Goal: Find specific page/section: Find specific page/section

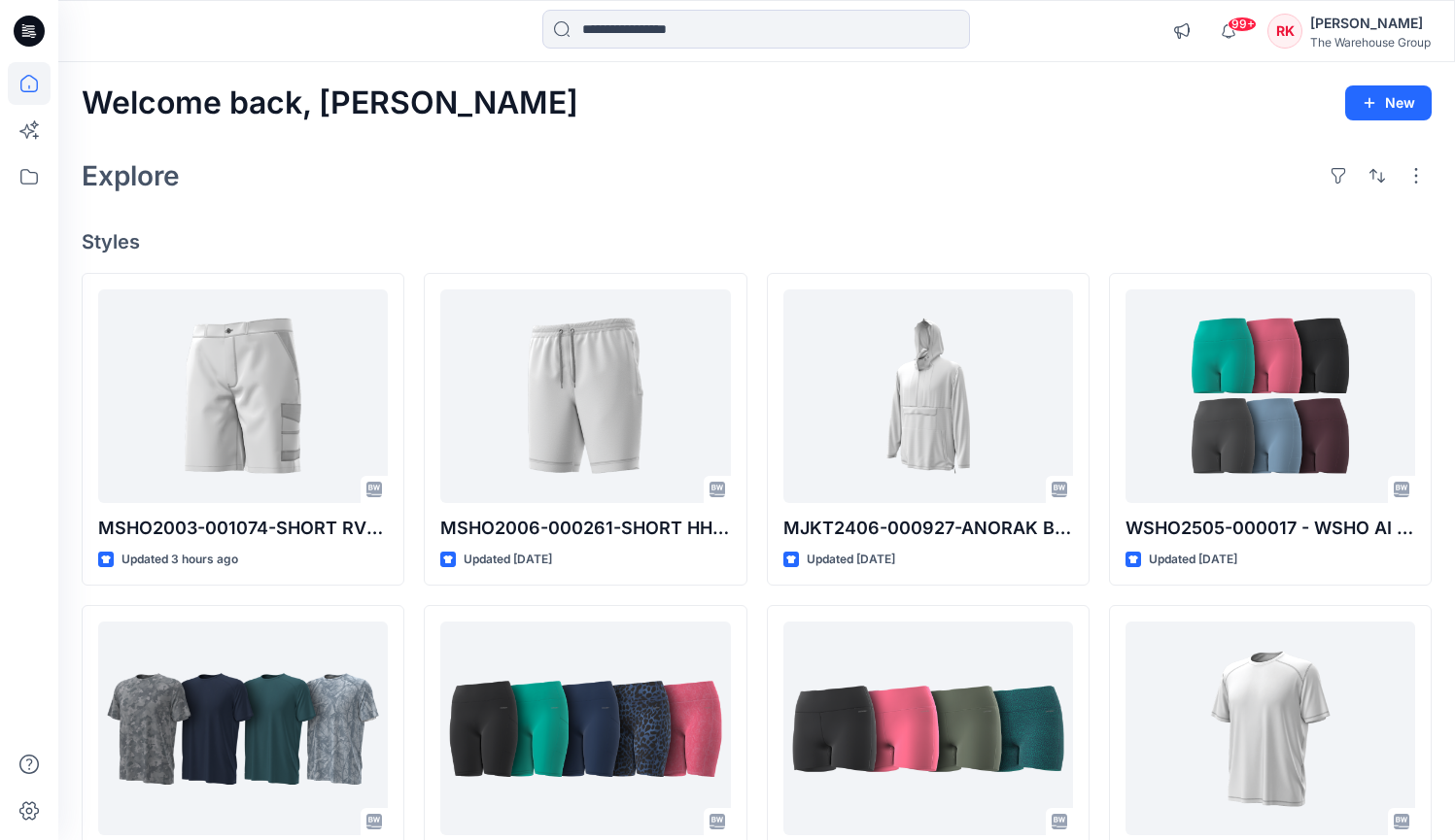
click at [416, 156] on div "Explore" at bounding box center [757, 175] width 1350 height 46
click at [606, 30] on input at bounding box center [757, 29] width 428 height 38
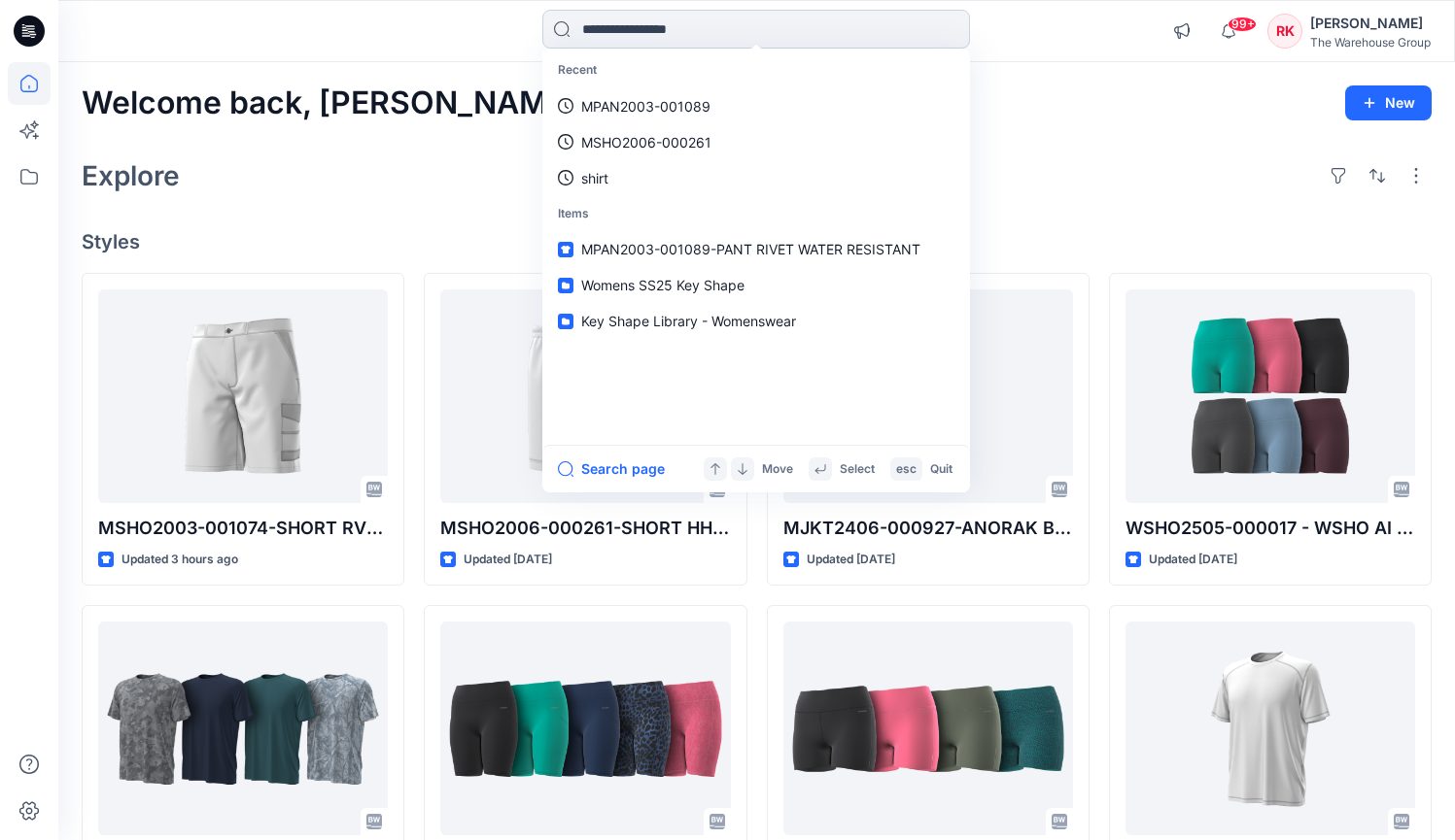
paste input "**********"
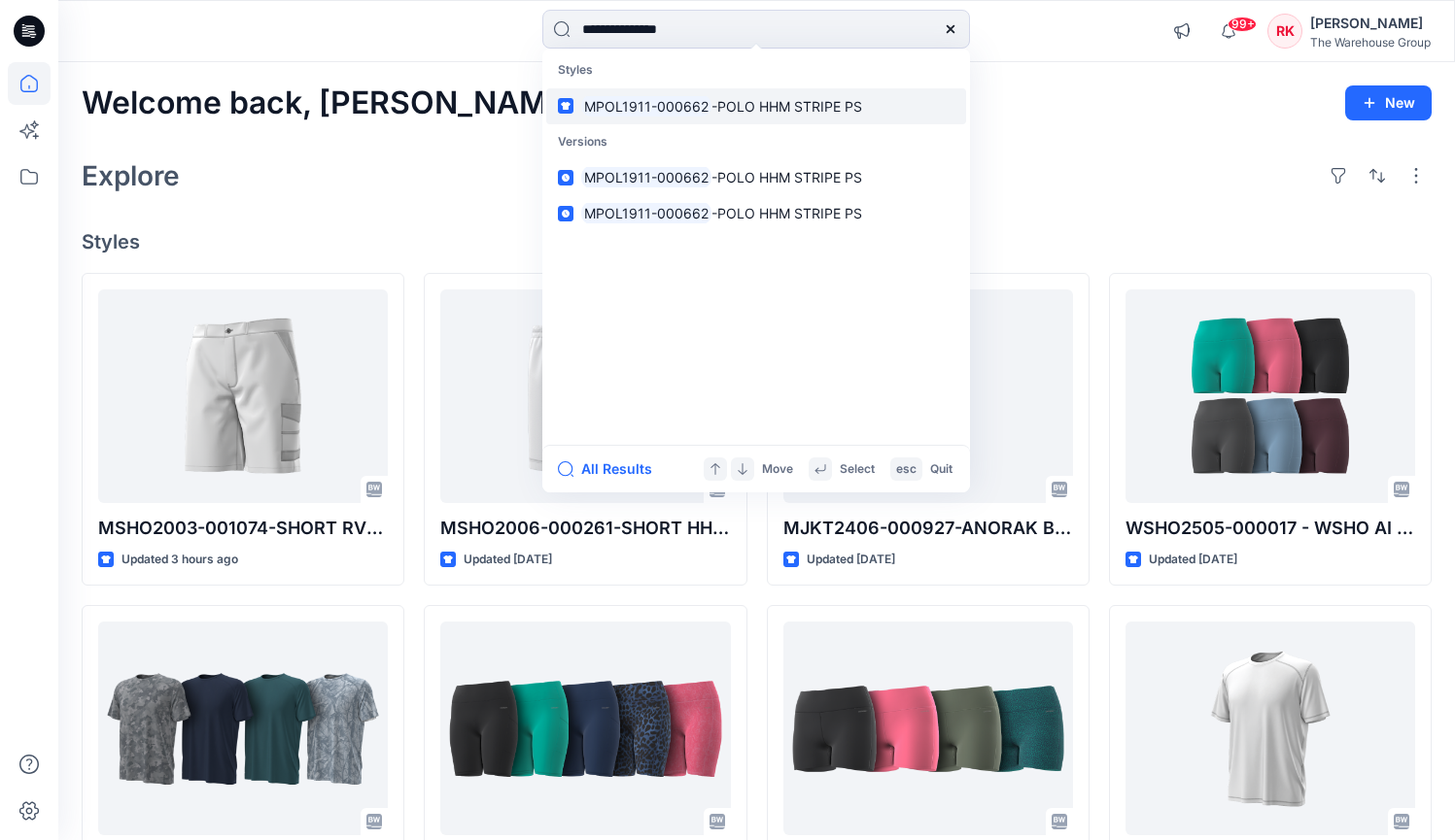
type input "**********"
click at [634, 99] on mark "MPOL1911-000662" at bounding box center [646, 106] width 130 height 23
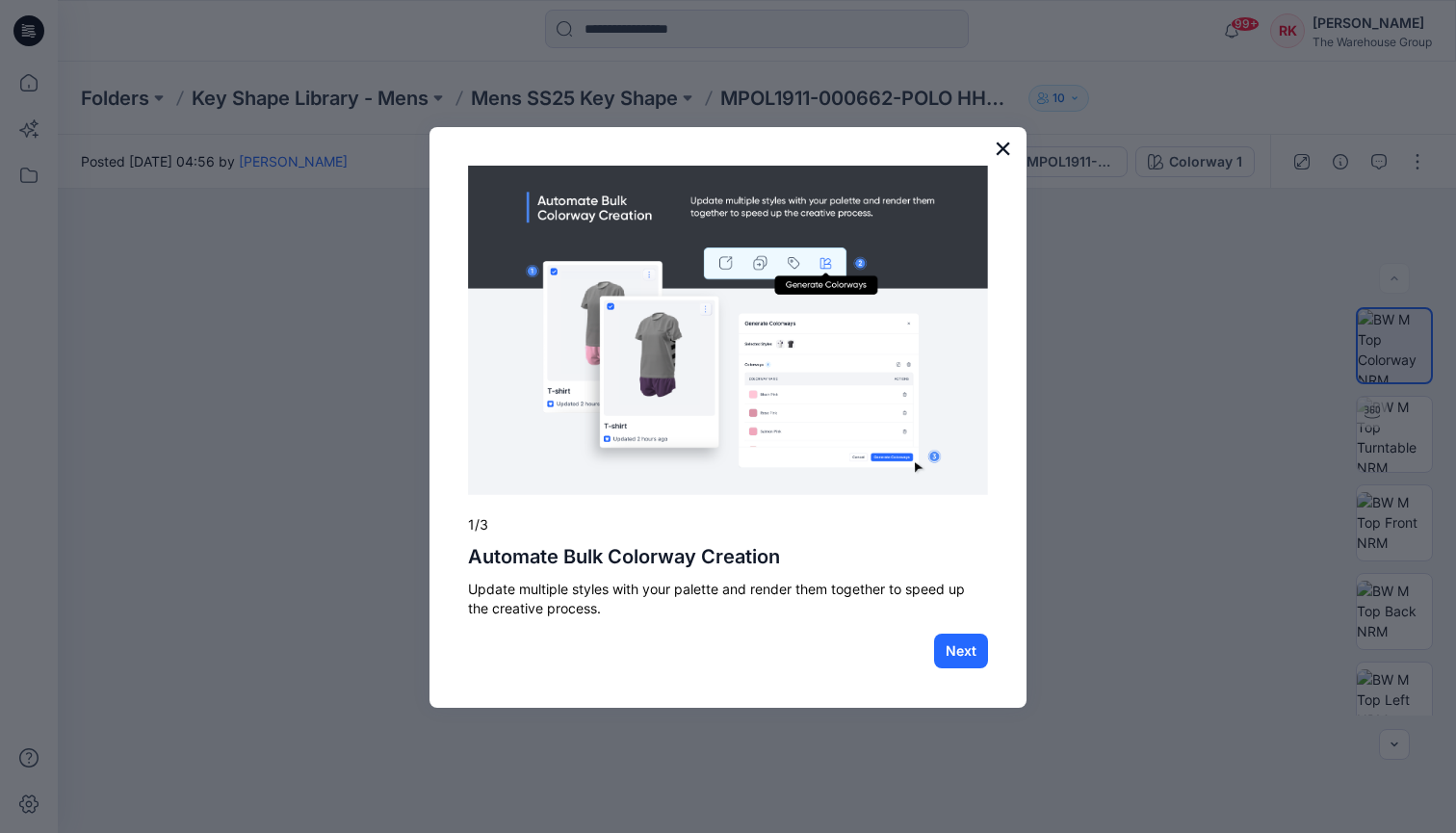
click at [1004, 153] on button "×" at bounding box center [1003, 149] width 19 height 31
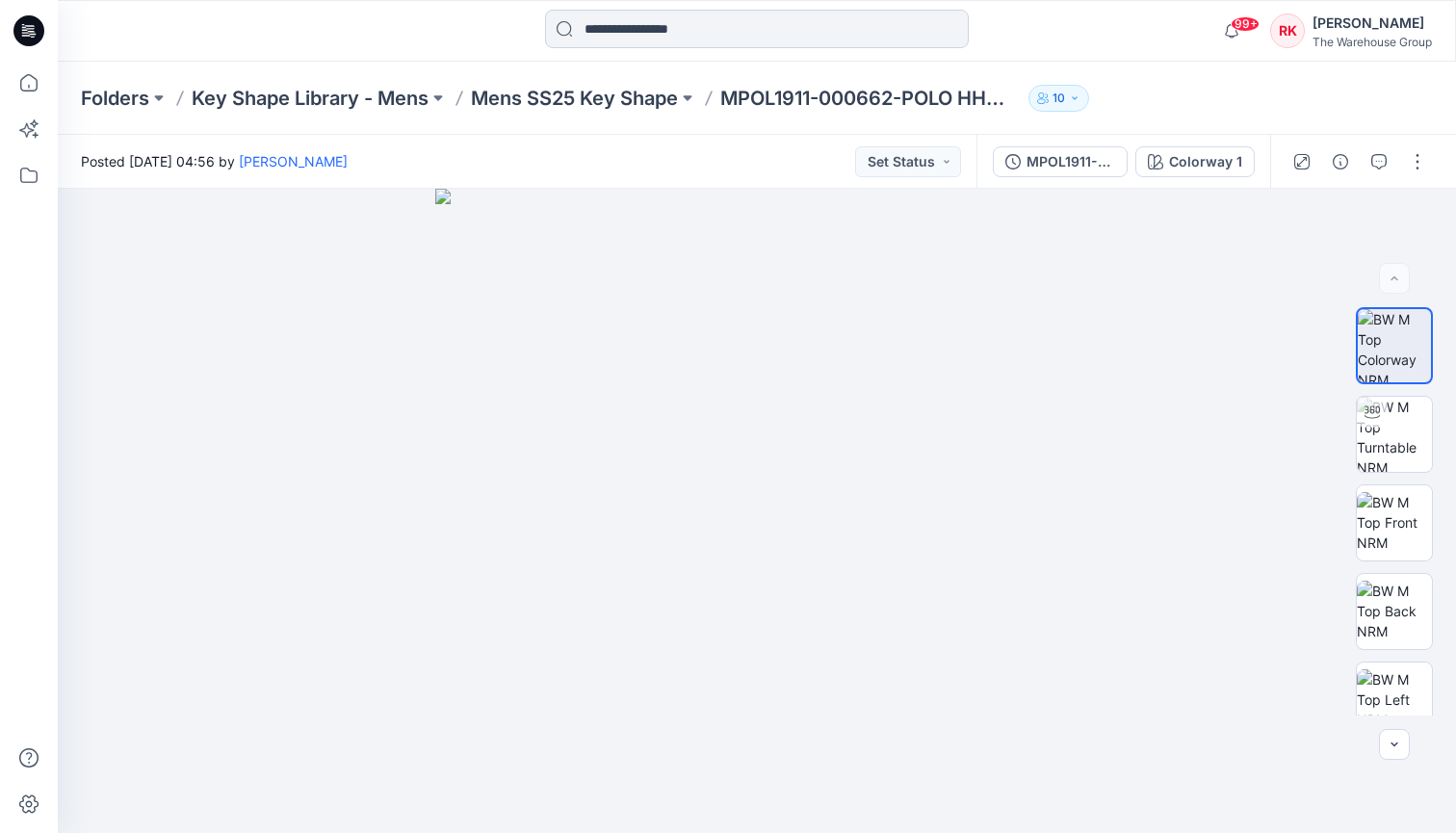
click at [679, 30] on input at bounding box center [757, 28] width 424 height 38
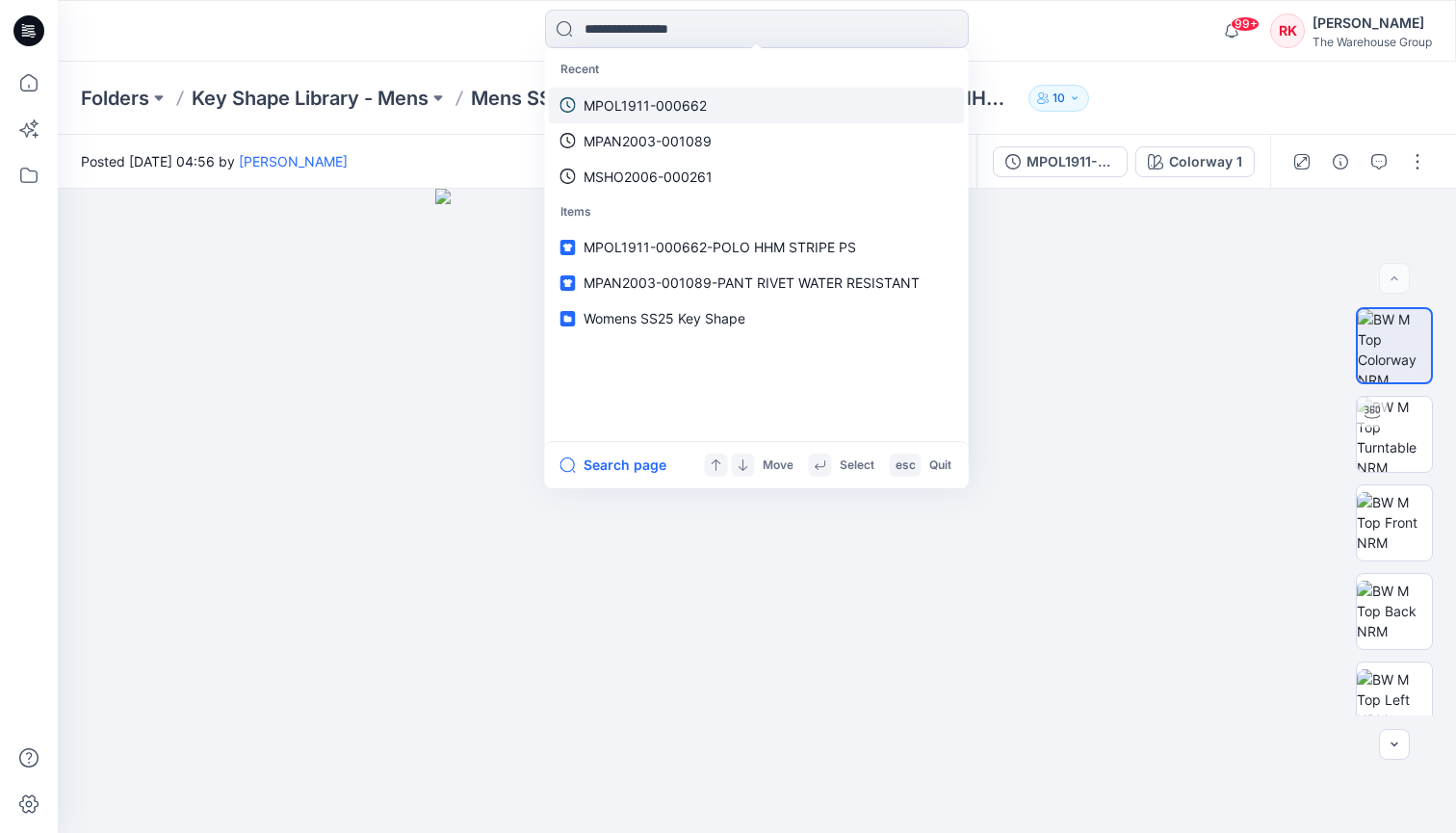
click at [647, 98] on p "MPOL1911-000662" at bounding box center [645, 106] width 123 height 21
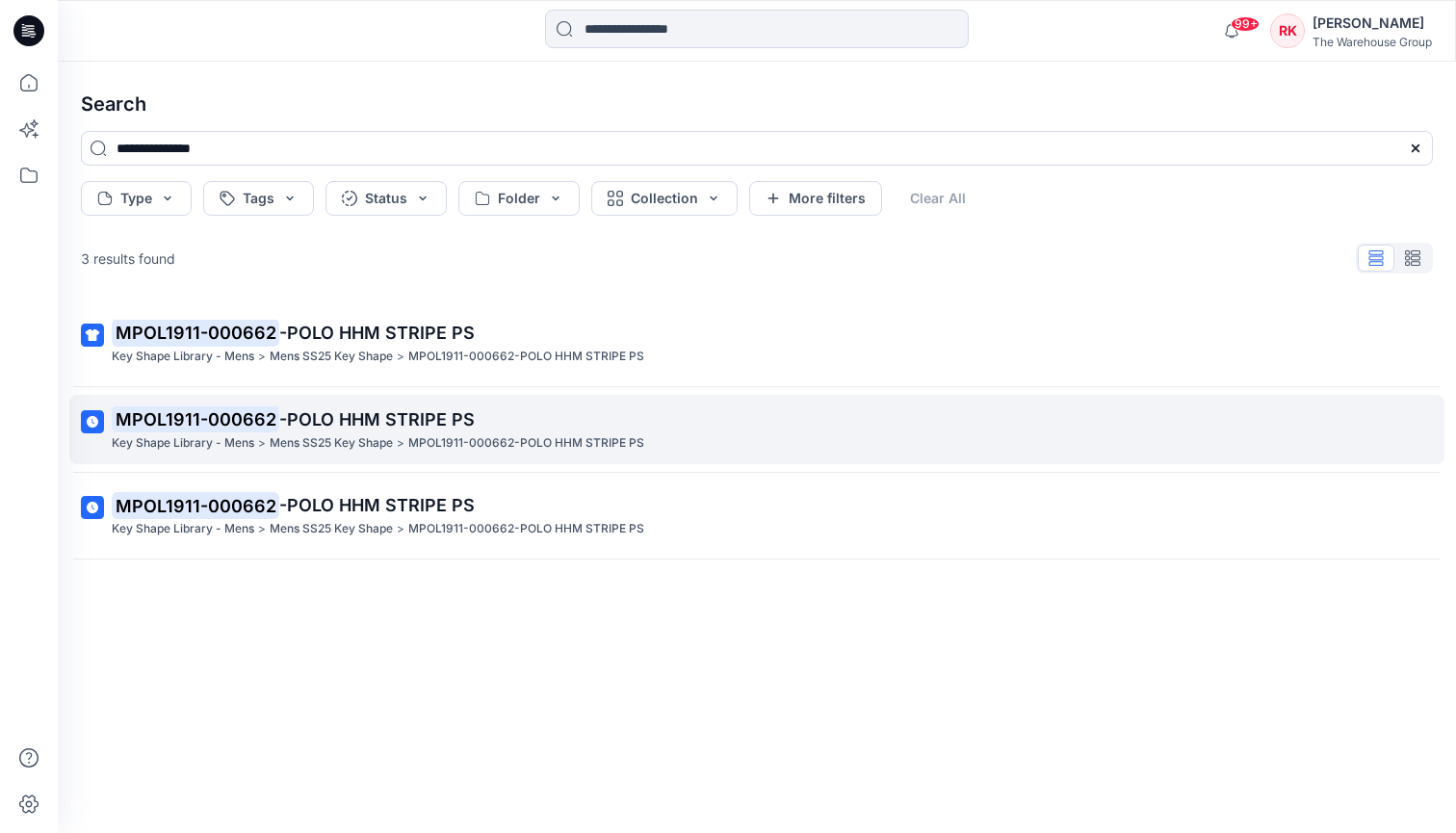
click at [343, 442] on p "Mens SS25 Key Shape" at bounding box center [331, 443] width 123 height 21
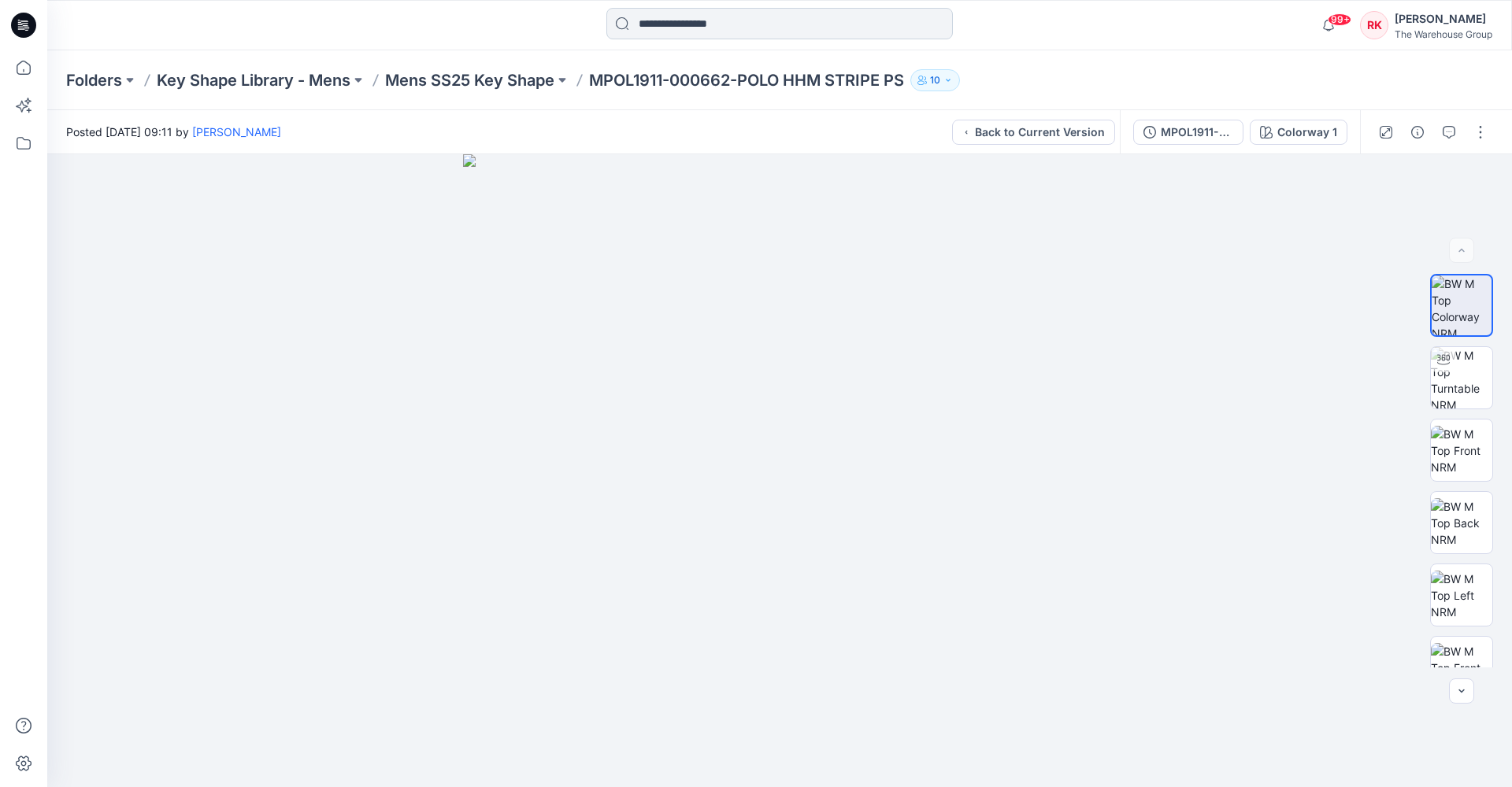
click at [762, 21] on input at bounding box center [780, 23] width 347 height 31
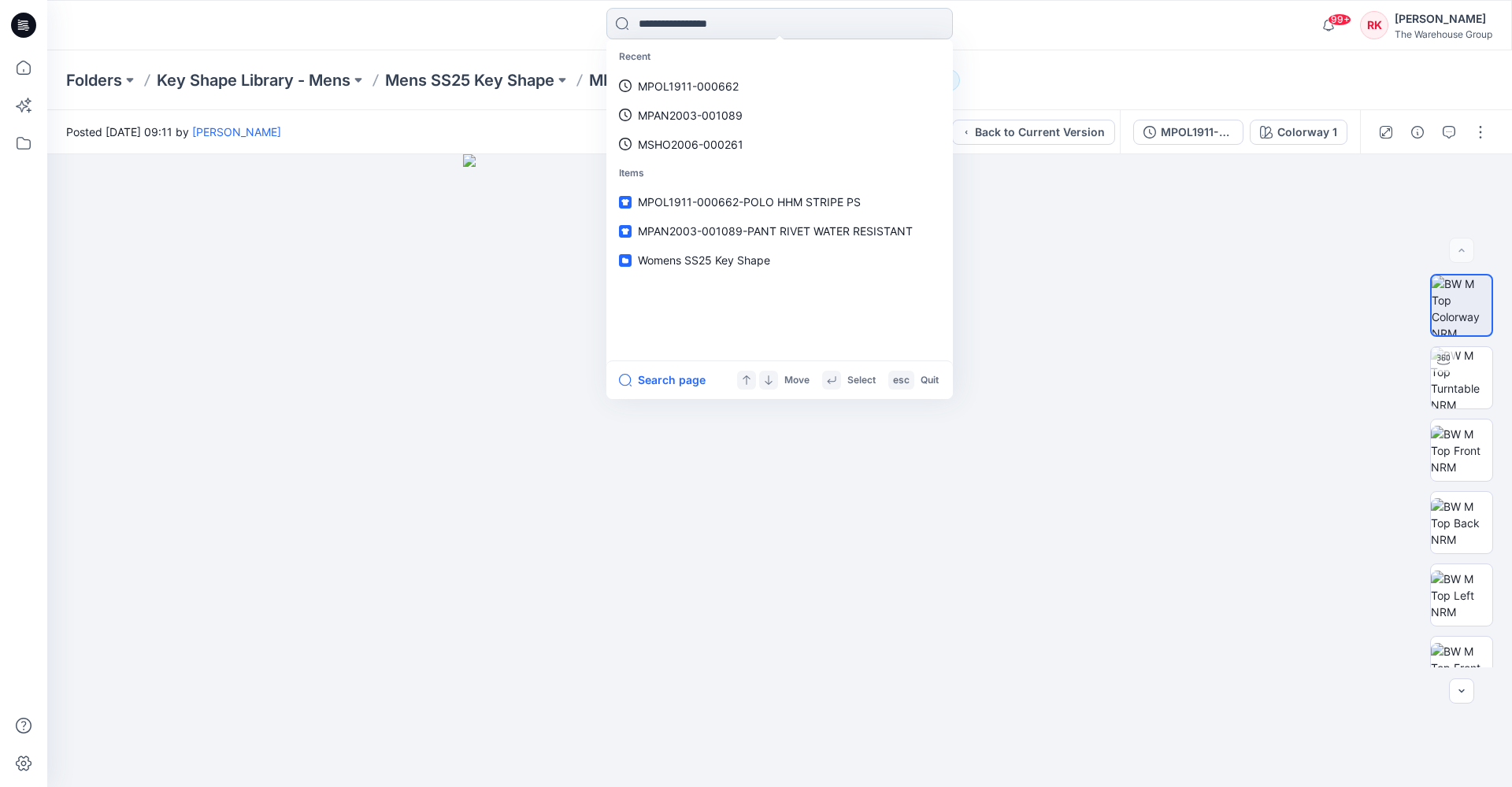
paste input "**********"
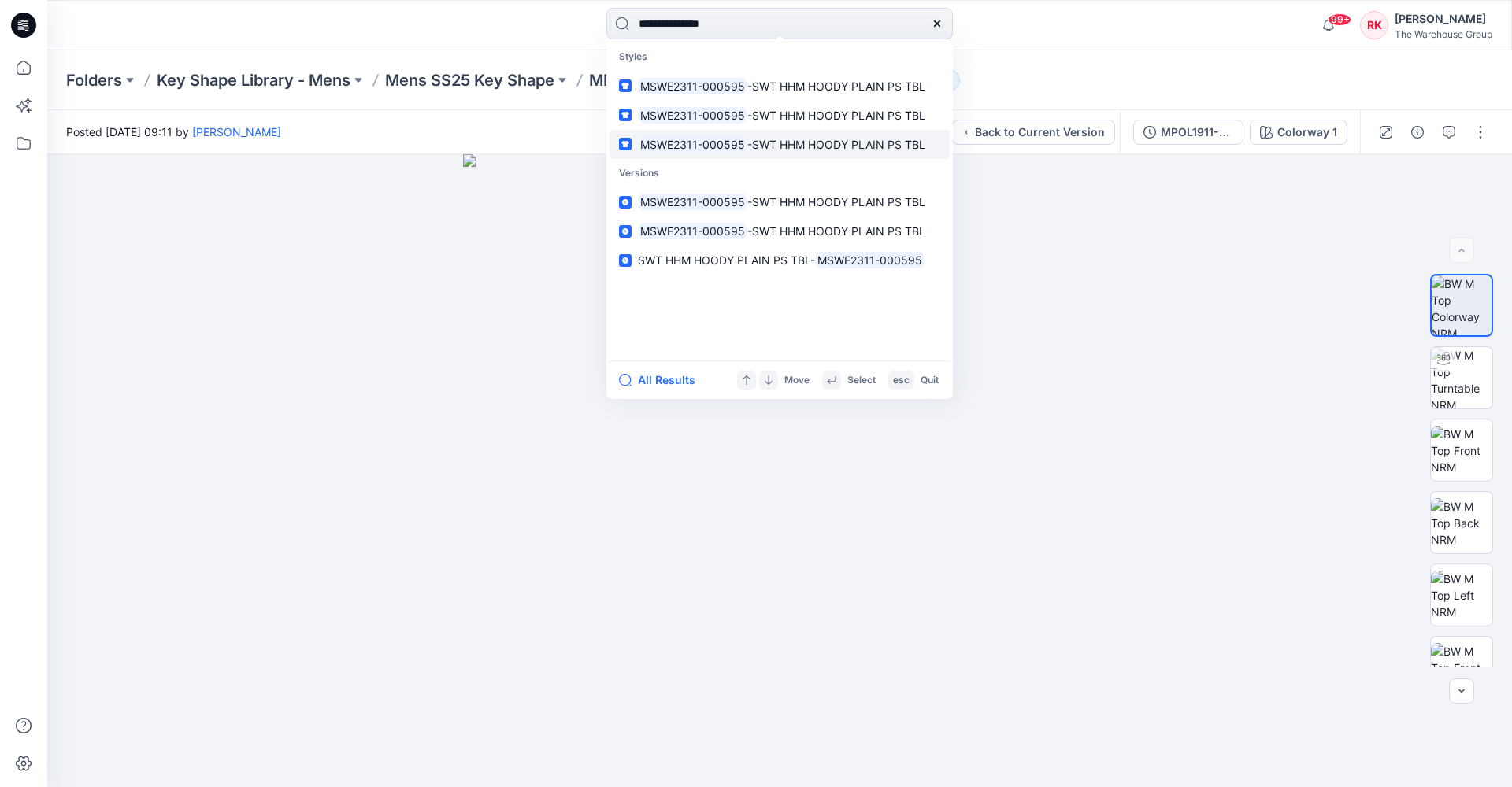
type input "**********"
click at [717, 141] on mark "MSWE2311-000595" at bounding box center [692, 144] width 109 height 18
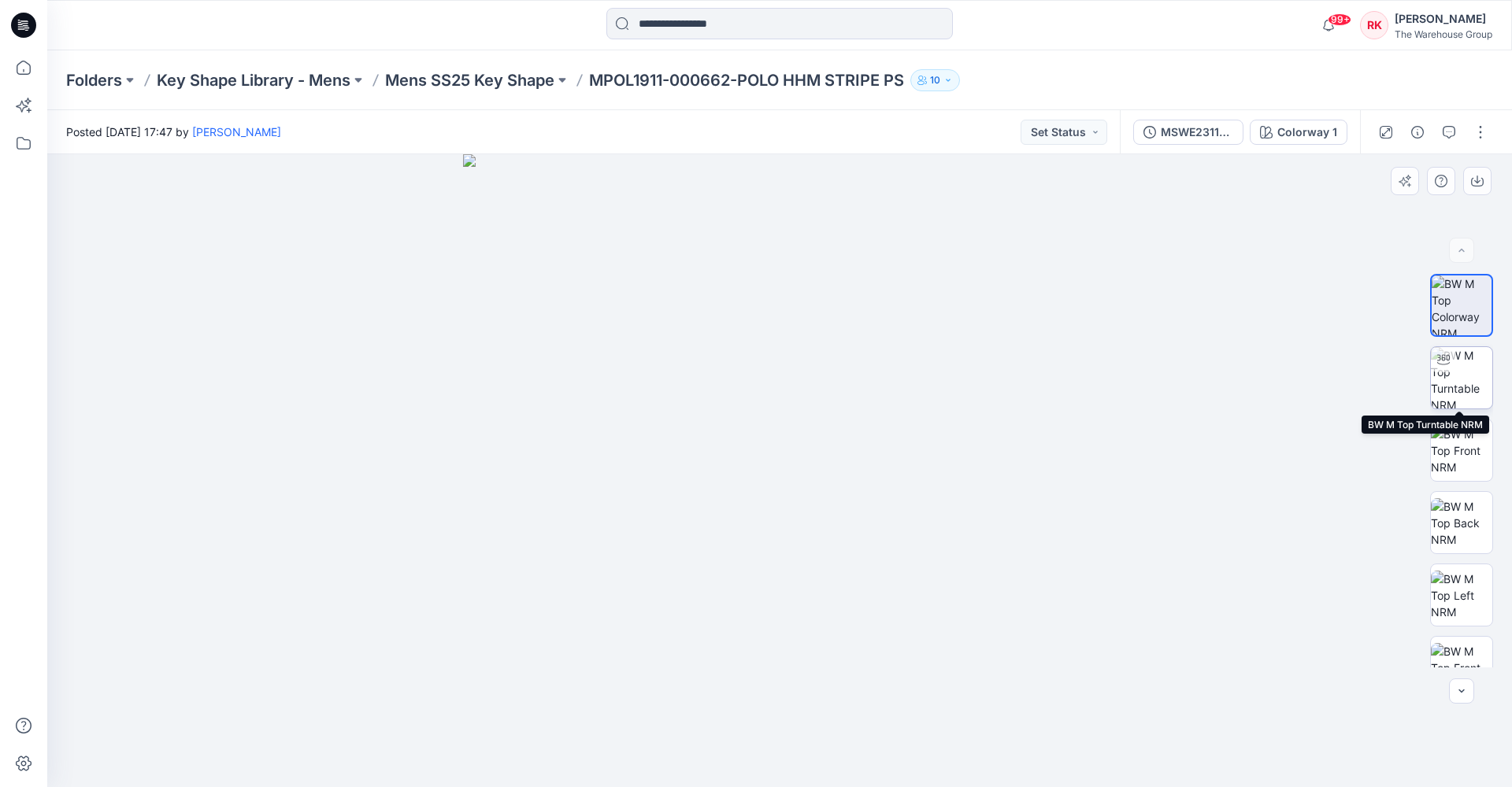
click at [1178, 386] on img at bounding box center [1461, 378] width 62 height 62
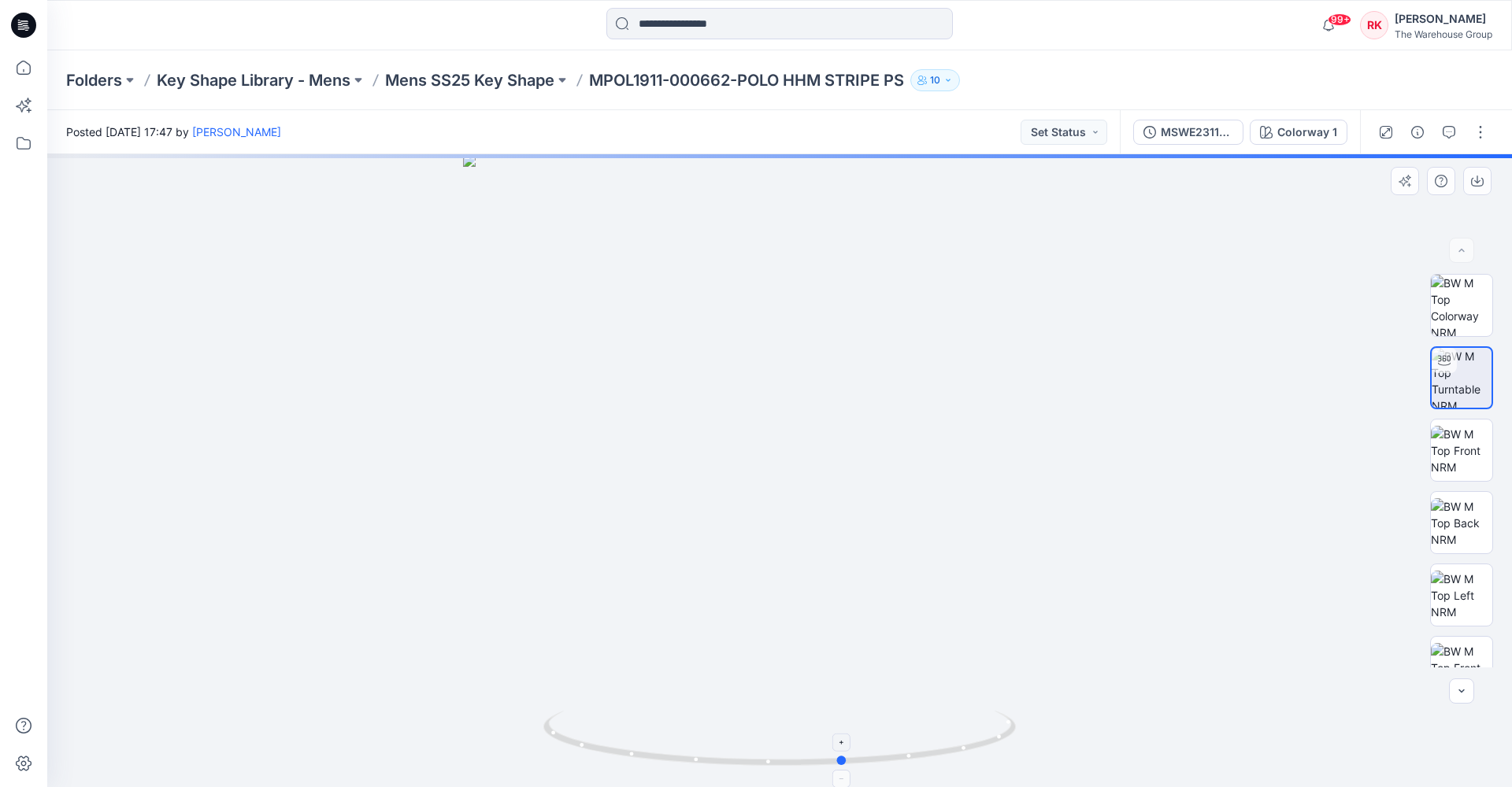
drag, startPoint x: 782, startPoint y: 763, endPoint x: 853, endPoint y: 759, distance: 71.1
click at [847, 680] on circle at bounding box center [842, 761] width 10 height 10
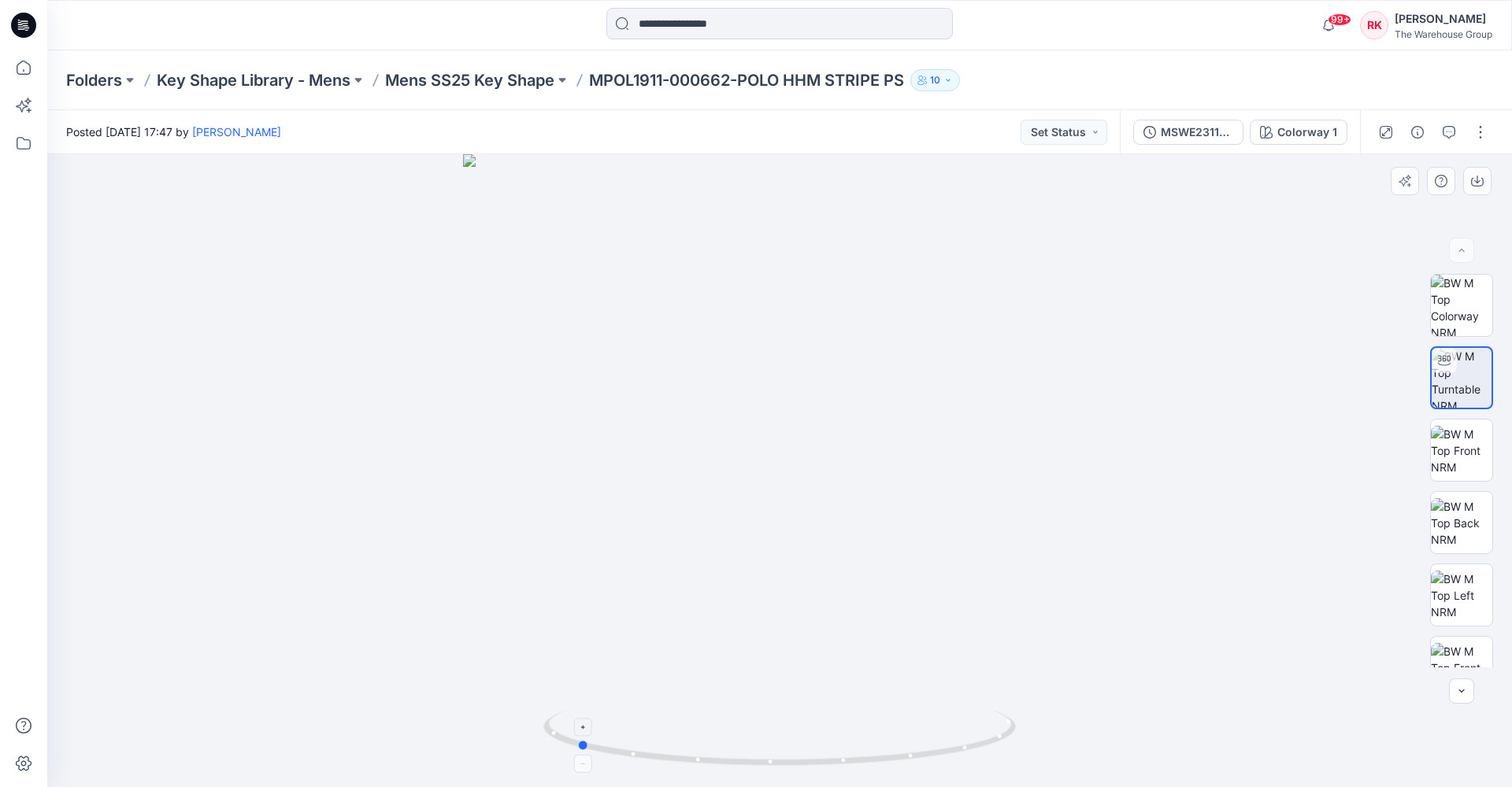
drag, startPoint x: 876, startPoint y: 759, endPoint x: 601, endPoint y: 743, distance: 275.5
click at [601, 680] on icon at bounding box center [782, 741] width 476 height 59
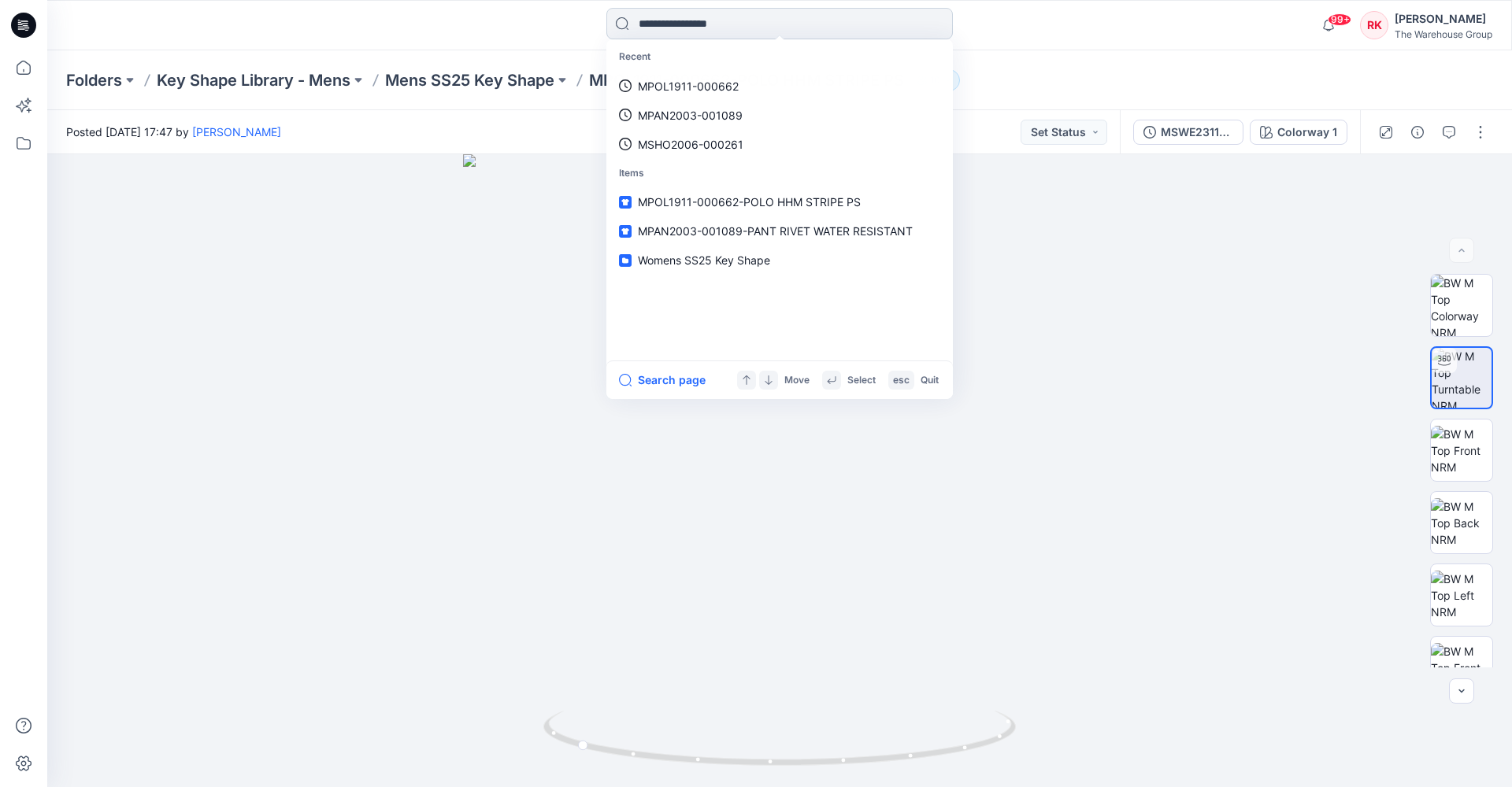
click at [717, 23] on input at bounding box center [780, 23] width 347 height 31
click at [702, 83] on p "MSWE2311-000595" at bounding box center [690, 86] width 105 height 17
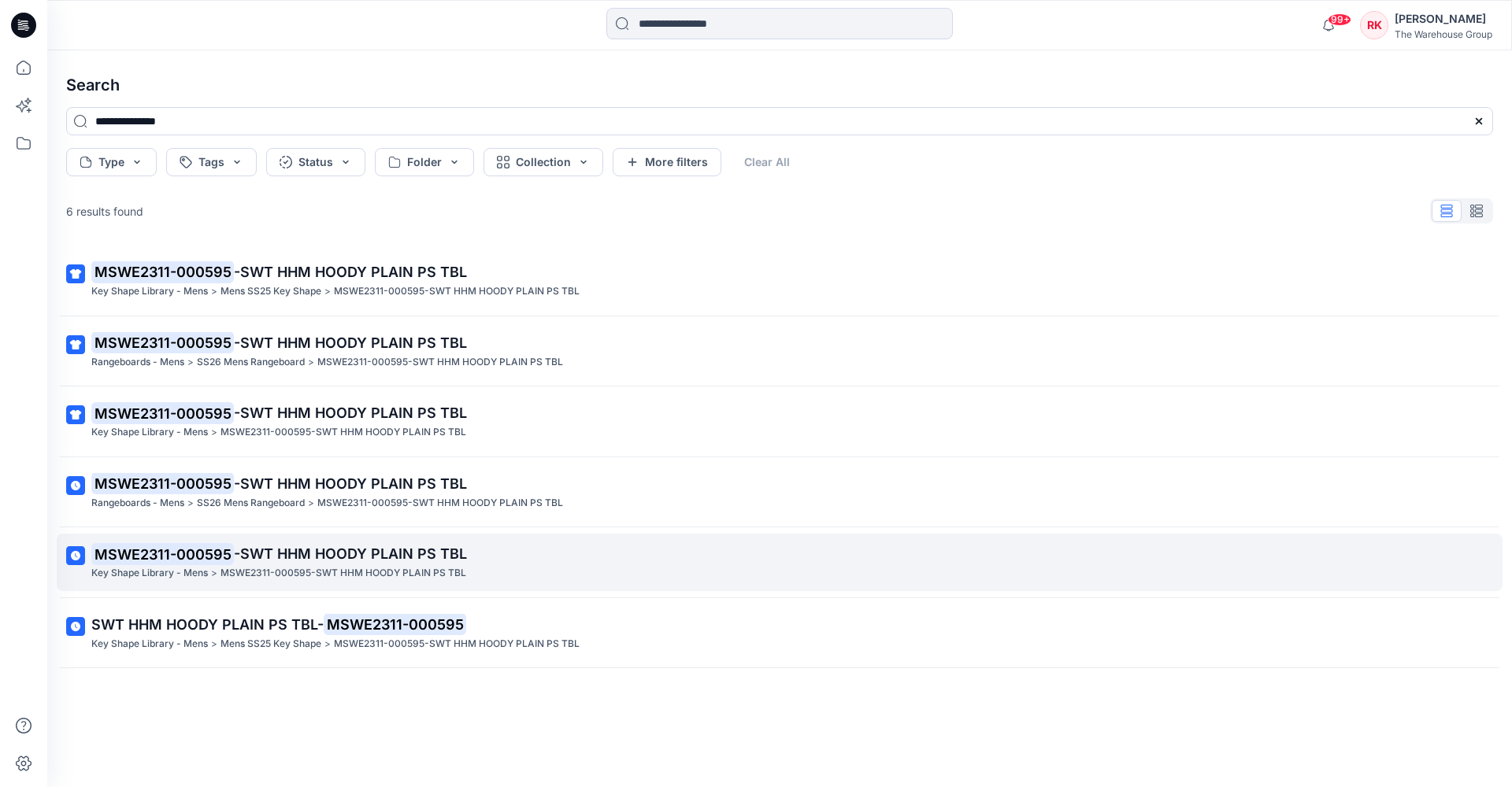
click at [244, 546] on span "-SWT HHM HOODY PLAIN PS TBL" at bounding box center [351, 554] width 233 height 17
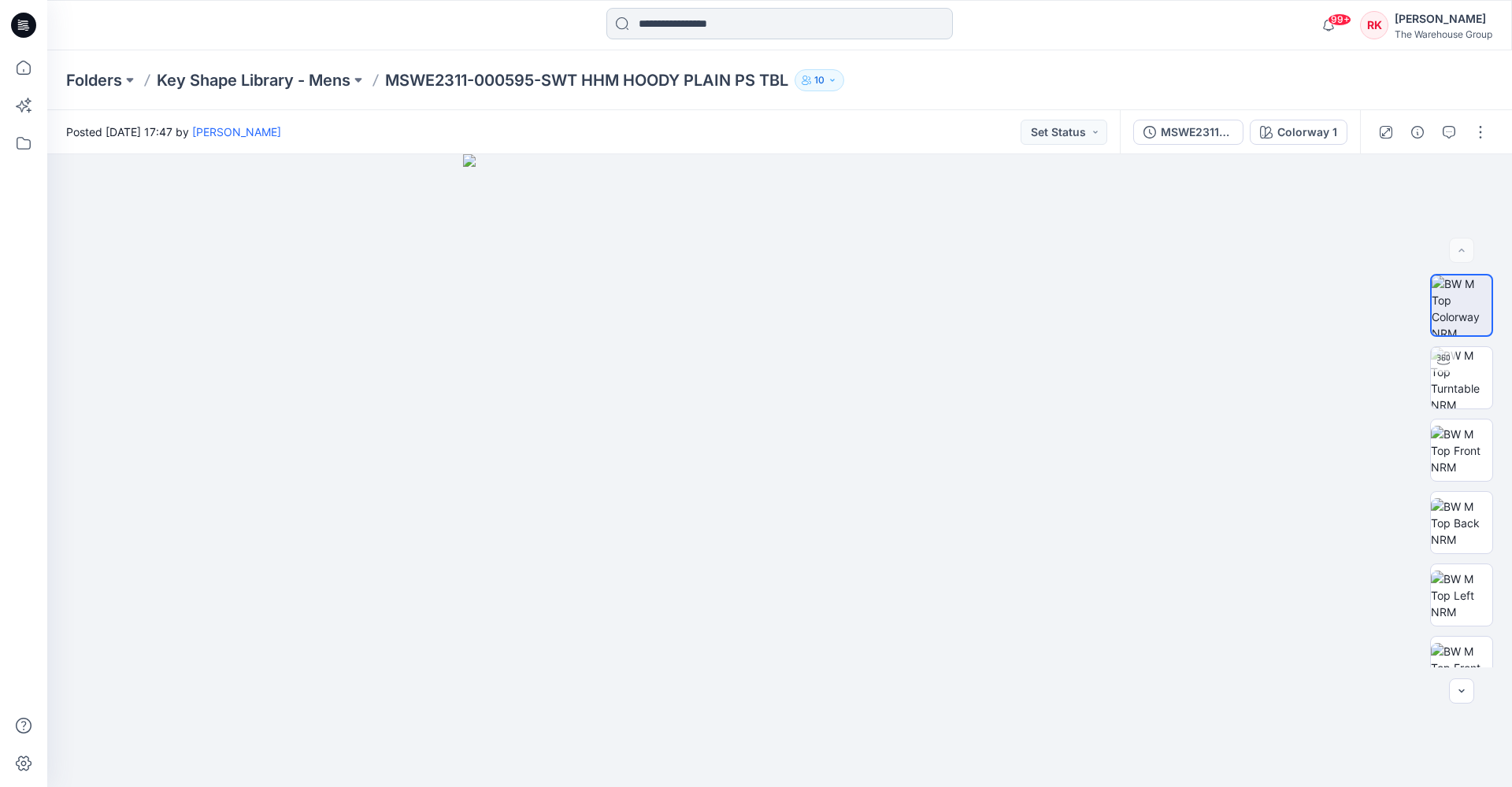
click at [779, 21] on input at bounding box center [780, 23] width 347 height 31
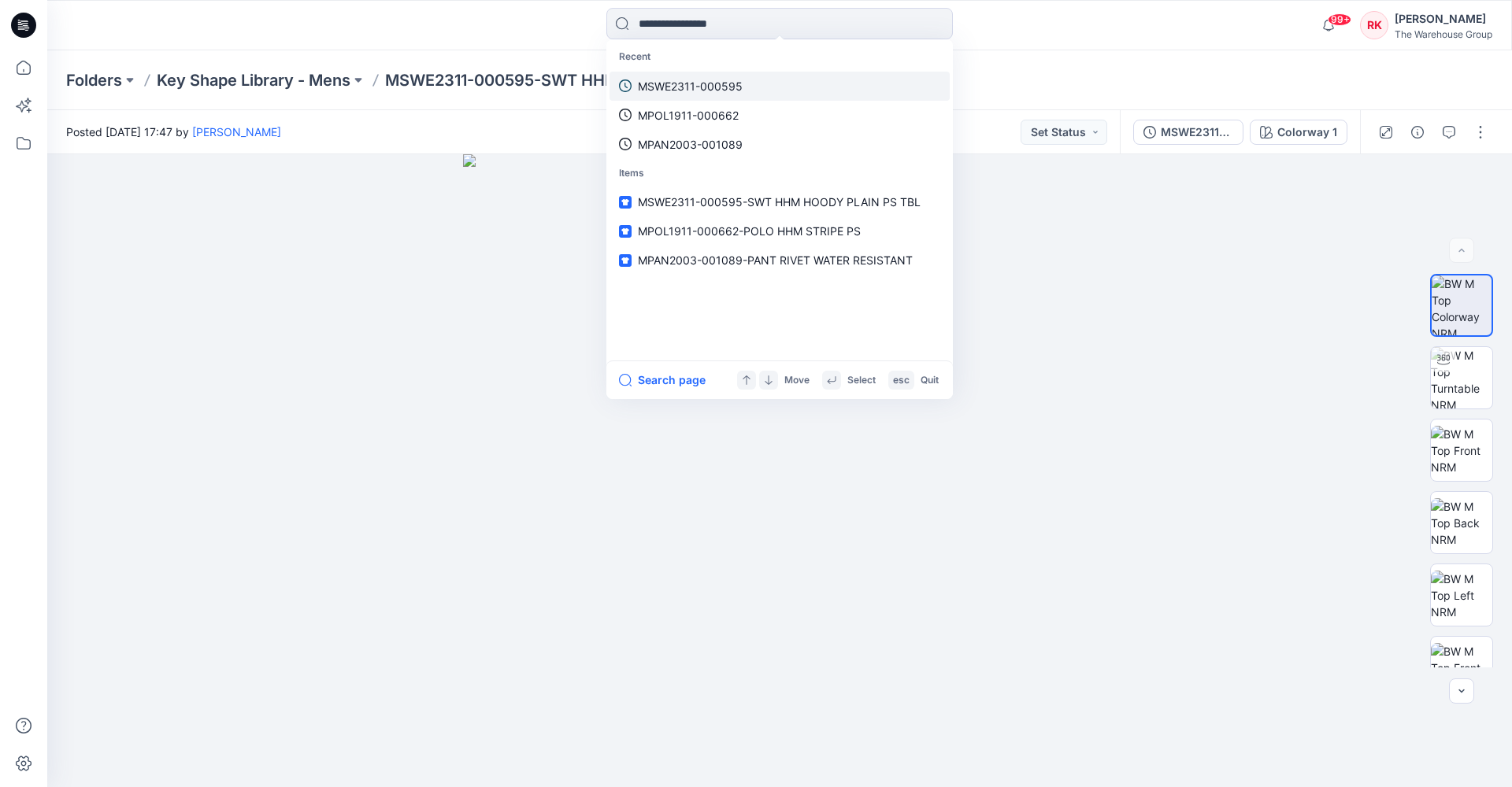
click at [713, 79] on p "MSWE2311-000595" at bounding box center [690, 86] width 105 height 17
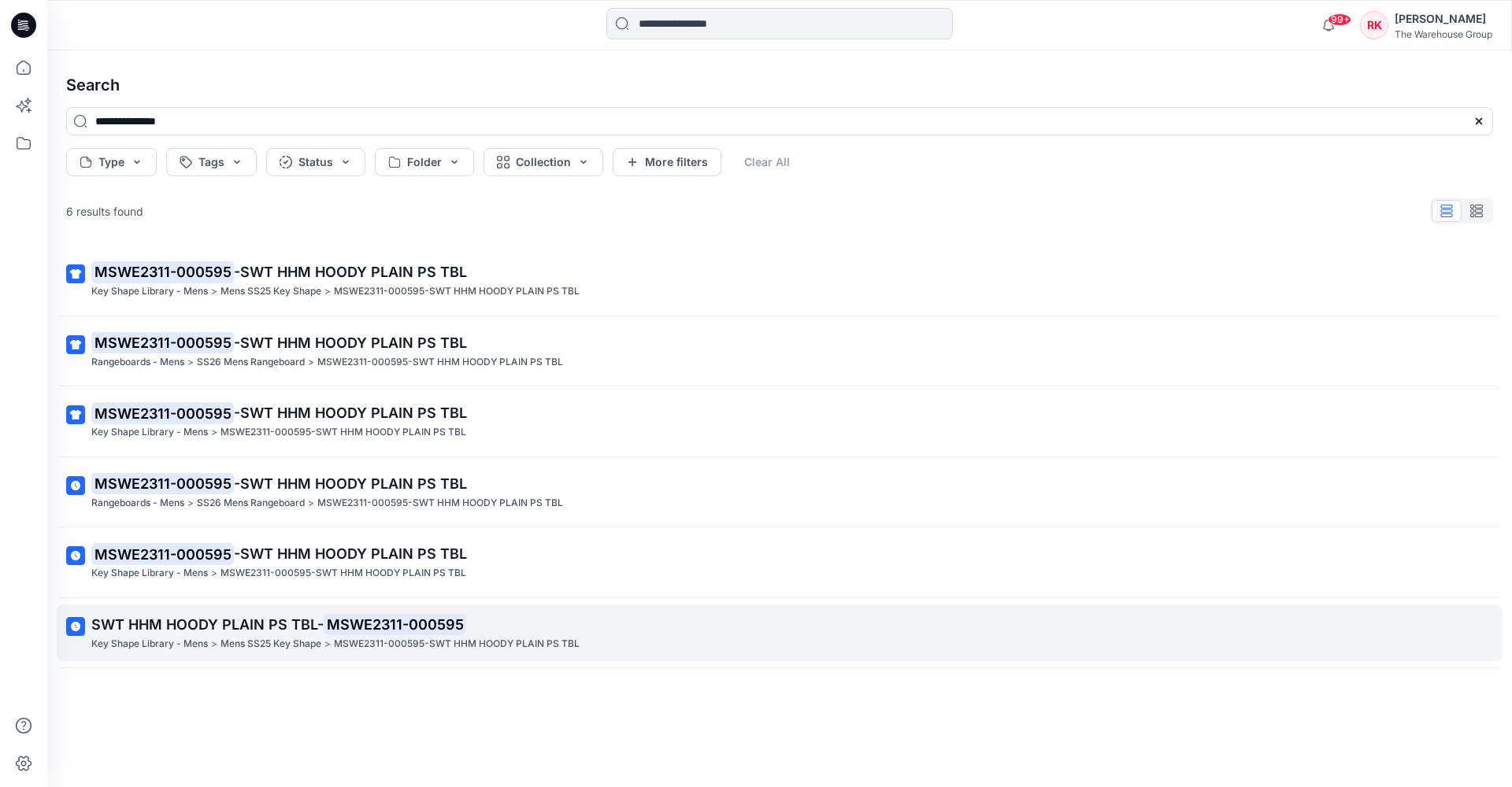
click at [352, 614] on mark "MSWE2311-000595" at bounding box center [395, 625] width 142 height 22
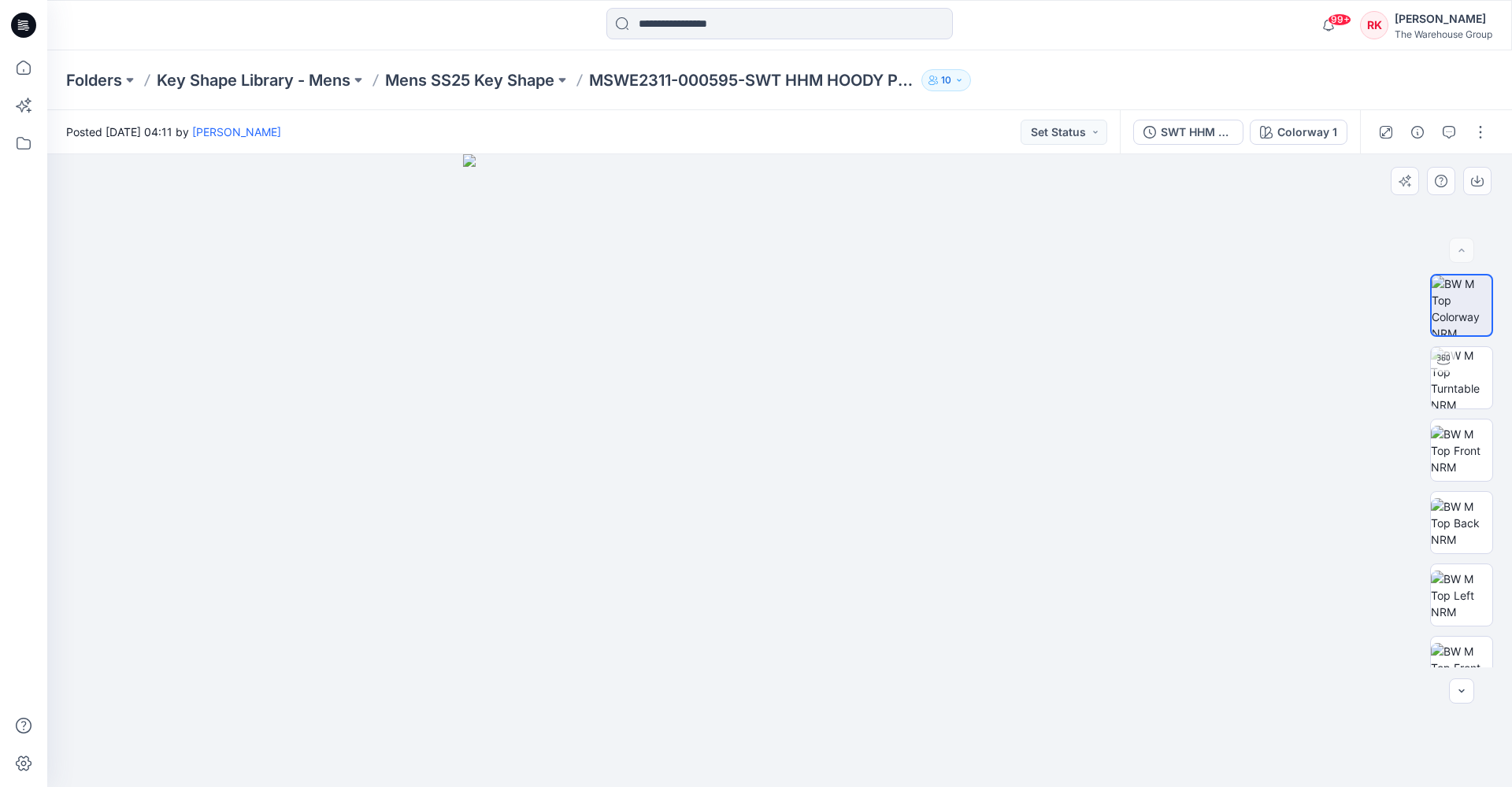
click at [830, 603] on img at bounding box center [779, 471] width 633 height 633
click at [1178, 359] on img at bounding box center [1461, 378] width 62 height 62
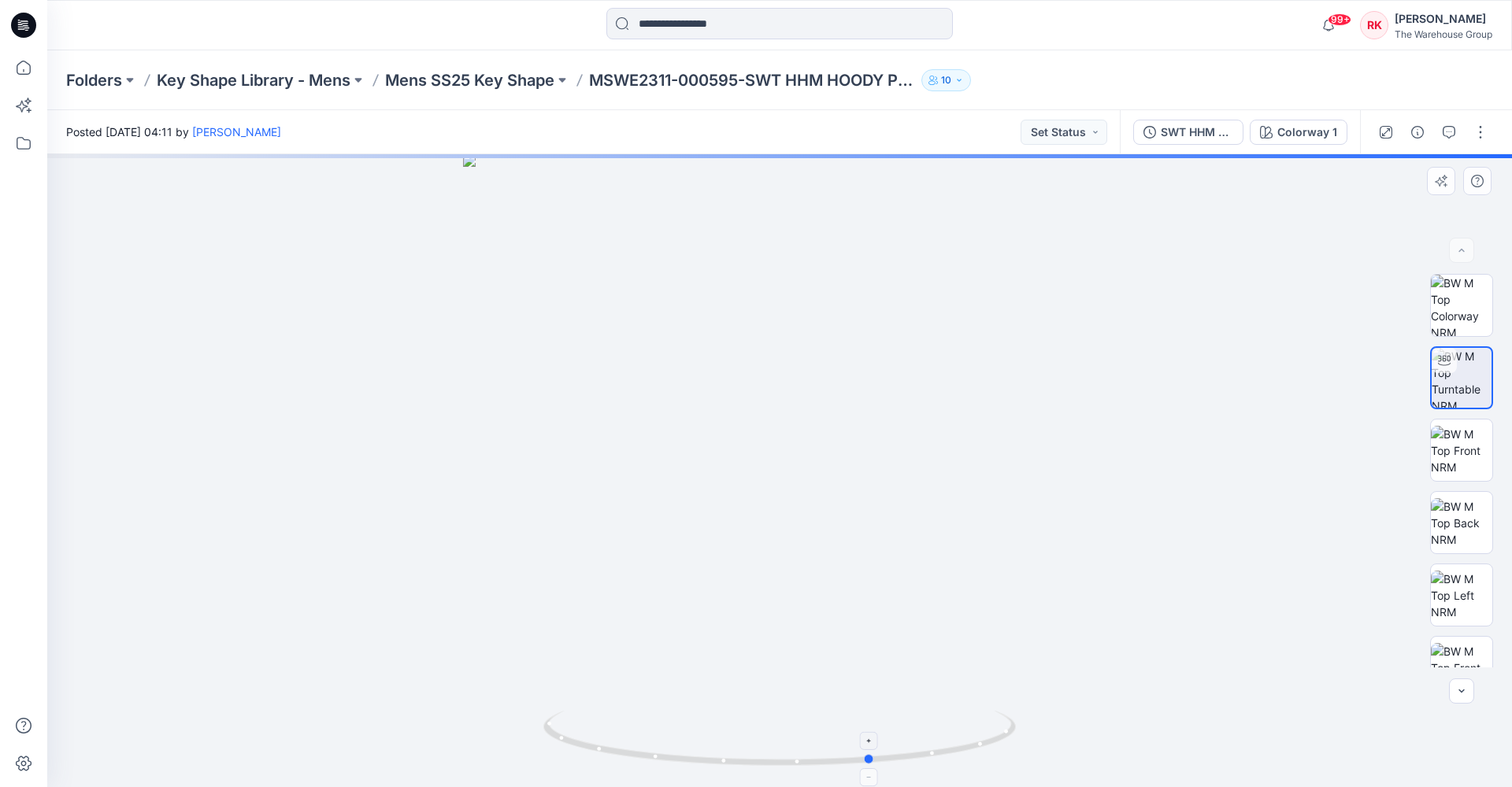
drag, startPoint x: 788, startPoint y: 762, endPoint x: 881, endPoint y: 756, distance: 93.2
click at [881, 680] on icon at bounding box center [782, 741] width 476 height 59
drag, startPoint x: 880, startPoint y: 757, endPoint x: 965, endPoint y: 734, distance: 88.1
click at [965, 680] on icon at bounding box center [782, 741] width 476 height 59
click at [964, 680] on icon at bounding box center [782, 741] width 476 height 59
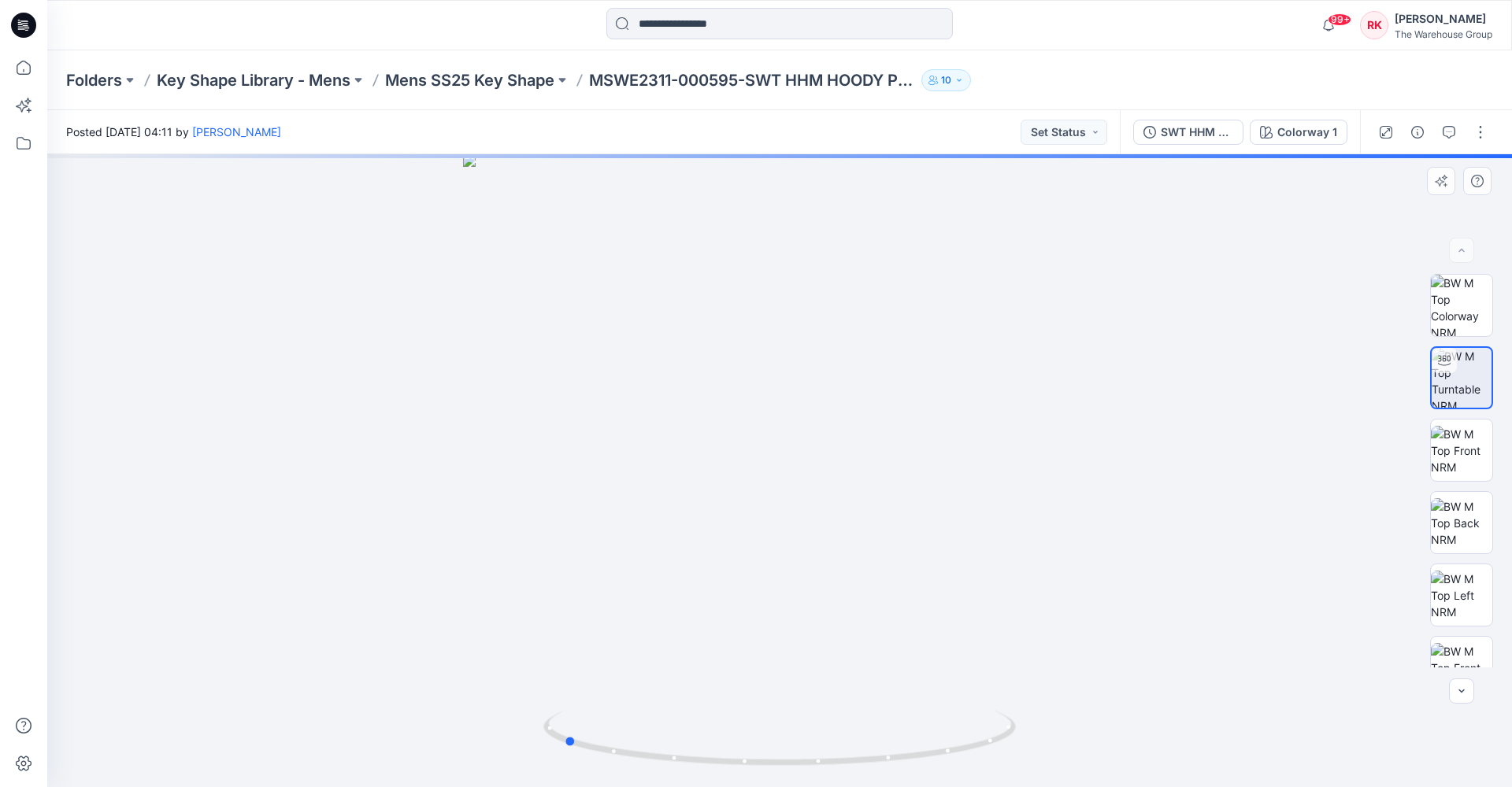
drag, startPoint x: 966, startPoint y: 743, endPoint x: 1044, endPoint y: 712, distance: 83.9
click at [1044, 680] on div at bounding box center [779, 471] width 1465 height 633
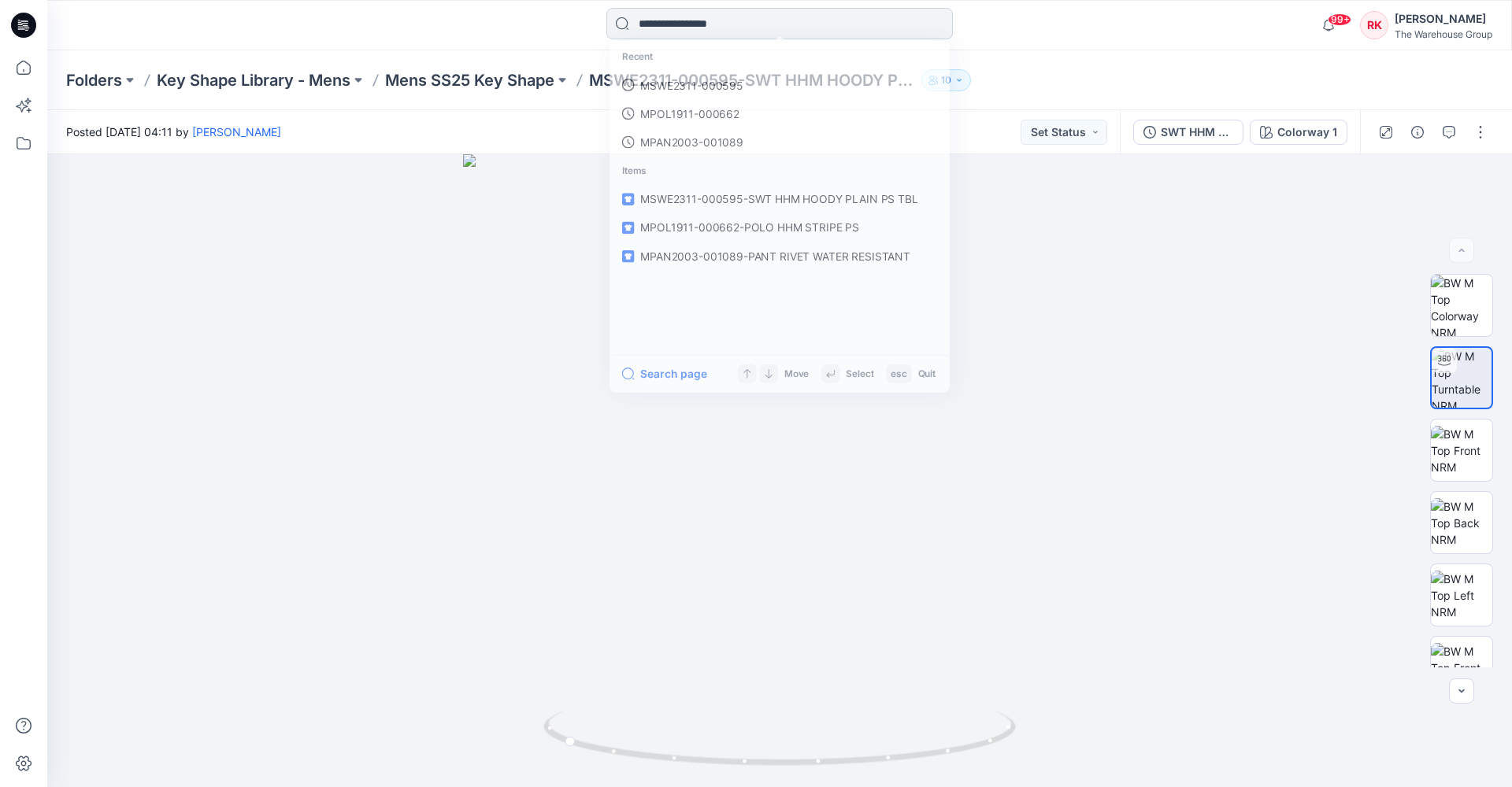
click at [708, 26] on input at bounding box center [780, 23] width 347 height 31
paste input "**********"
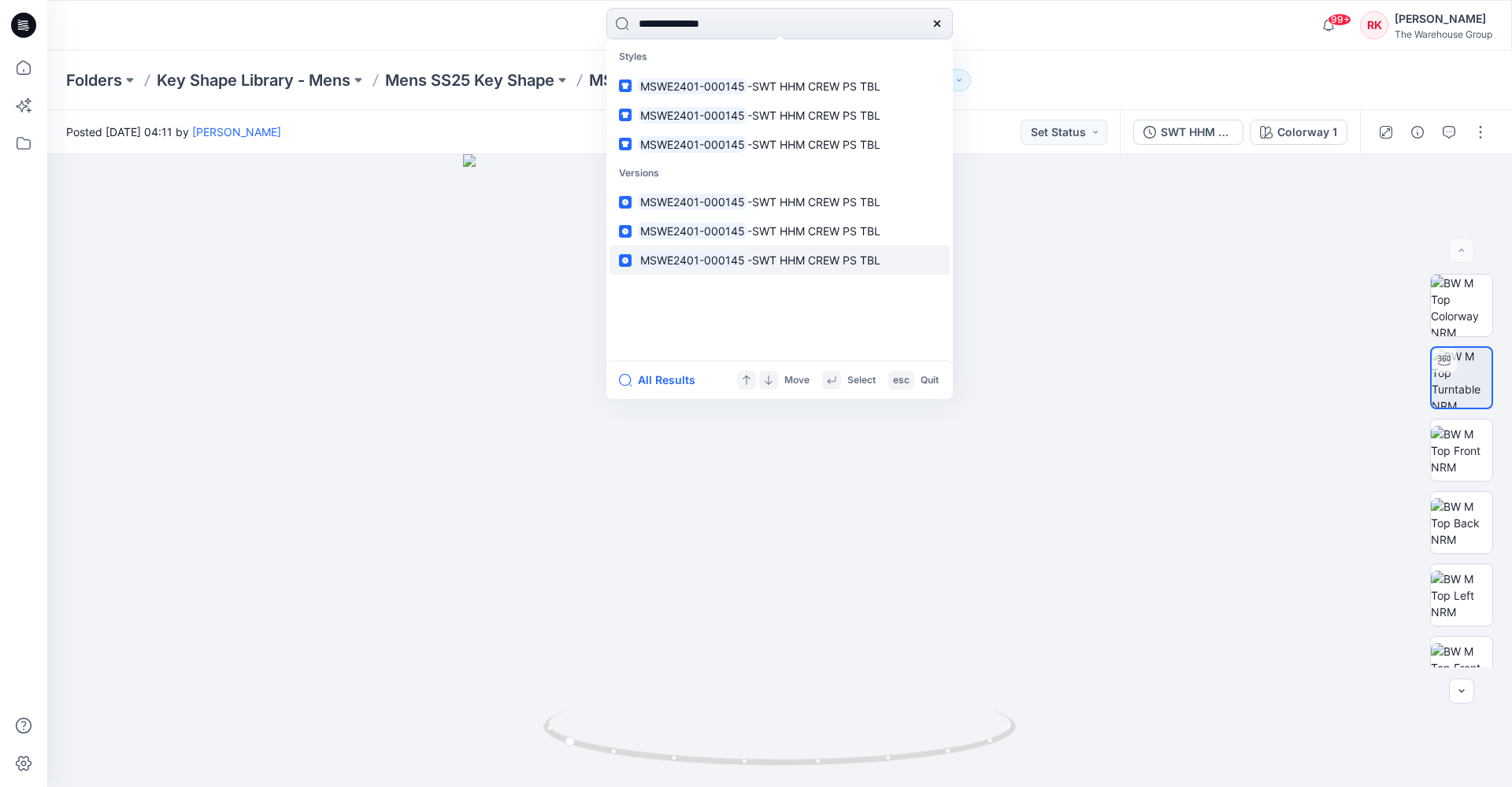
type input "**********"
click at [722, 258] on mark "MSWE2401-000145" at bounding box center [692, 260] width 109 height 18
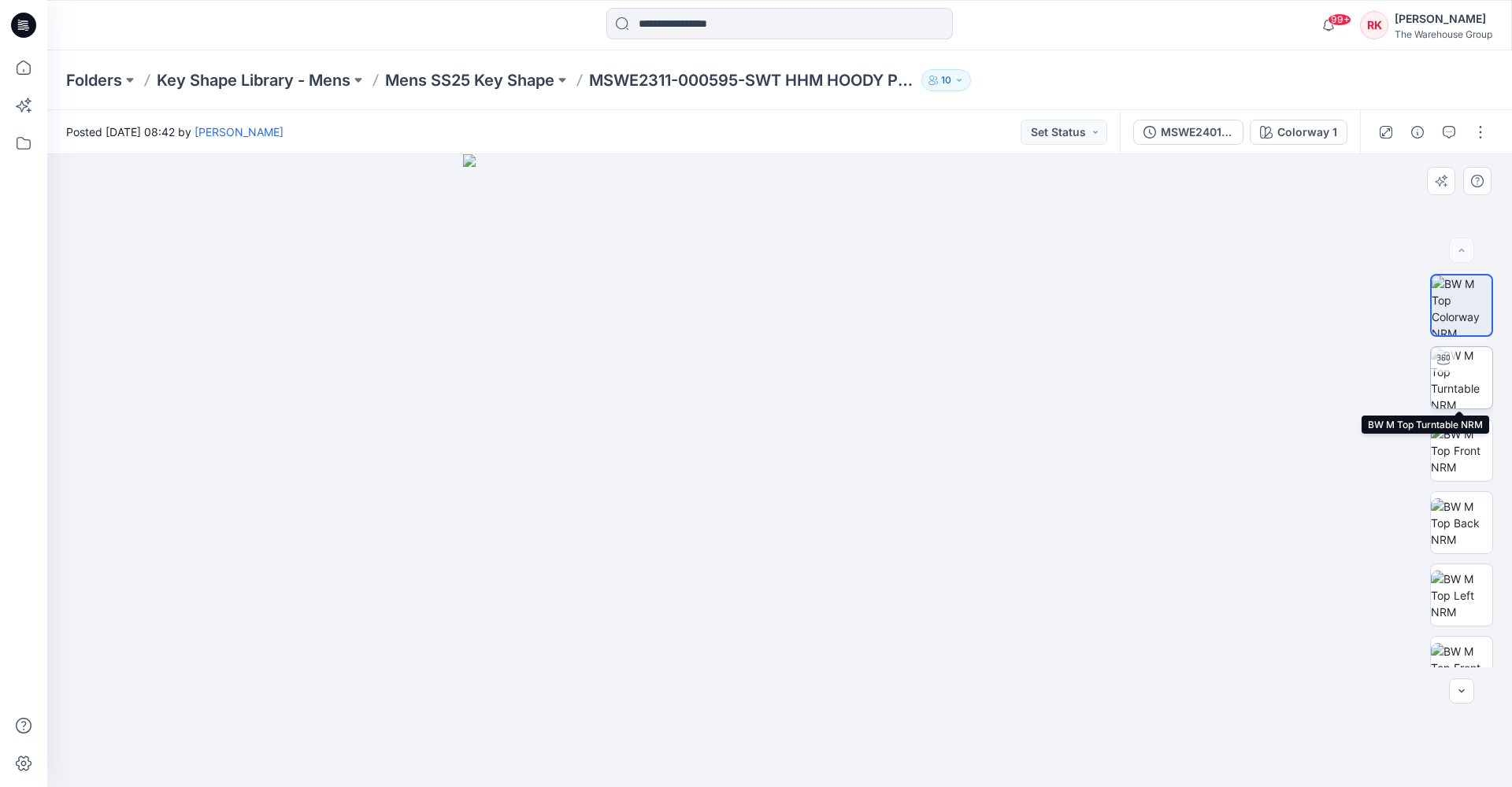
click at [1178, 380] on img at bounding box center [1461, 378] width 62 height 62
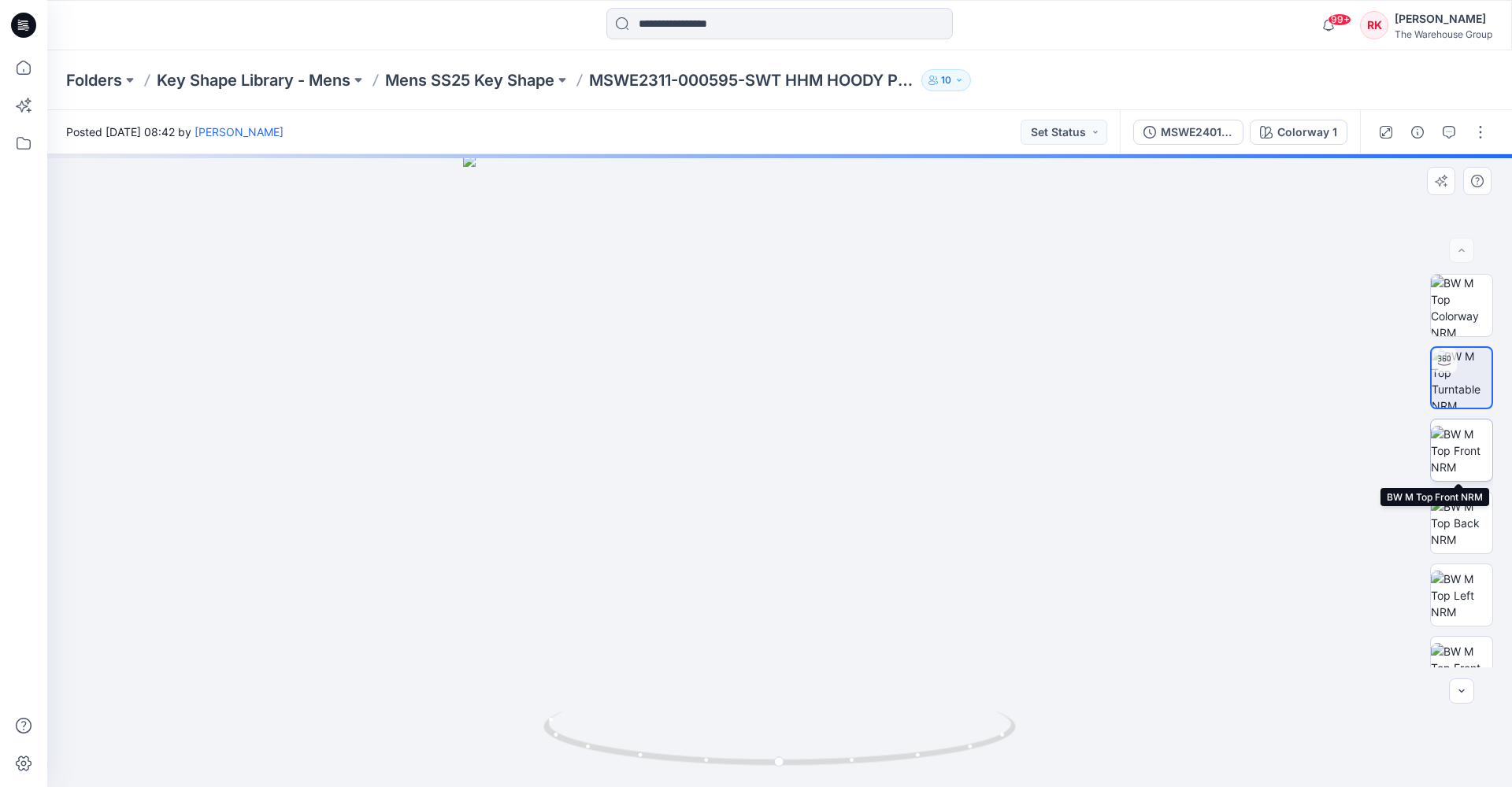
click at [1178, 448] on img at bounding box center [1461, 451] width 62 height 50
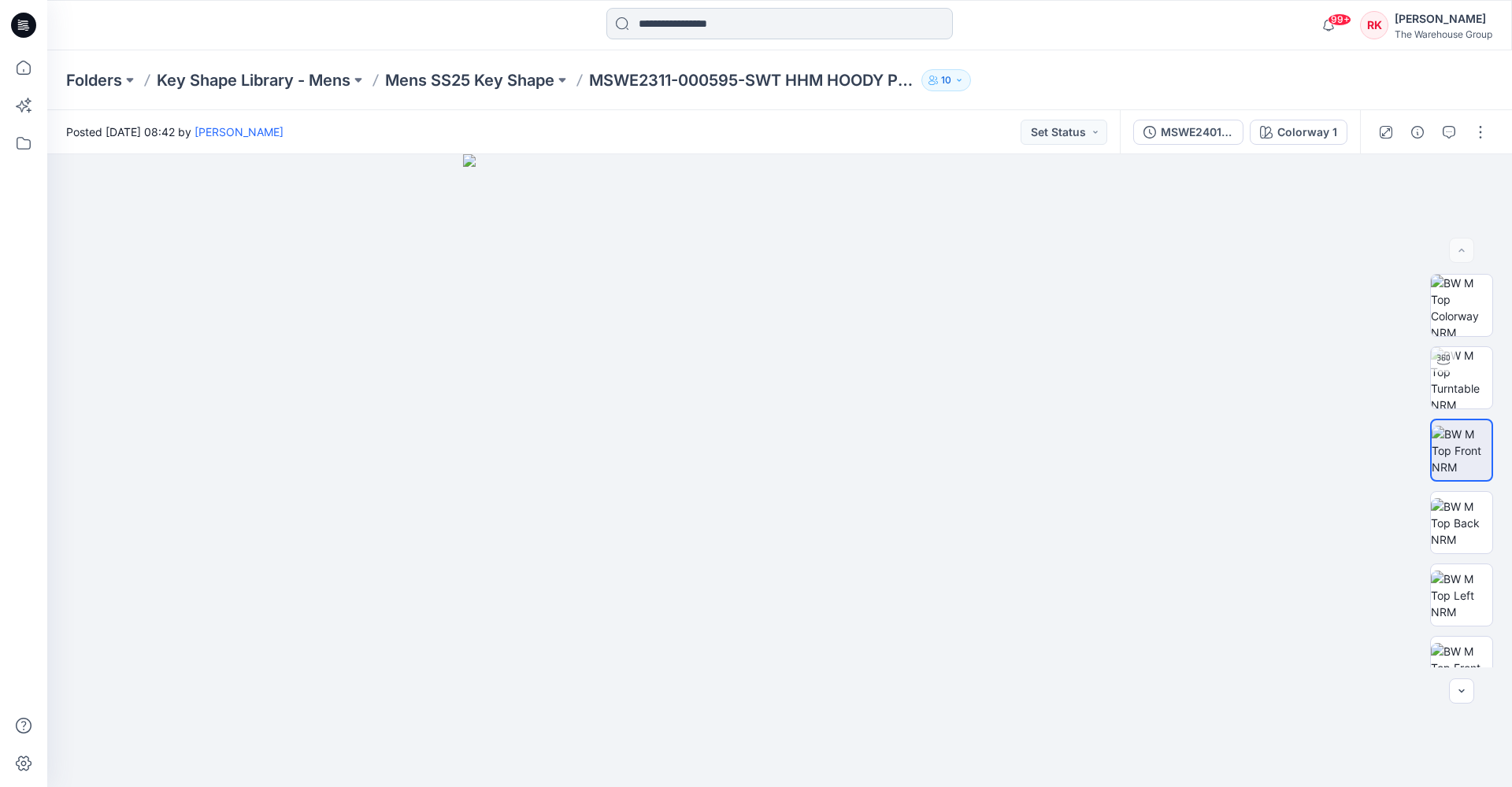
click at [726, 23] on input at bounding box center [780, 23] width 347 height 31
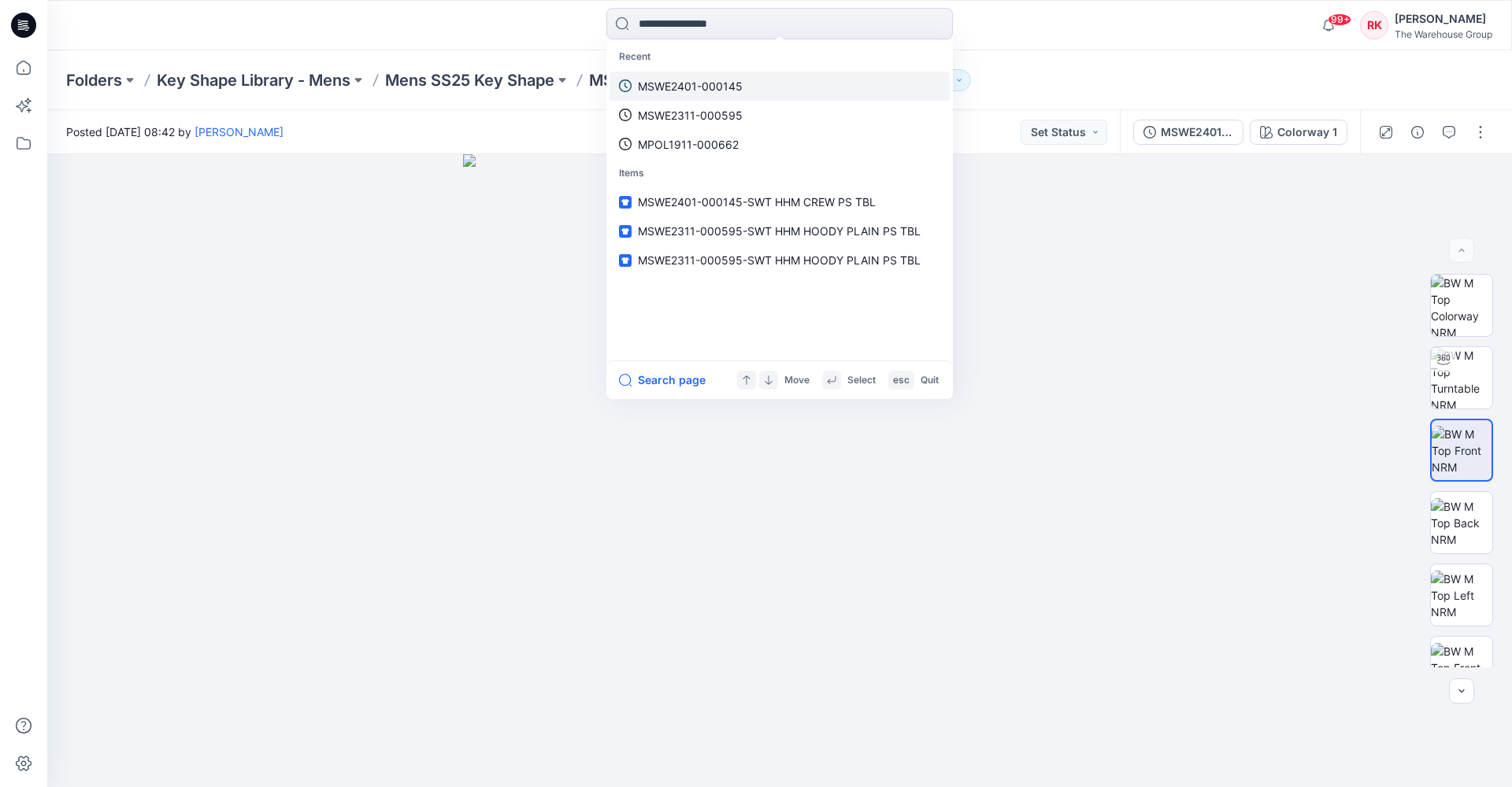
click at [700, 84] on p "MSWE2401-000145" at bounding box center [690, 86] width 105 height 17
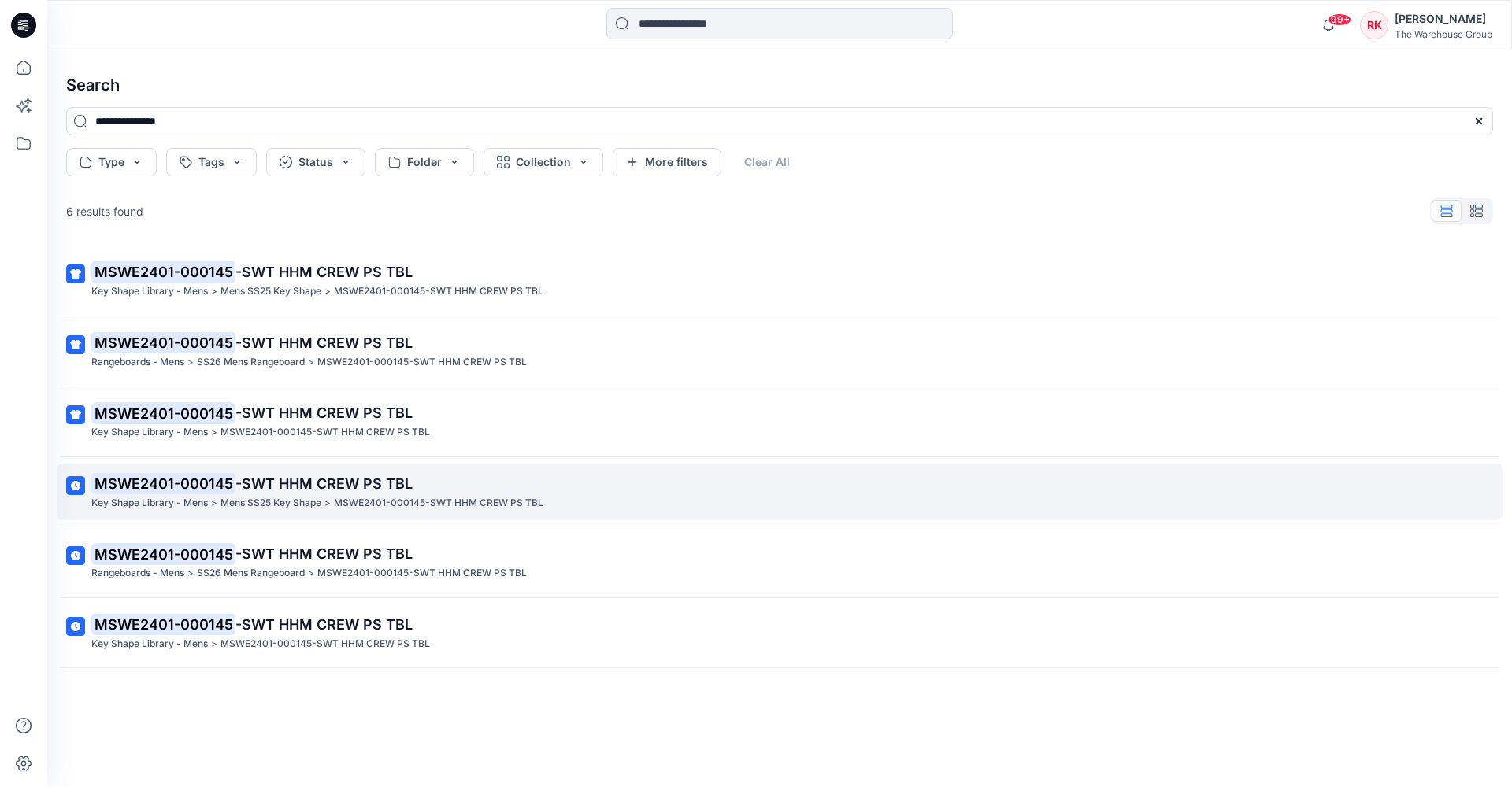
click at [265, 480] on span "-SWT HHM CREW PS TBL" at bounding box center [324, 483] width 177 height 17
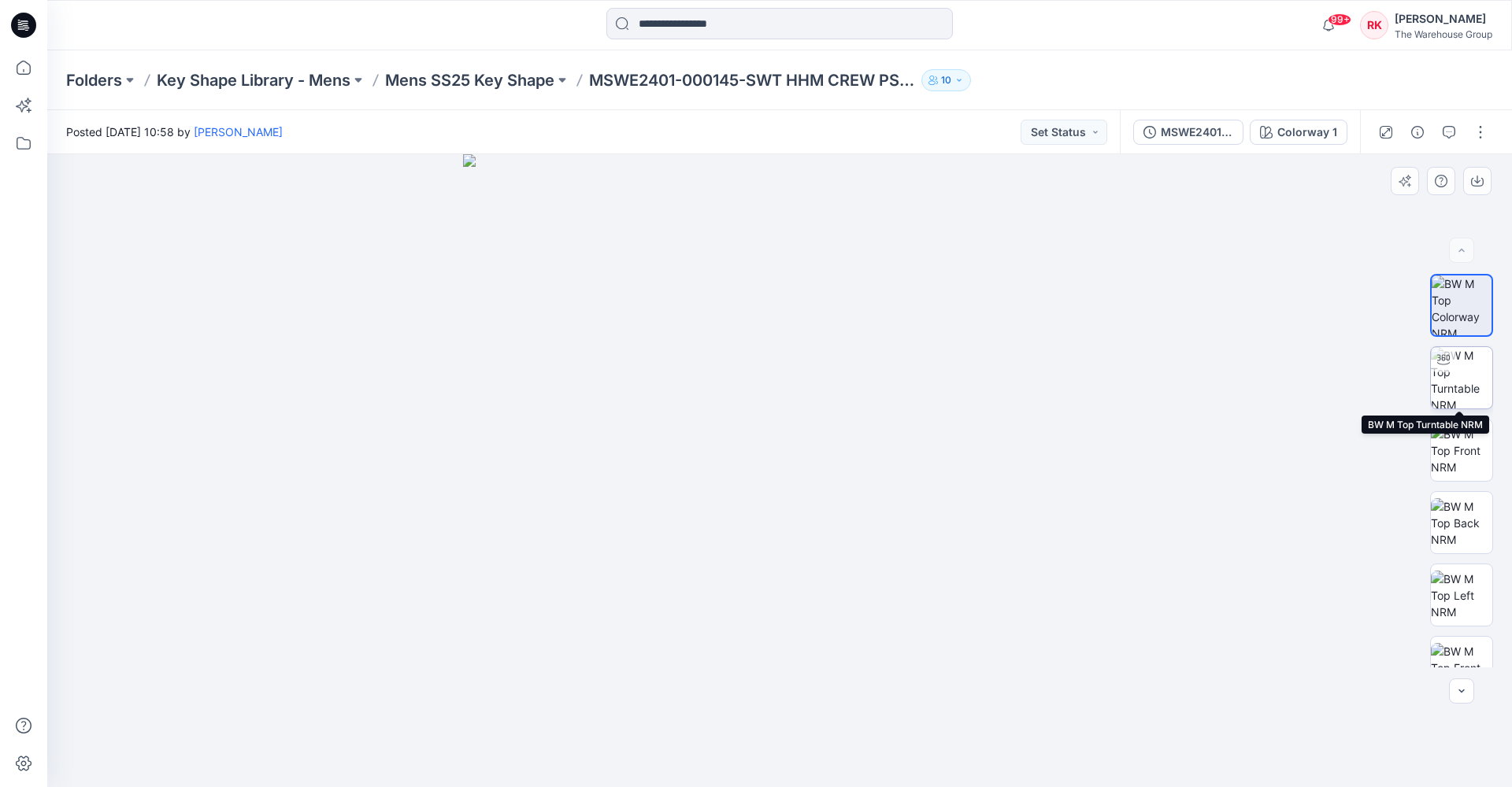
click at [1178, 385] on img at bounding box center [1461, 378] width 62 height 62
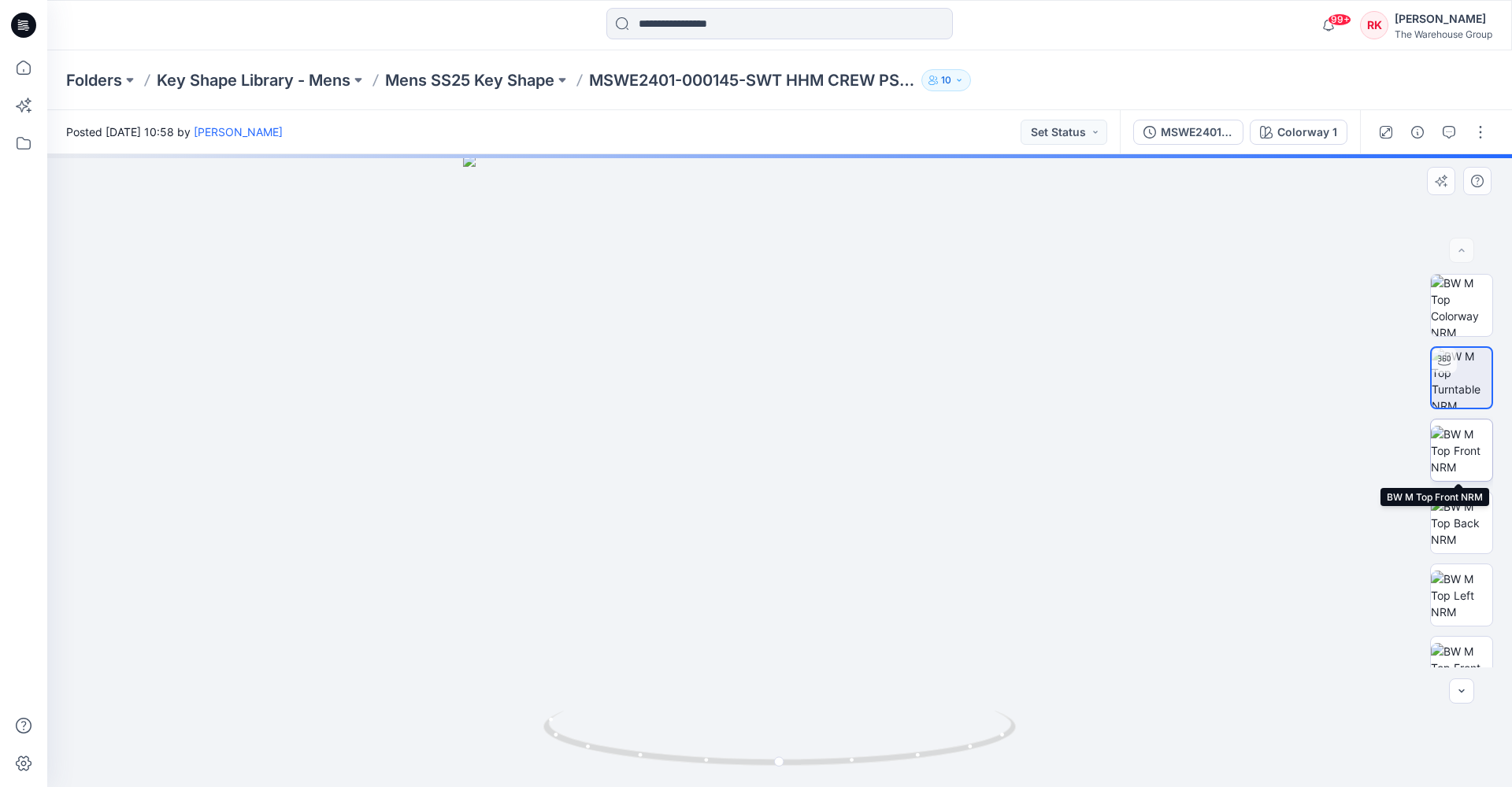
click at [1178, 463] on img at bounding box center [1461, 451] width 62 height 50
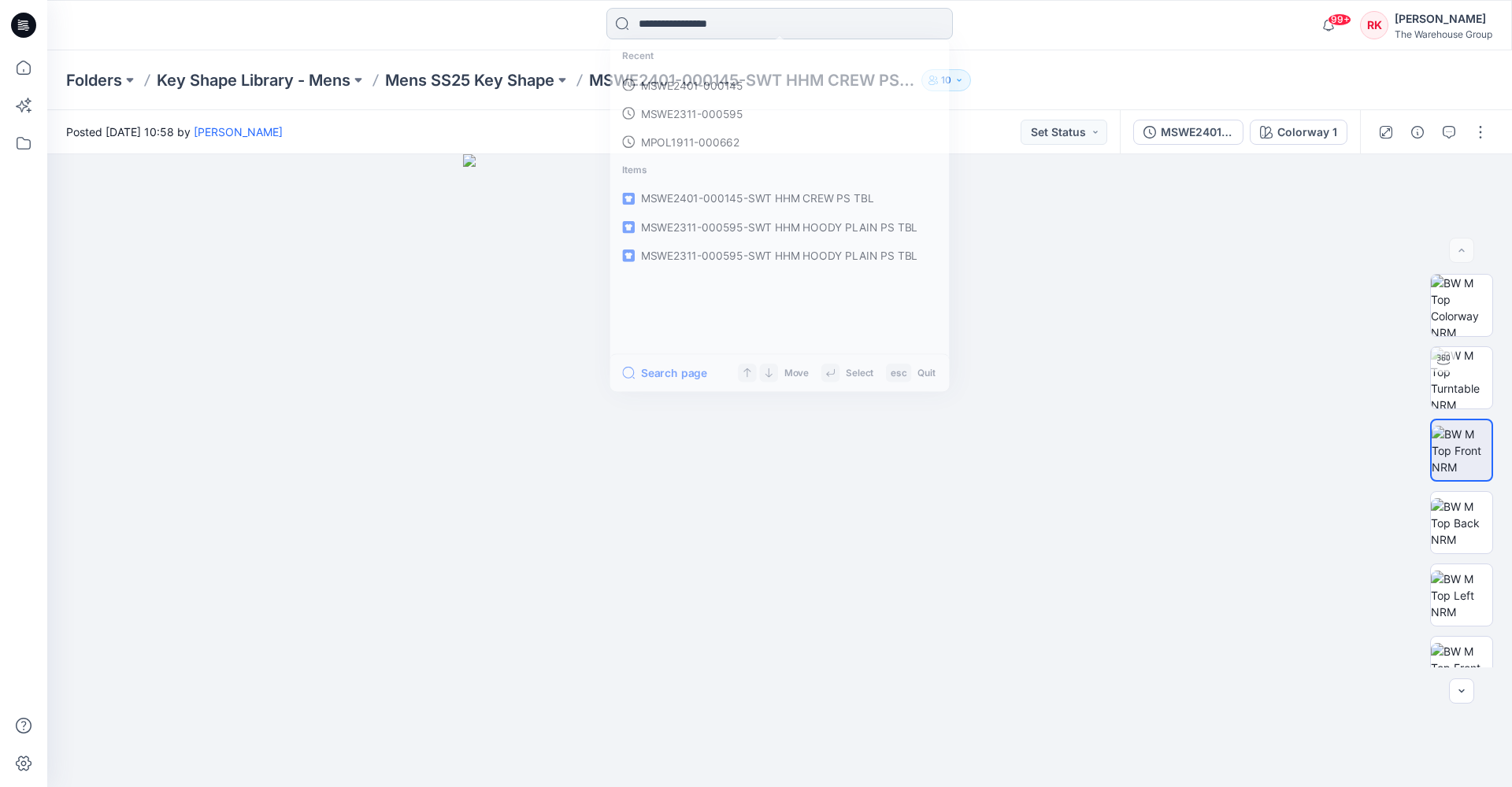
click at [730, 22] on input at bounding box center [780, 23] width 347 height 31
paste input "**********"
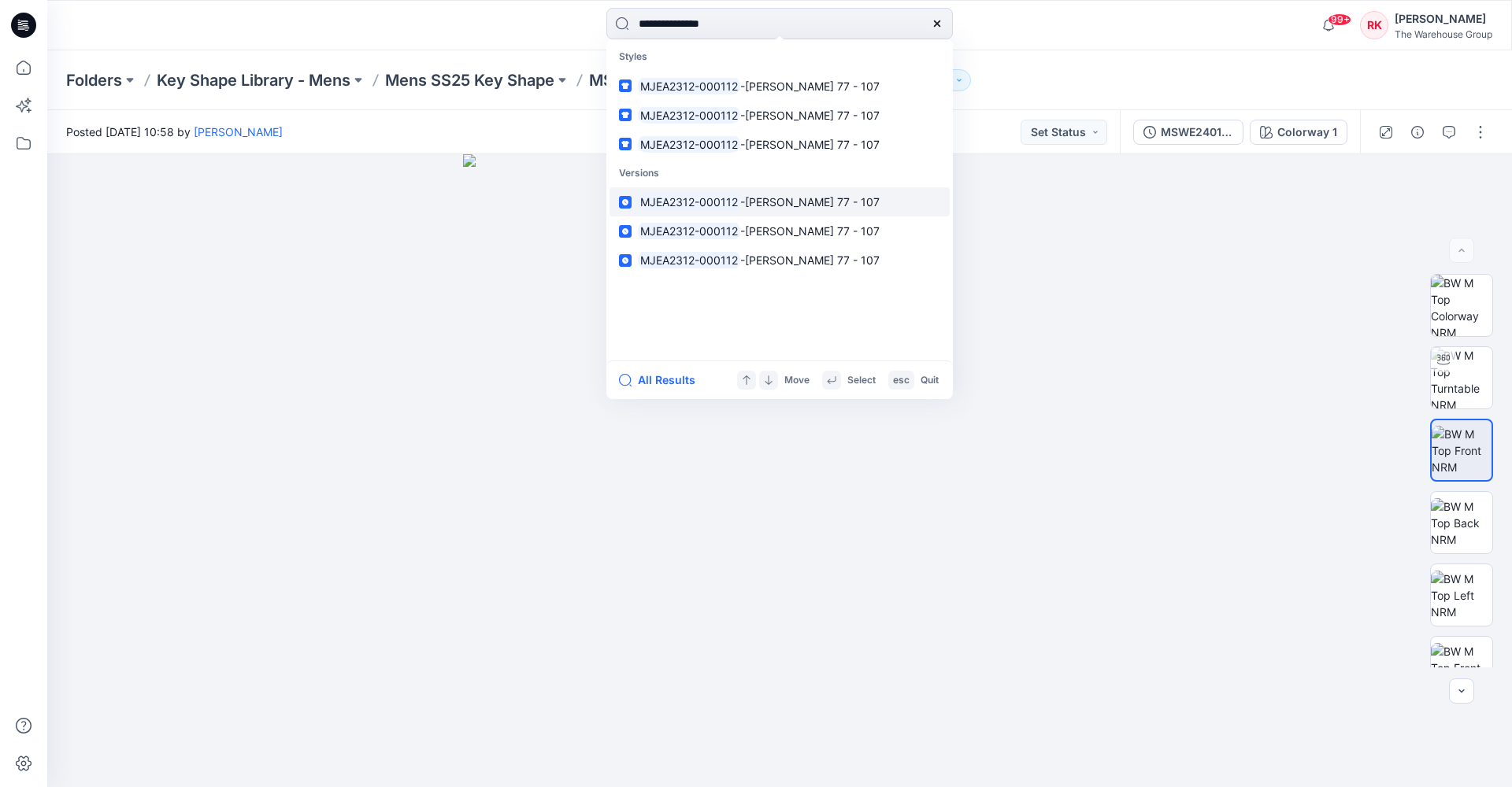
type input "**********"
click at [722, 201] on mark "MJEA2312-000112" at bounding box center [689, 201] width 102 height 18
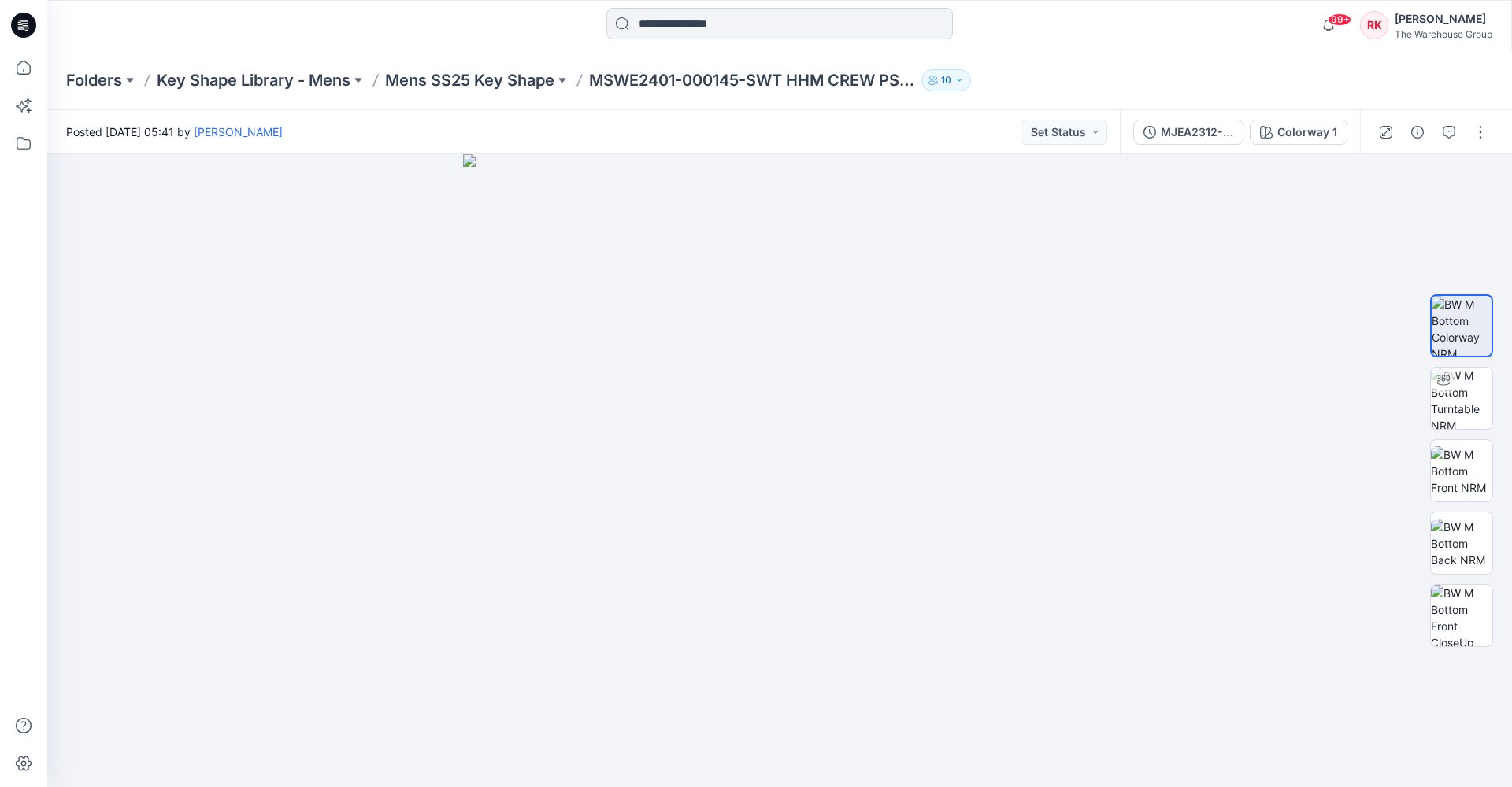
click at [763, 22] on input at bounding box center [780, 23] width 347 height 31
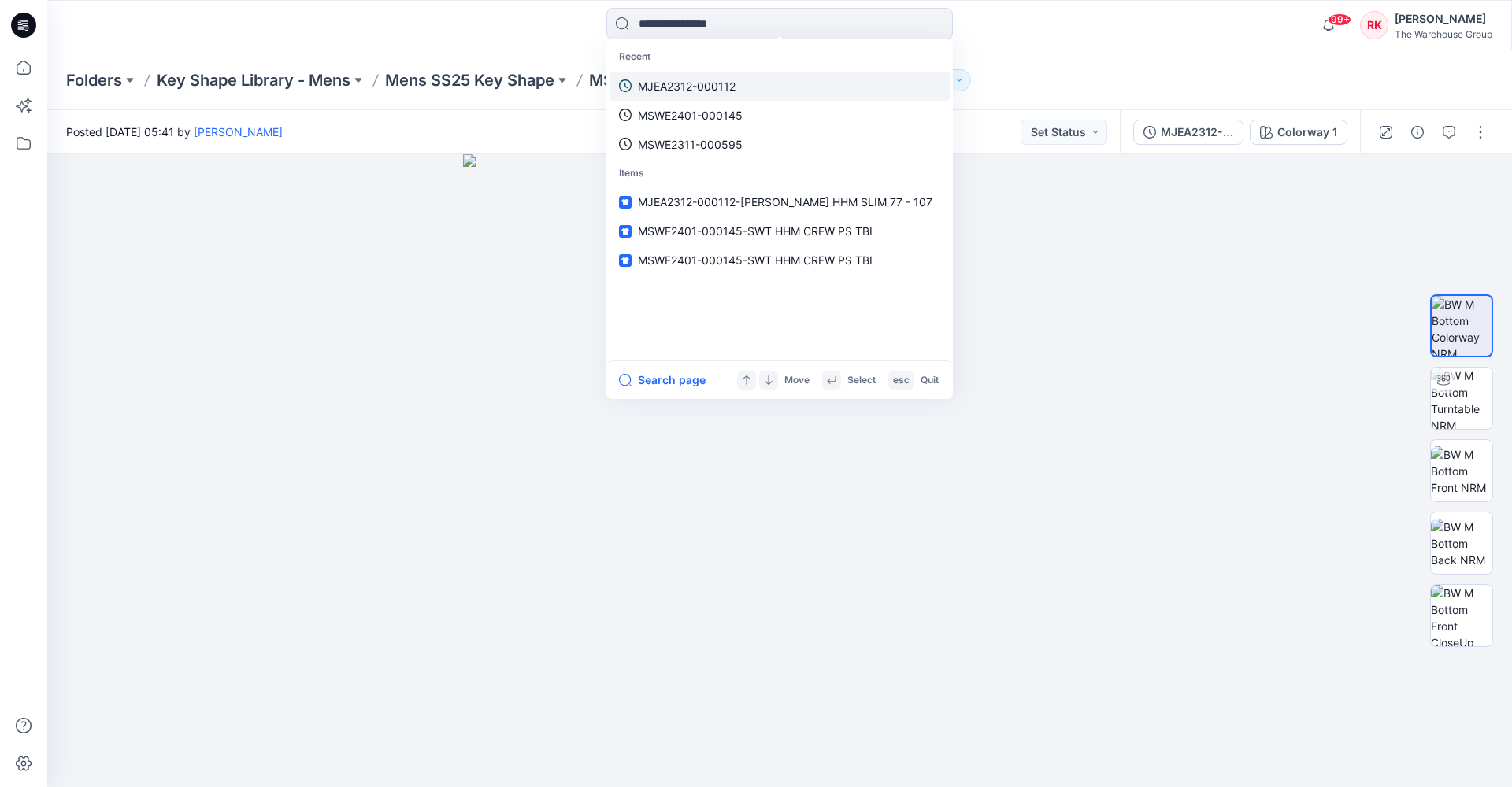
click at [701, 85] on p "MJEA2312-000112" at bounding box center [686, 86] width 97 height 17
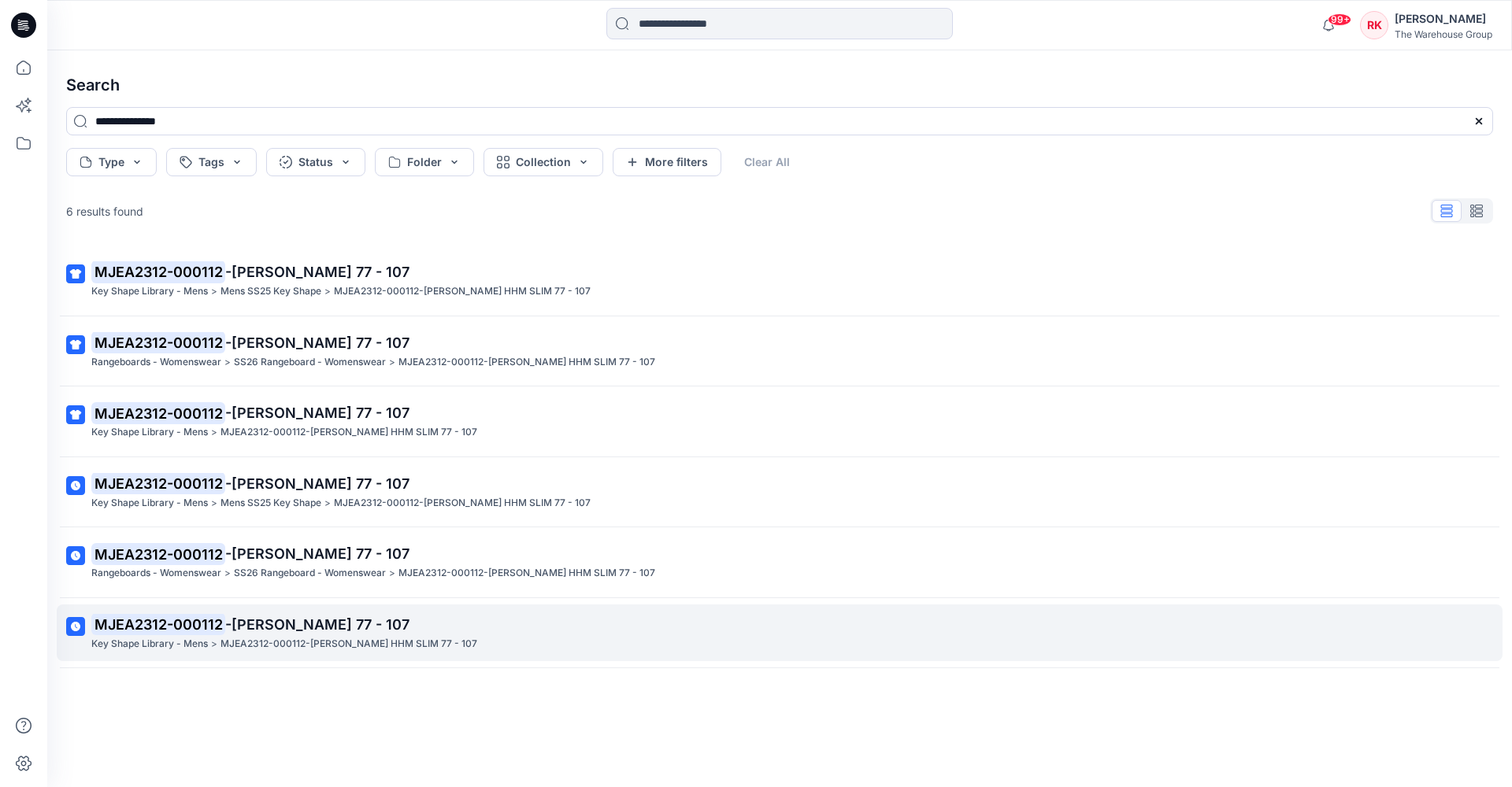
click at [247, 616] on span "-[PERSON_NAME] 77 - 107" at bounding box center [317, 624] width 185 height 17
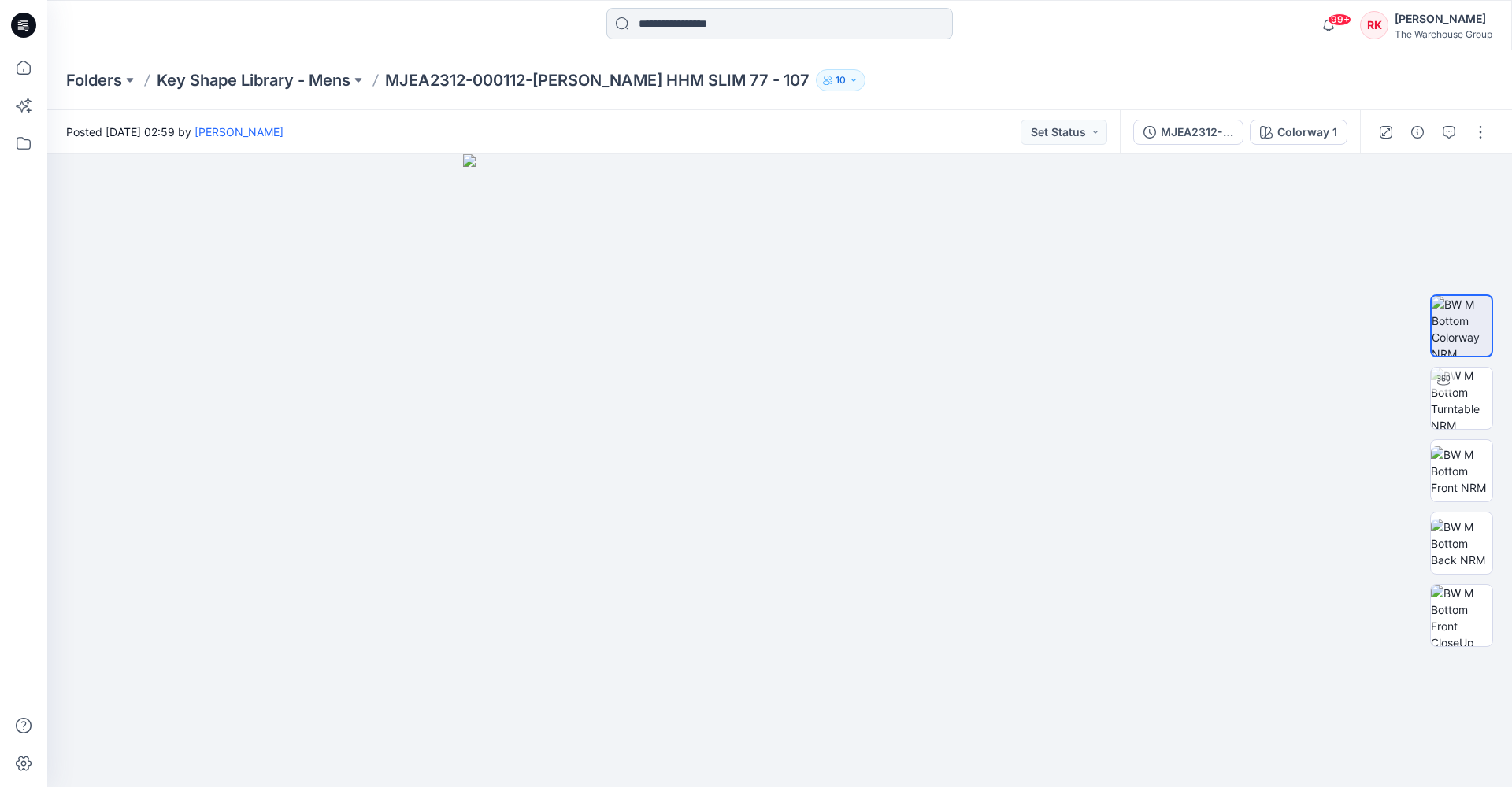
click at [652, 26] on input at bounding box center [780, 23] width 347 height 31
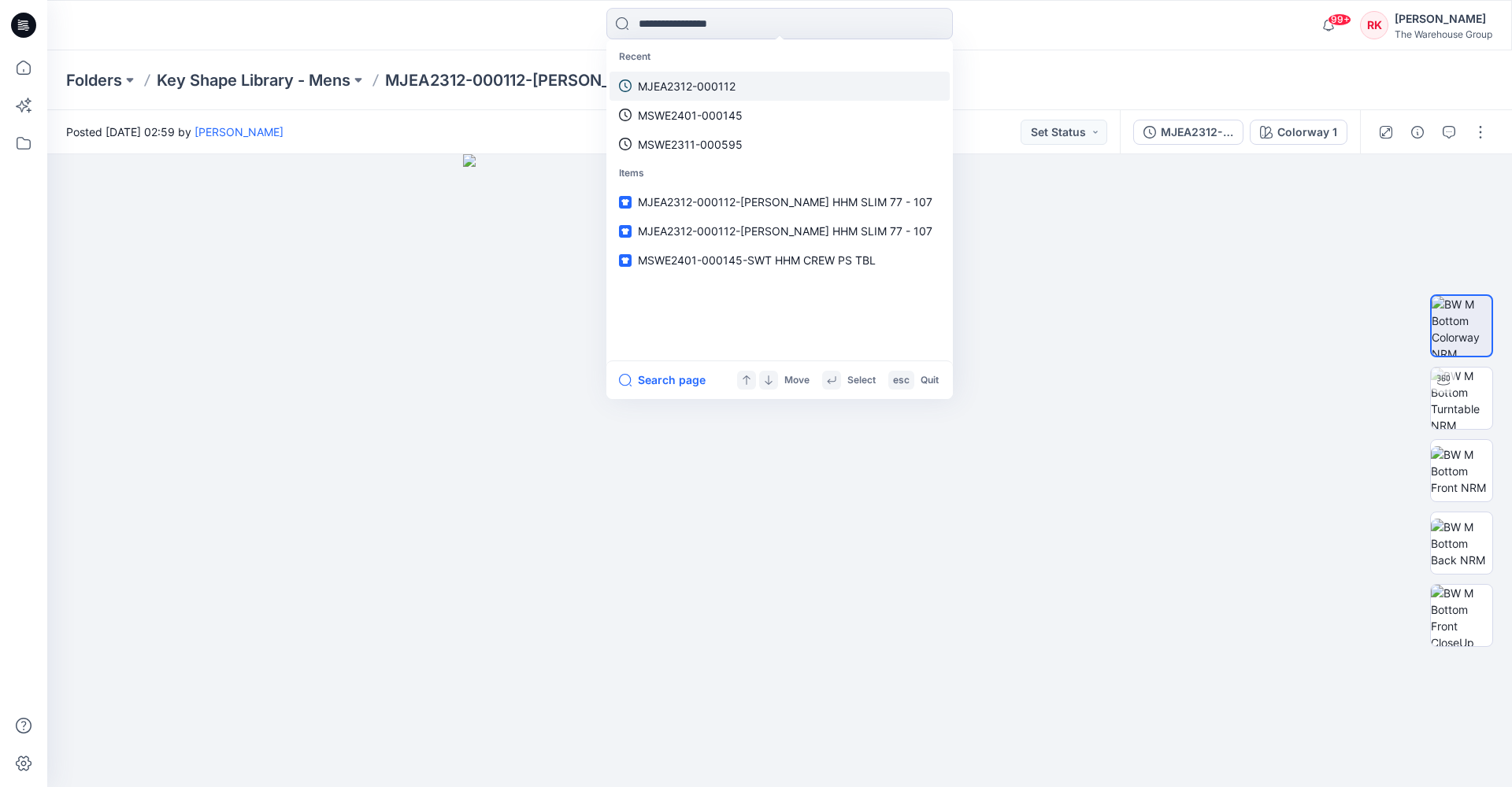
click at [665, 85] on p "MJEA2312-000112" at bounding box center [686, 86] width 97 height 17
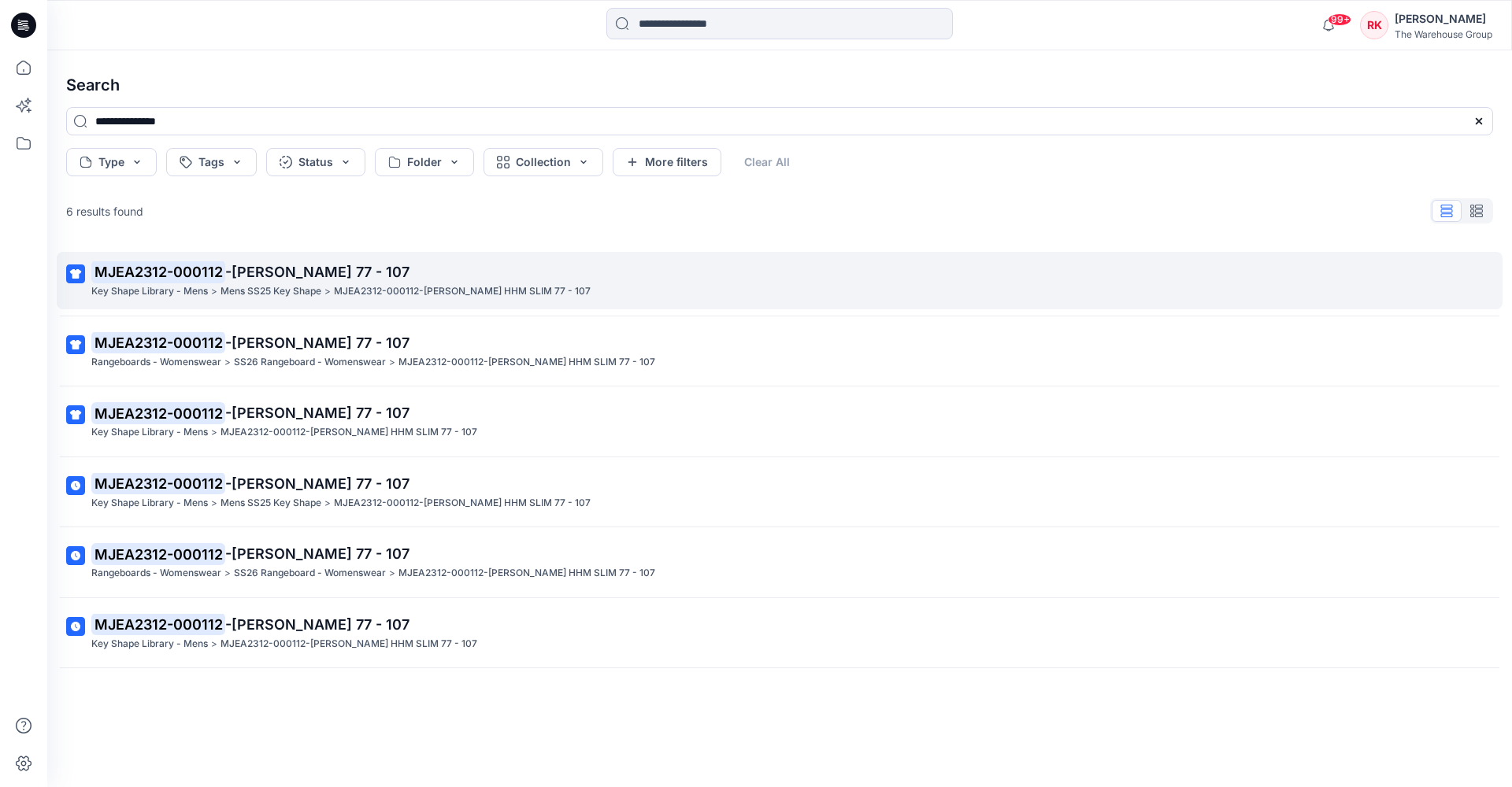
click at [241, 288] on p "Mens SS25 Key Shape" at bounding box center [271, 292] width 101 height 17
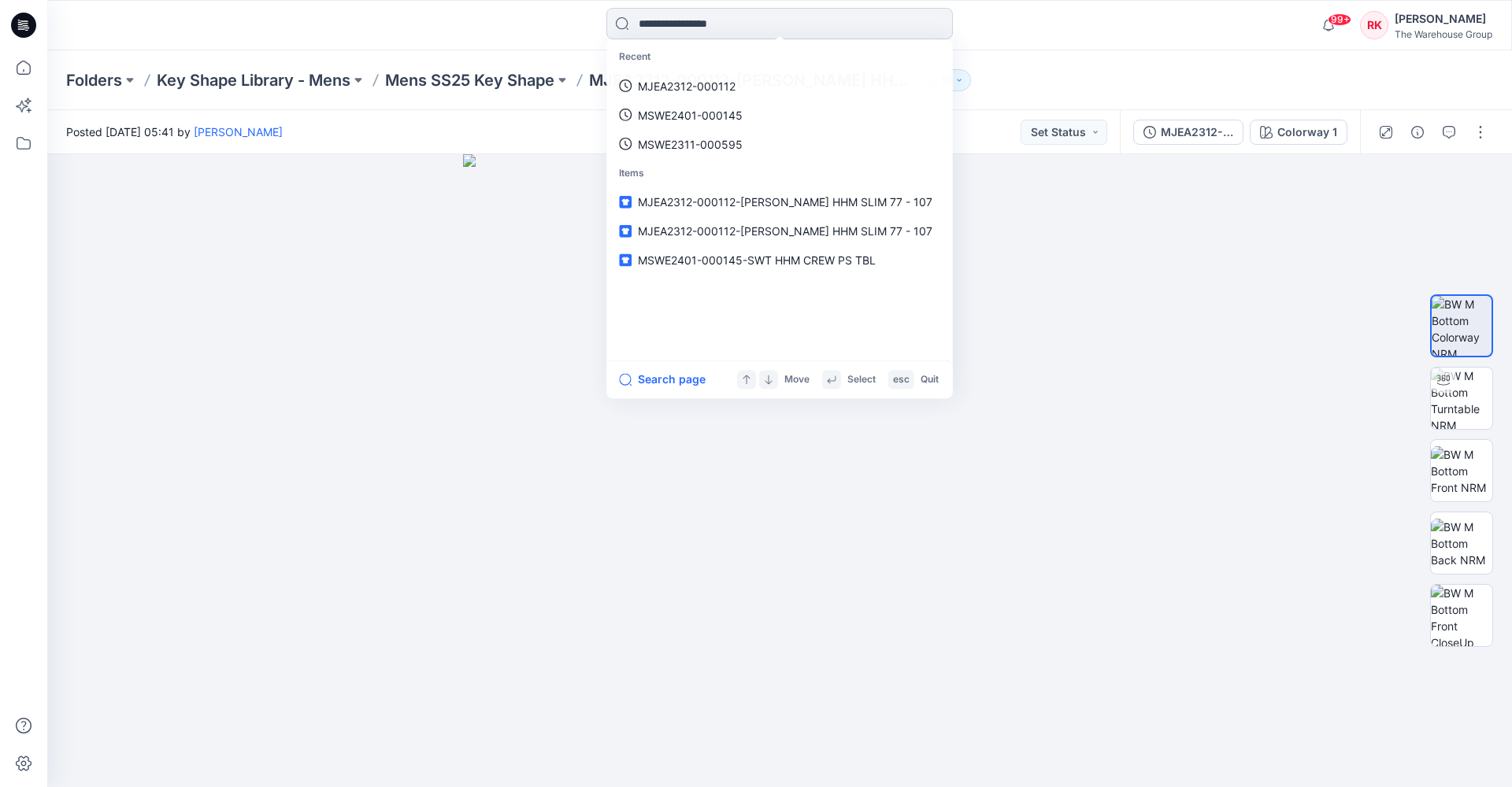
click at [713, 26] on input at bounding box center [780, 23] width 347 height 31
click at [682, 80] on p "MJEA2312-000112" at bounding box center [686, 86] width 97 height 17
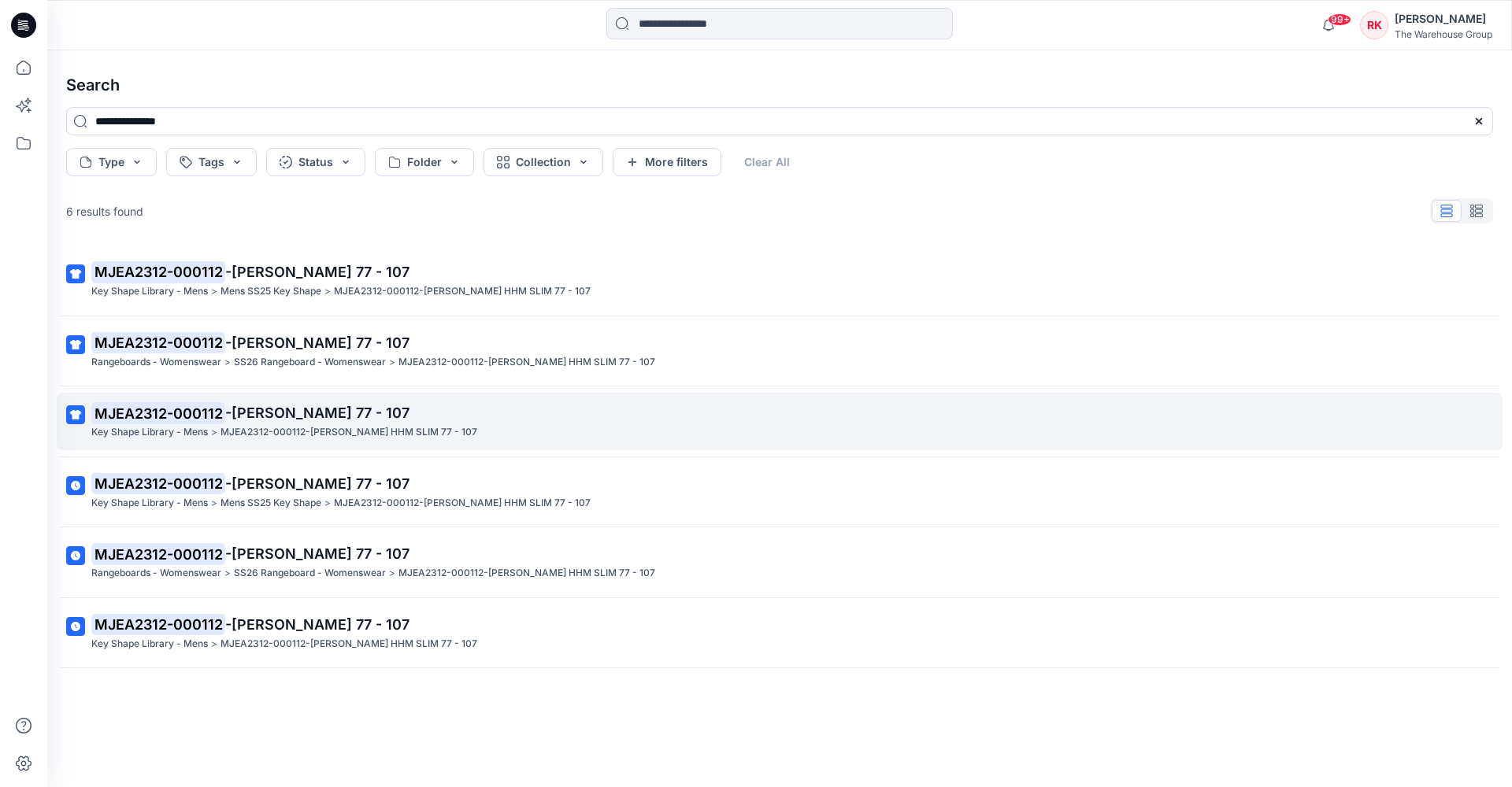
click at [304, 426] on p "MJEA2312-000112-[PERSON_NAME] HHM SLIM 77 - 107" at bounding box center [348, 432] width 257 height 17
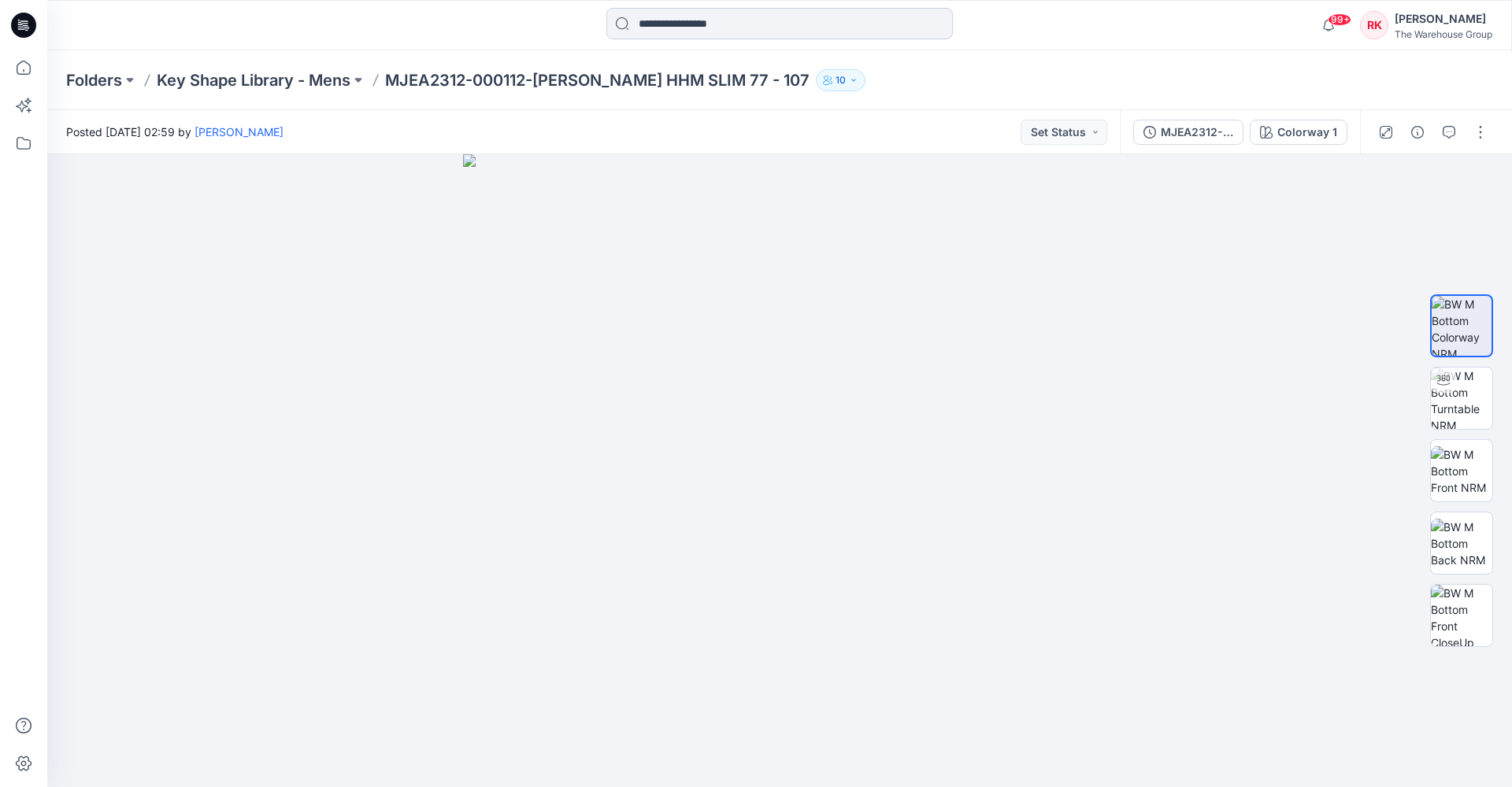
click at [686, 26] on input at bounding box center [780, 23] width 347 height 31
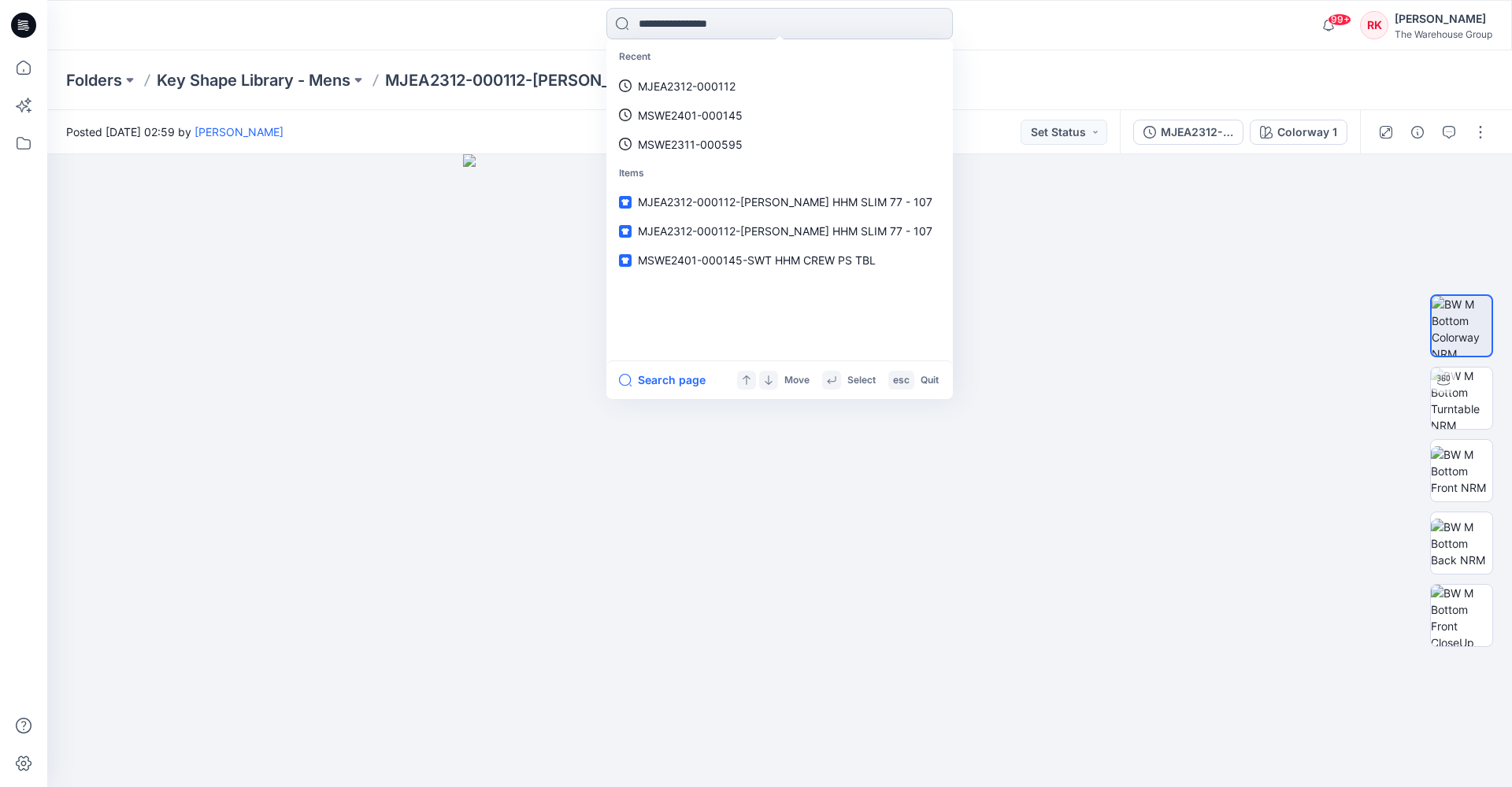
paste input "**********"
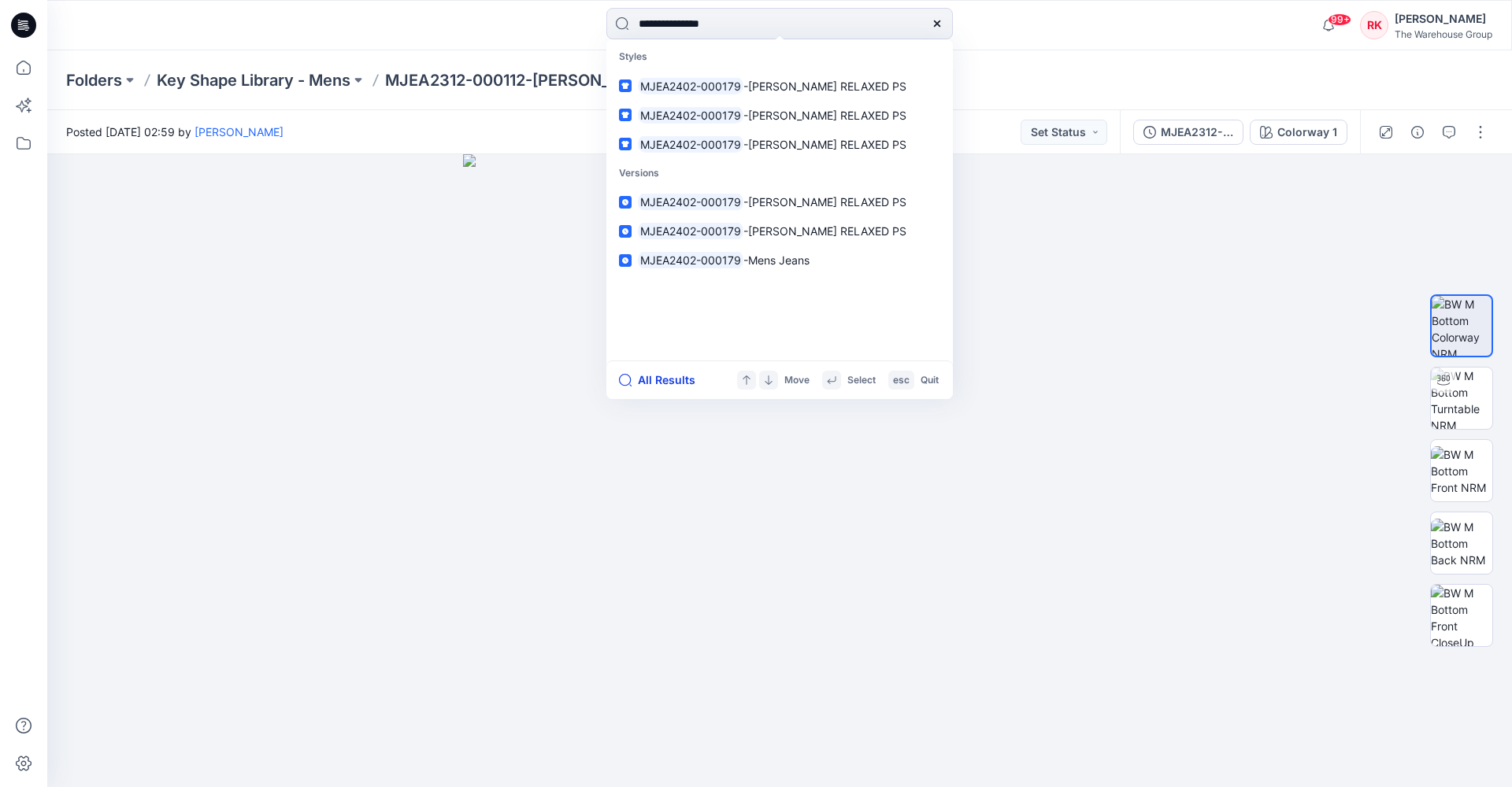
type input "**********"
click at [657, 380] on button "All Results" at bounding box center [662, 380] width 86 height 19
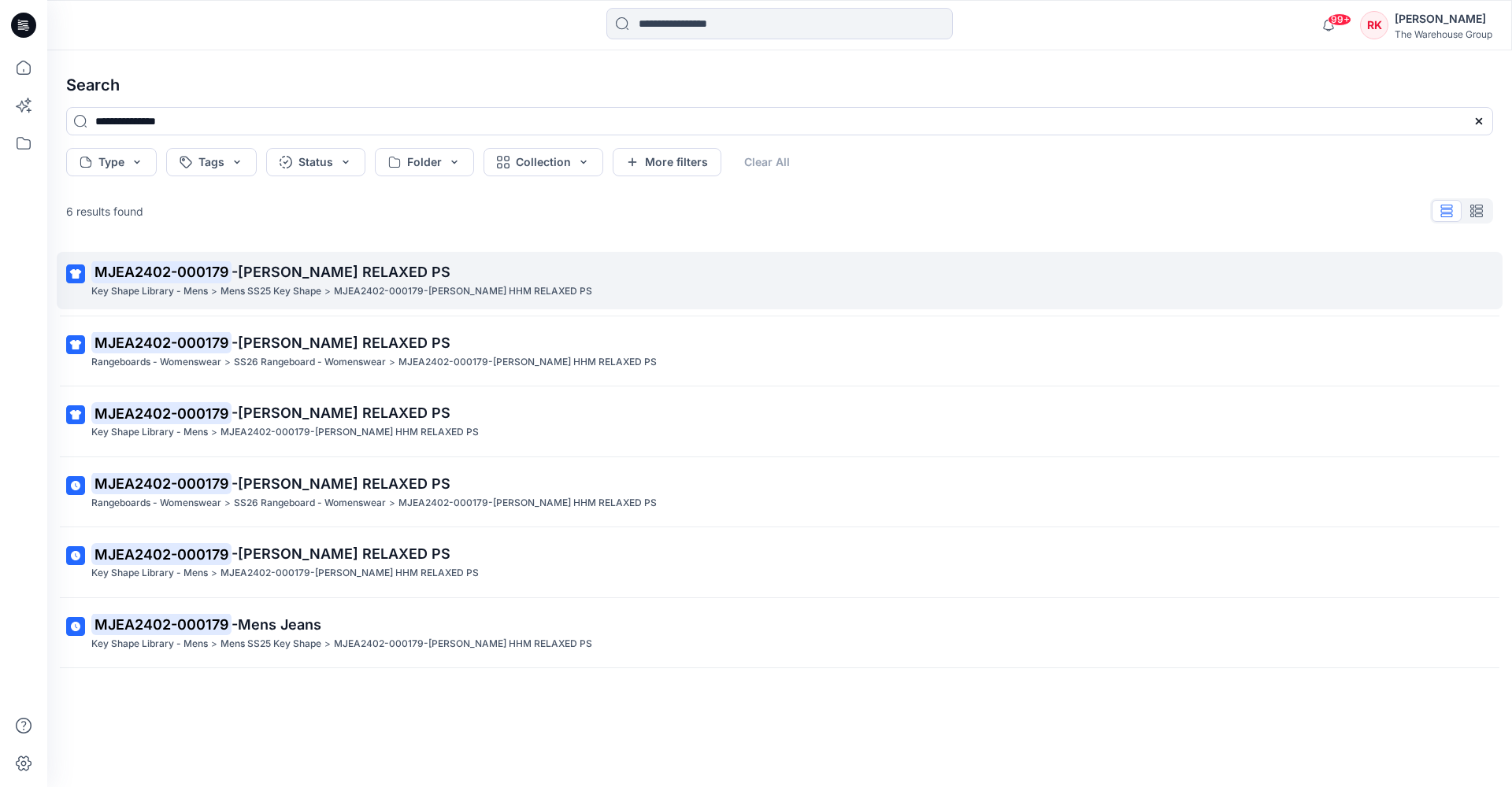
click at [253, 271] on span "-[PERSON_NAME] RELAXED PS" at bounding box center [341, 272] width 219 height 17
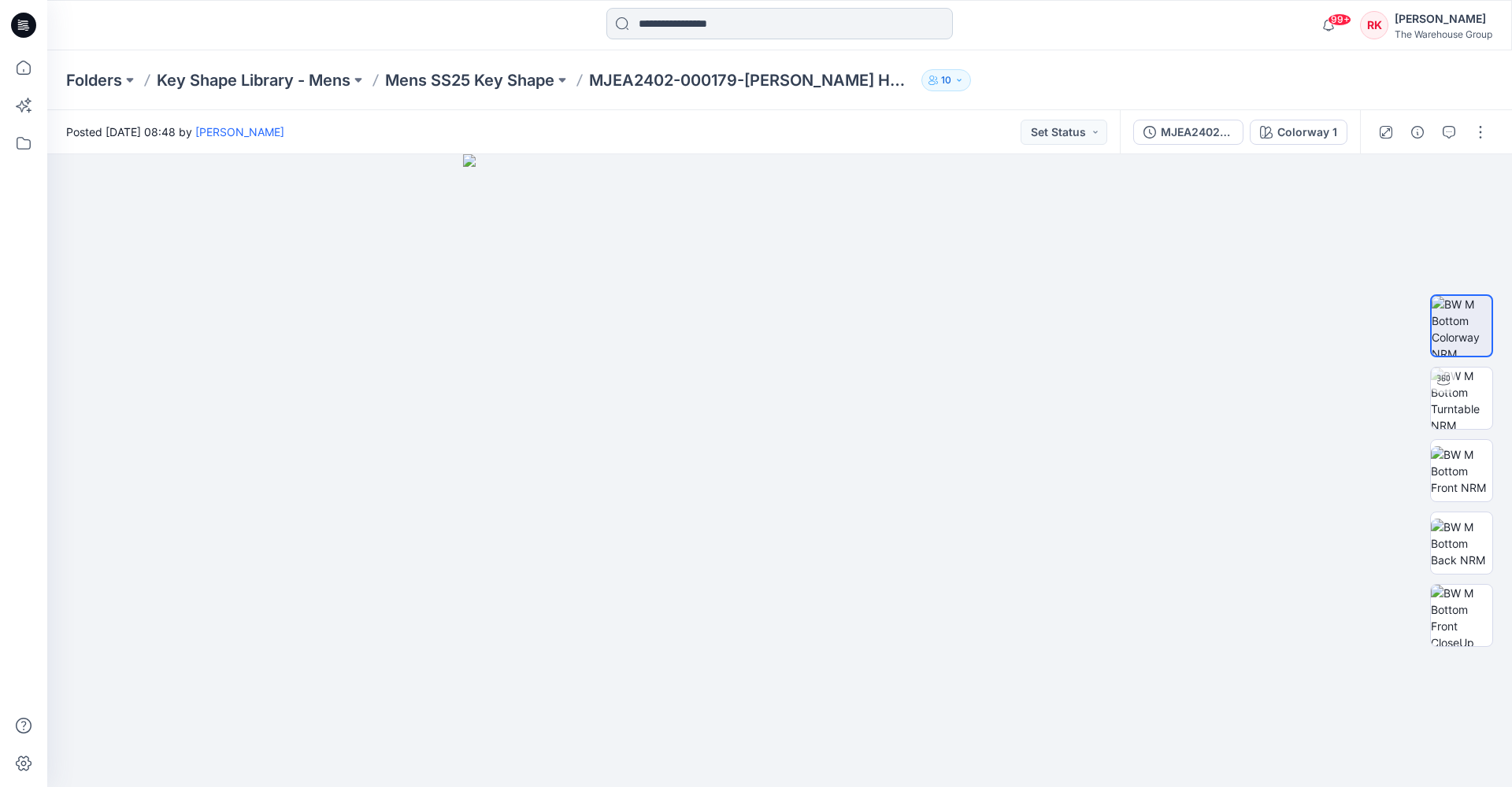
click at [639, 29] on input at bounding box center [780, 23] width 347 height 31
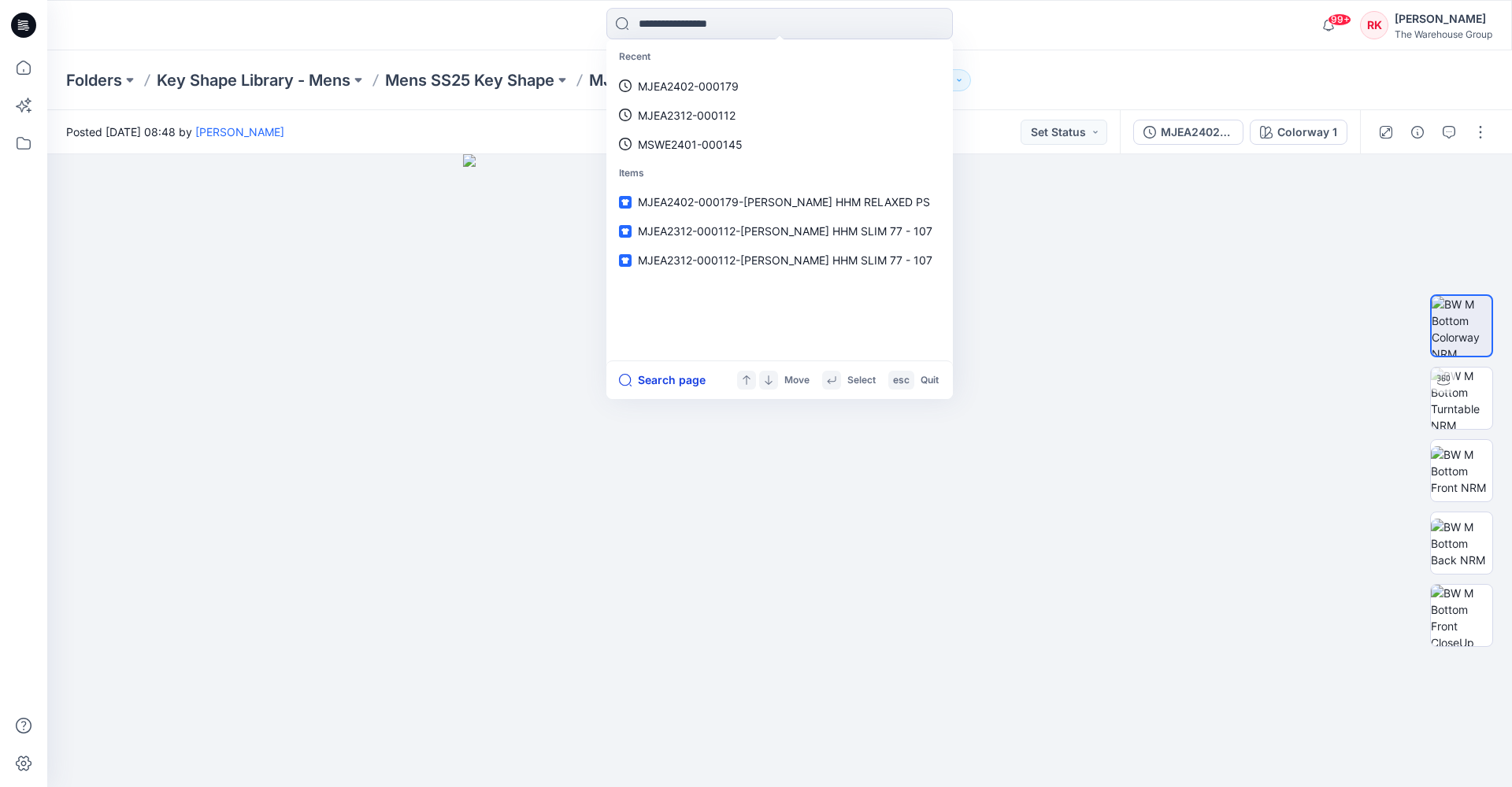
click at [644, 381] on button "Search page" at bounding box center [662, 380] width 86 height 19
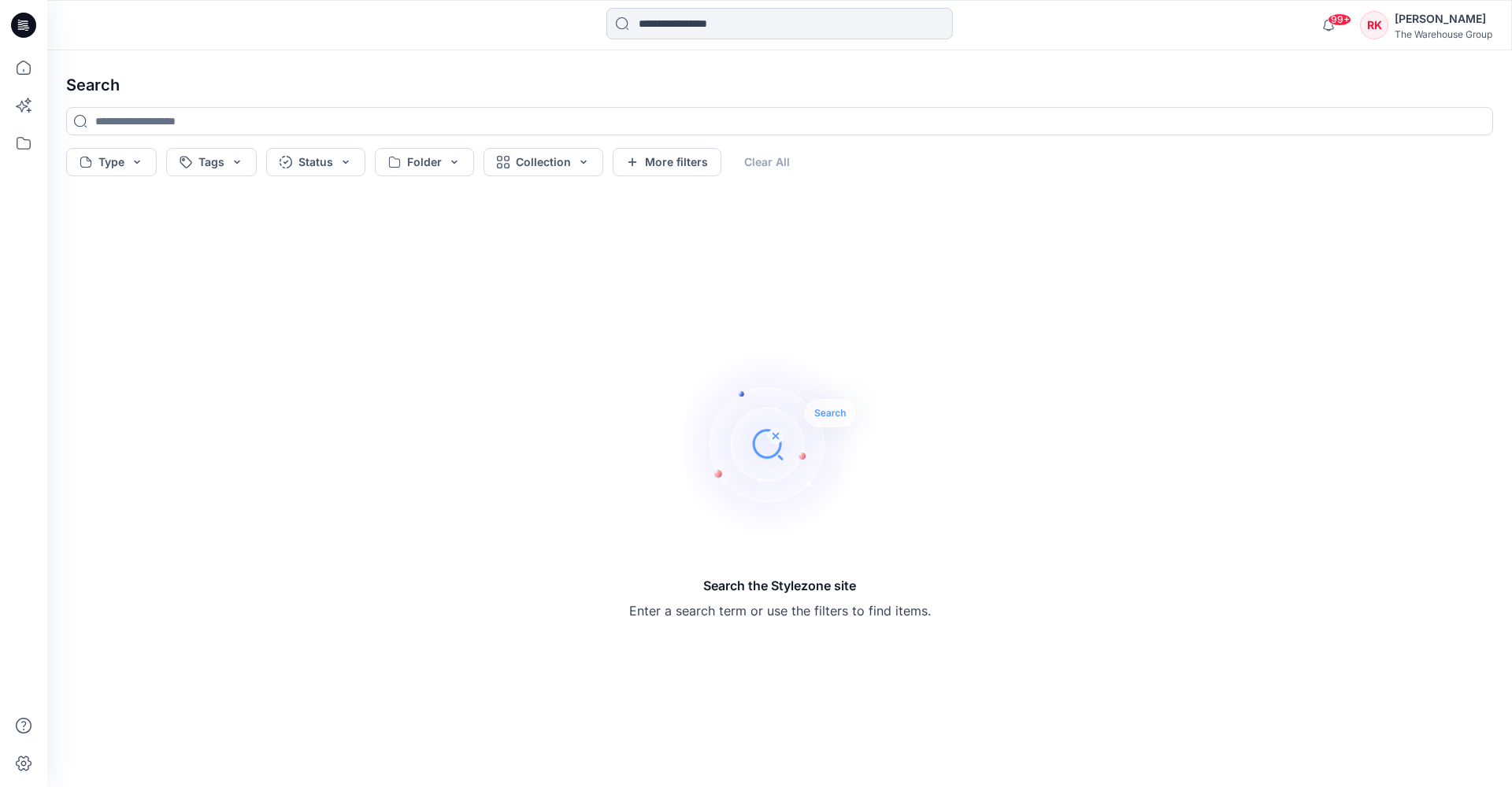
click at [663, 19] on input at bounding box center [780, 23] width 347 height 31
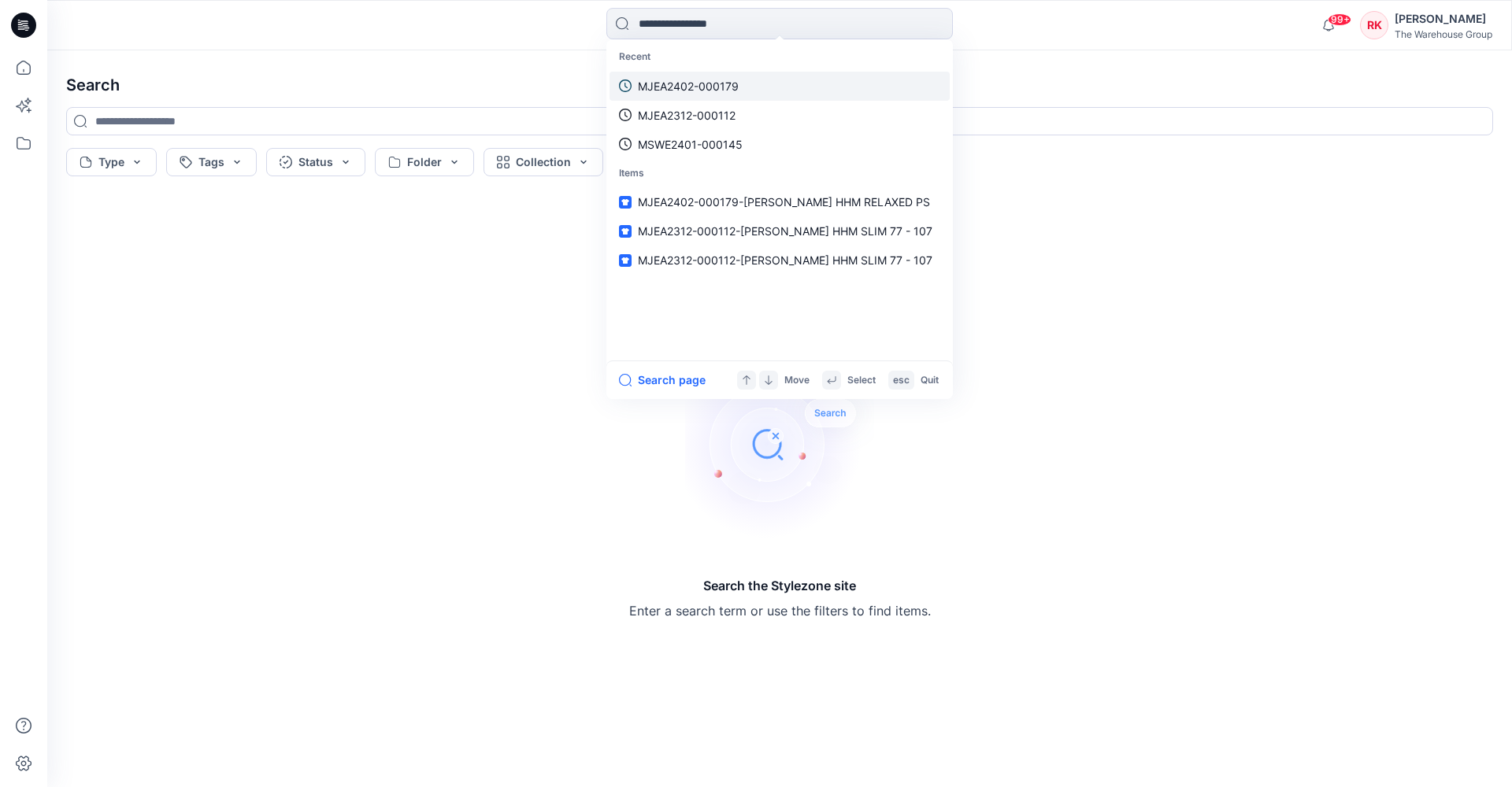
click at [664, 81] on p "MJEA2402-000179" at bounding box center [688, 86] width 101 height 17
type input "**********"
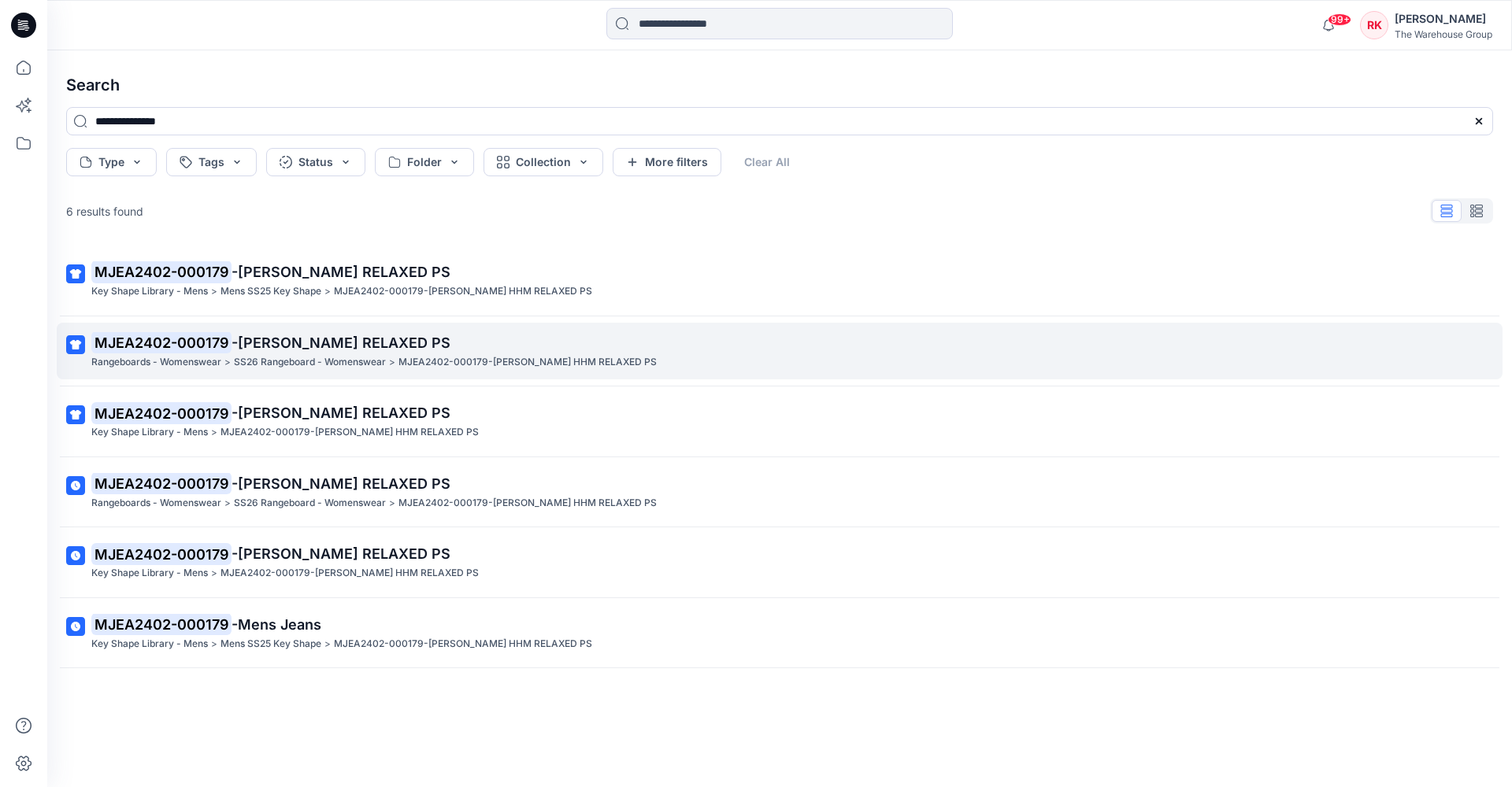
click at [304, 342] on span "-[PERSON_NAME] RELAXED PS" at bounding box center [341, 343] width 219 height 17
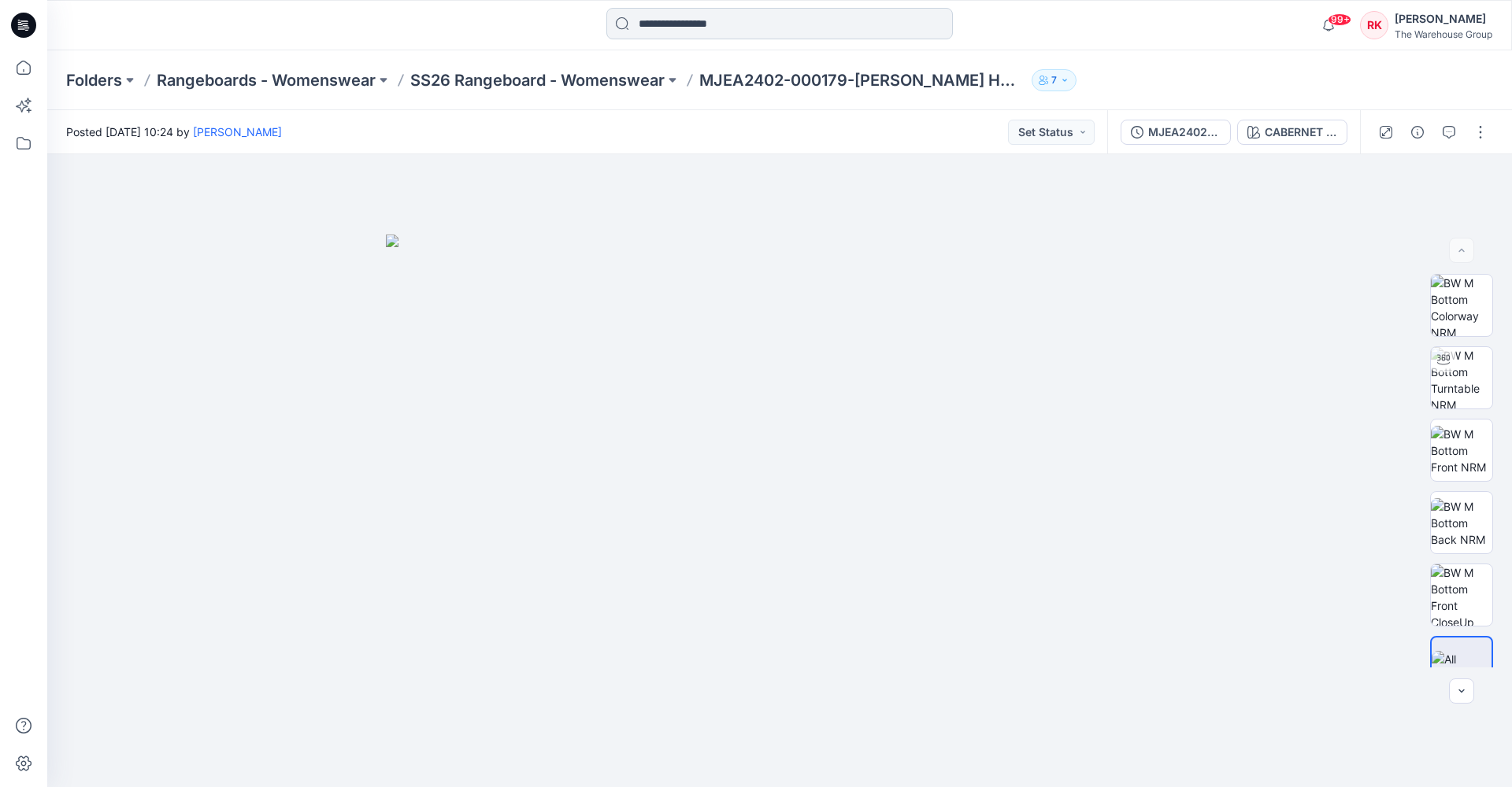
click at [654, 21] on input at bounding box center [780, 23] width 347 height 31
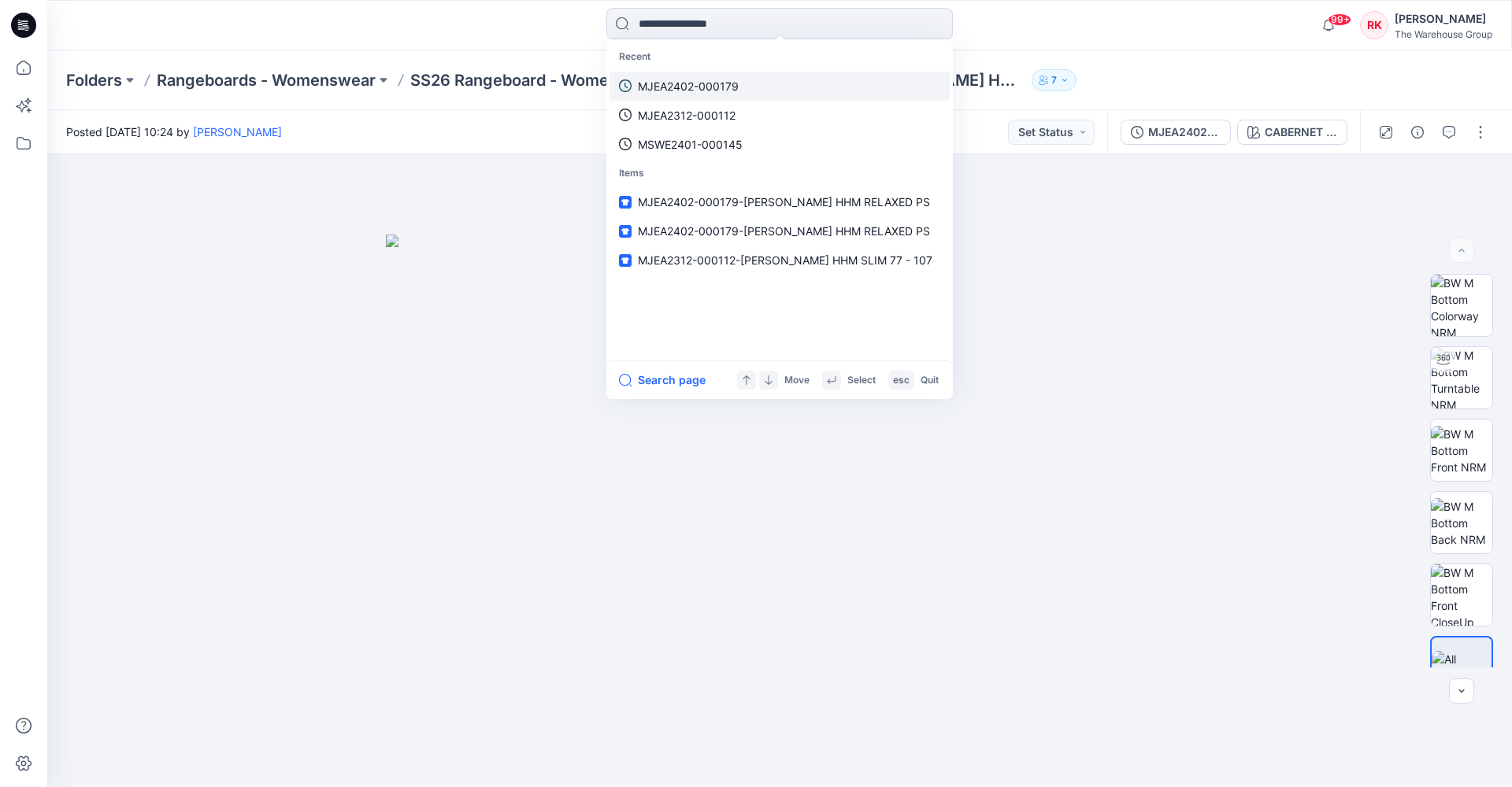
click at [651, 85] on p "MJEA2402-000179" at bounding box center [688, 86] width 101 height 17
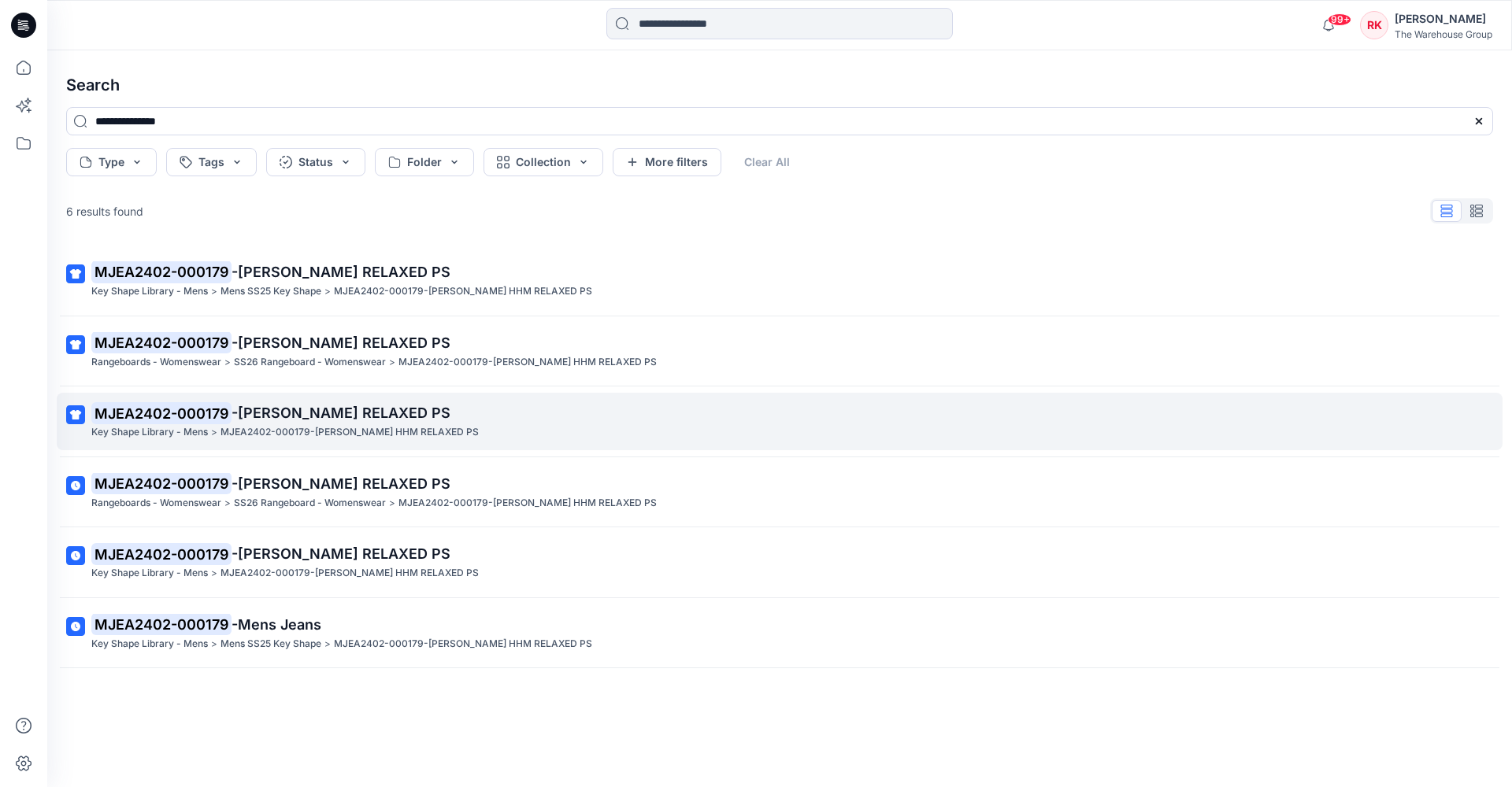
click at [315, 412] on span "-[PERSON_NAME] RELAXED PS" at bounding box center [341, 412] width 219 height 17
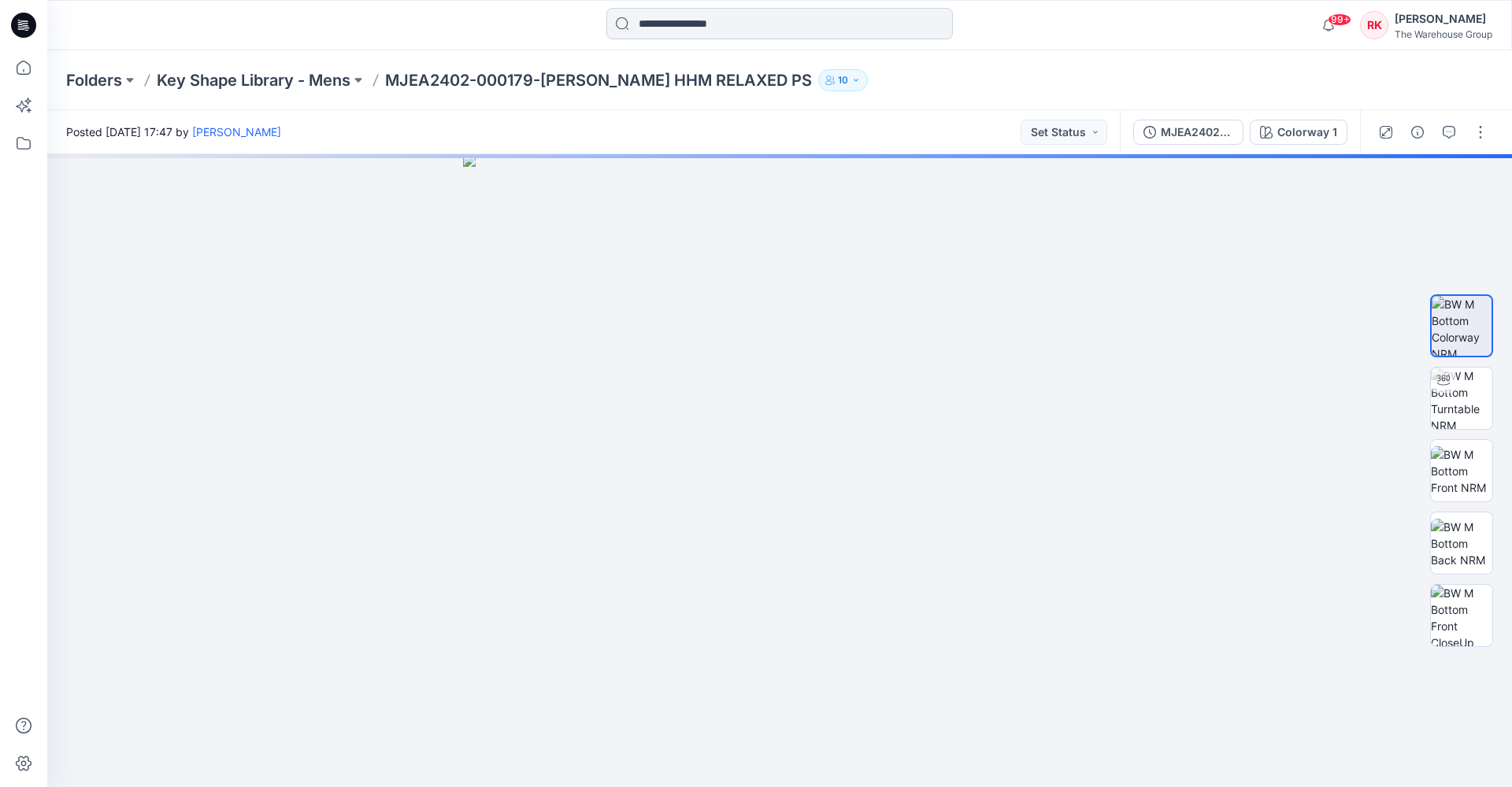
click at [798, 21] on input at bounding box center [780, 23] width 347 height 31
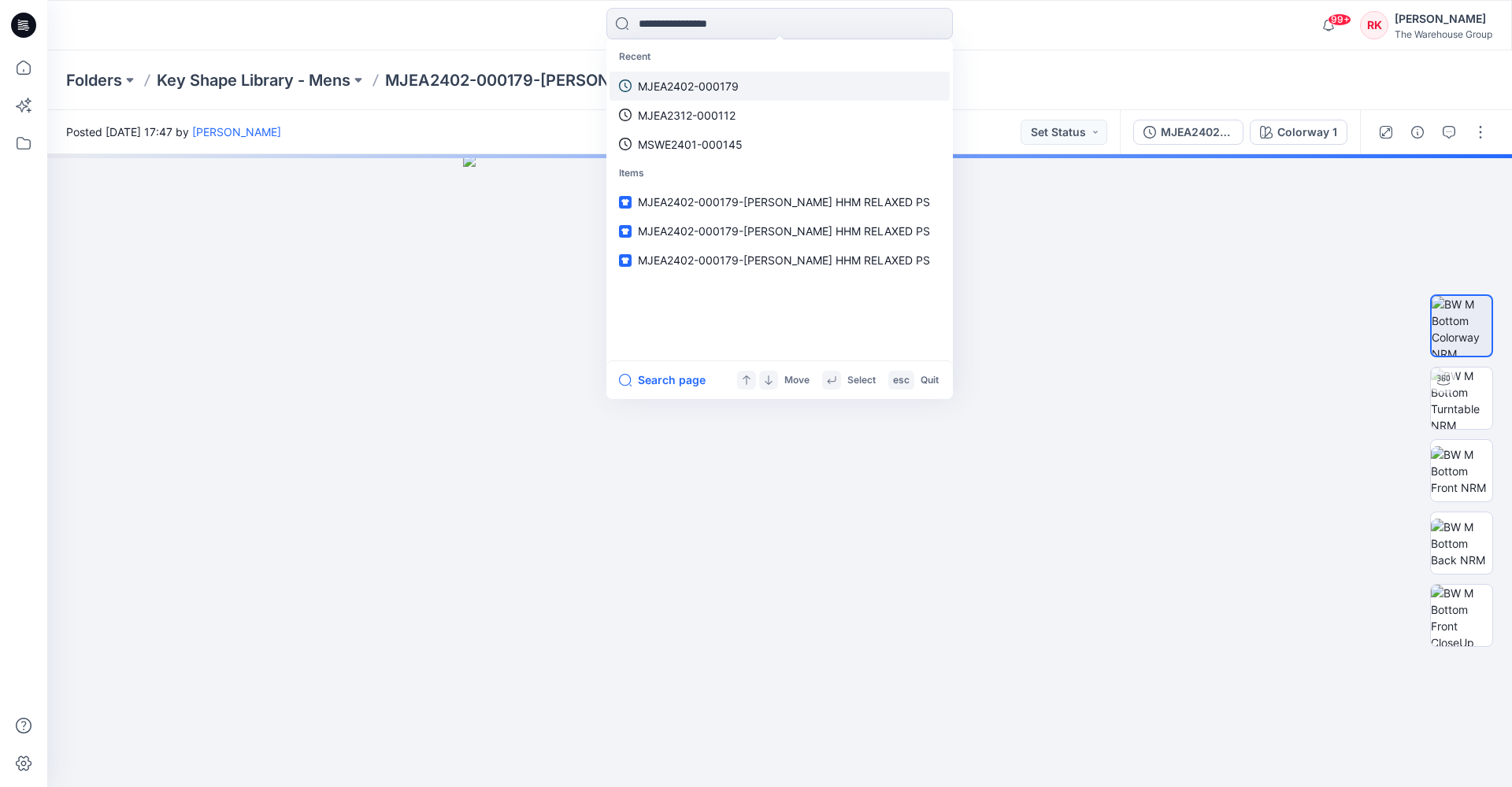
click at [733, 81] on p "MJEA2402-000179" at bounding box center [688, 86] width 101 height 17
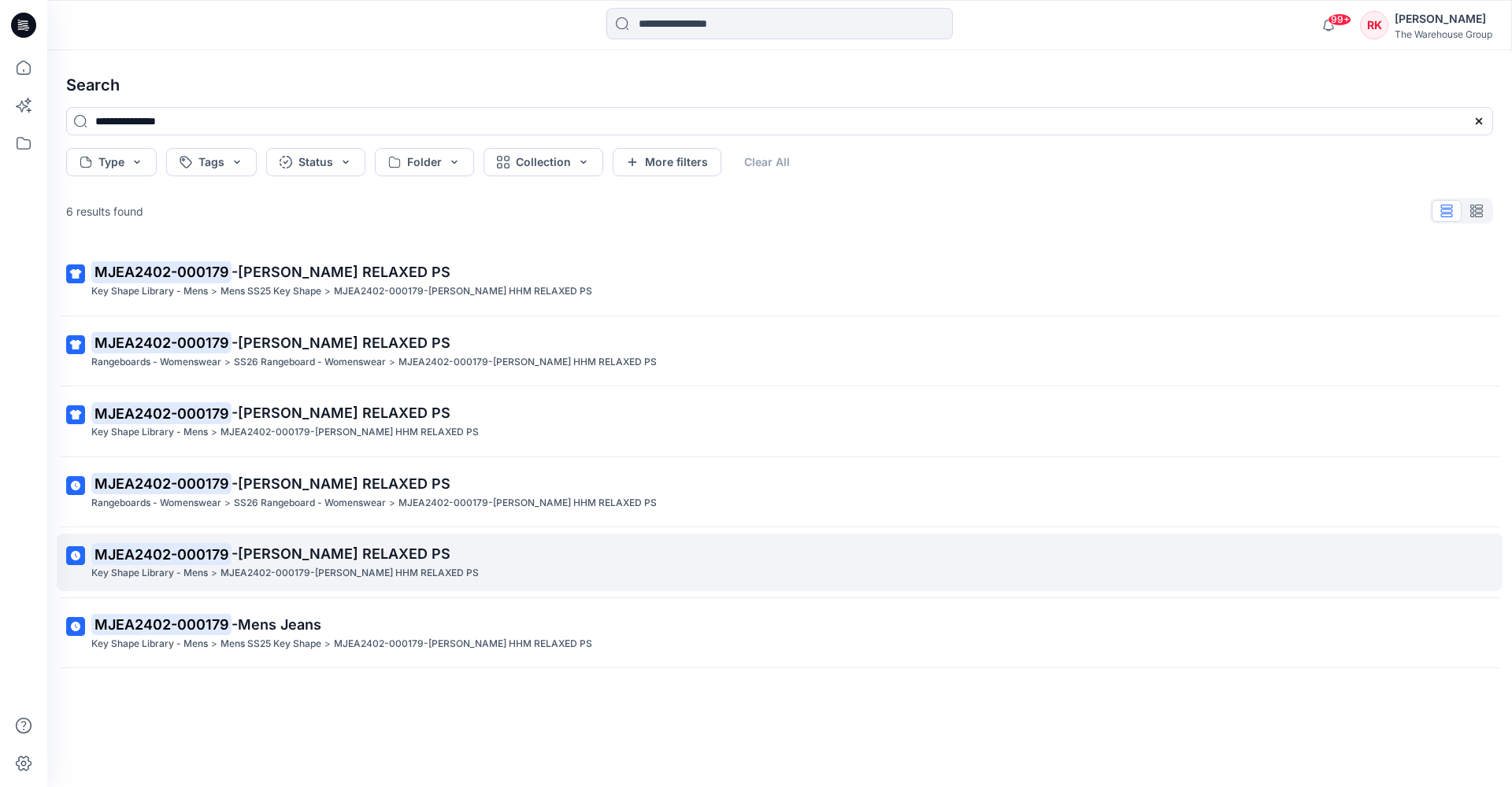
click at [310, 546] on span "-[PERSON_NAME] RELAXED PS" at bounding box center [341, 554] width 219 height 17
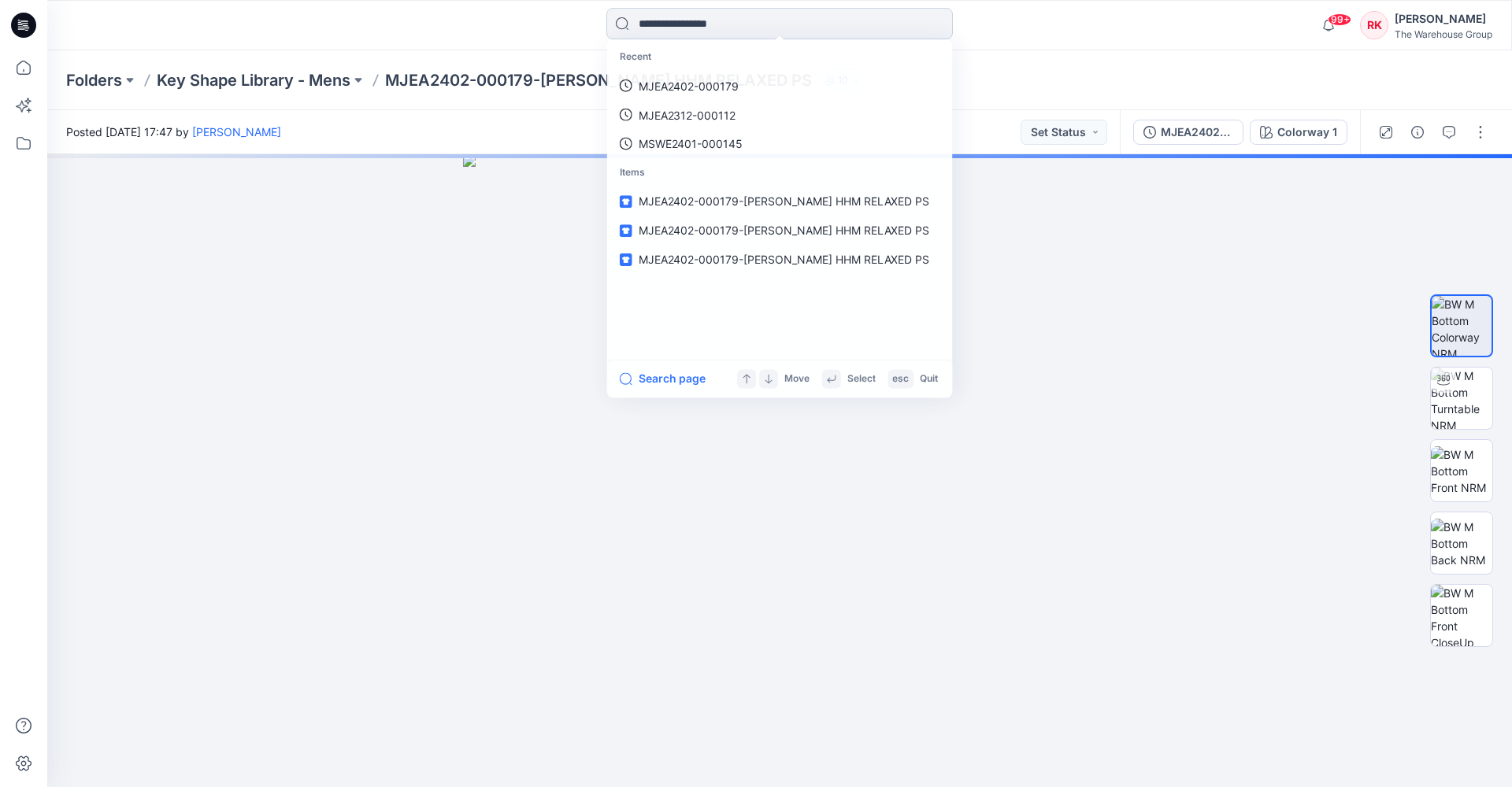
click at [745, 23] on input at bounding box center [780, 23] width 347 height 31
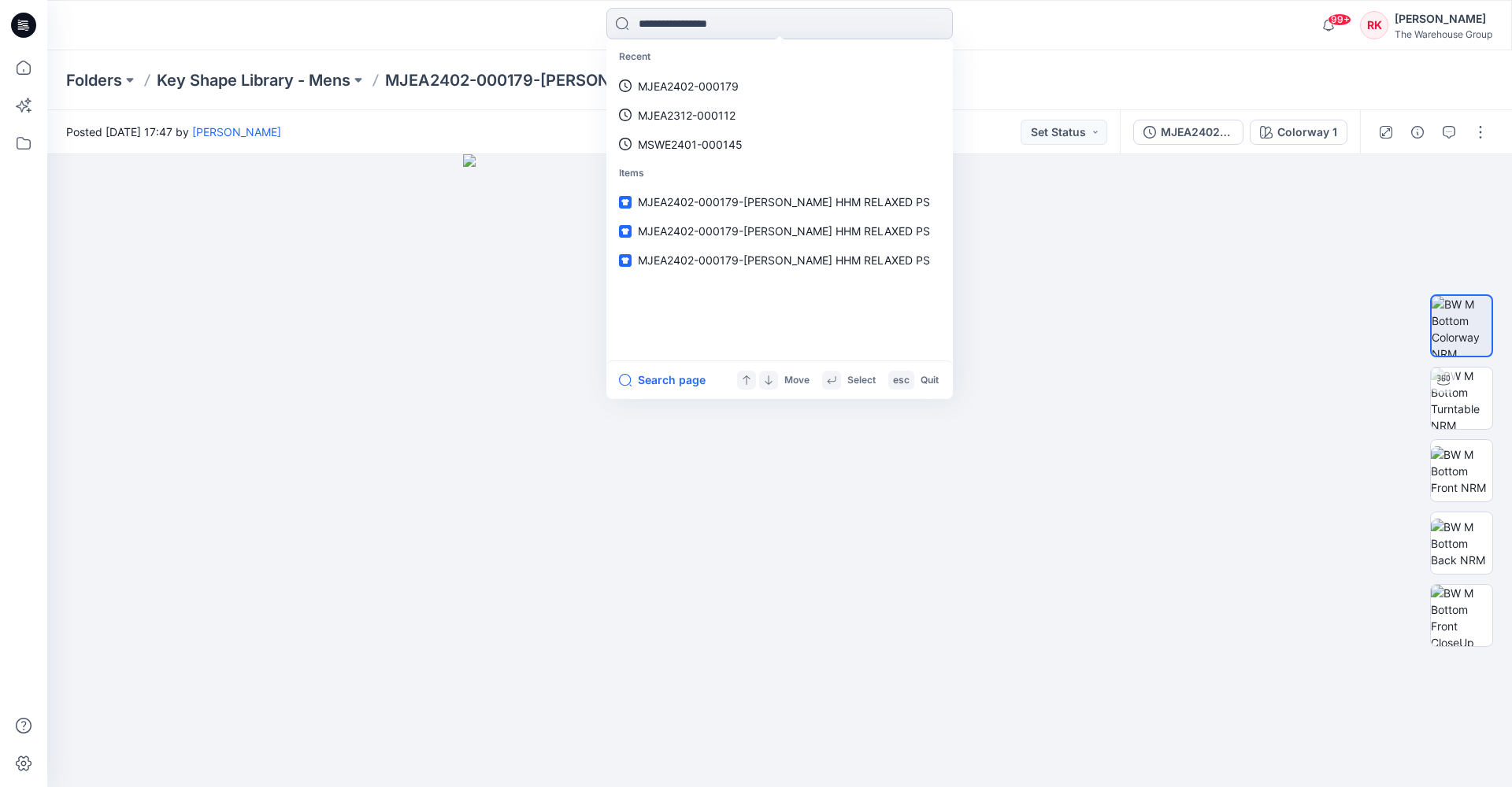
click at [651, 26] on input at bounding box center [780, 23] width 347 height 31
paste input "**********"
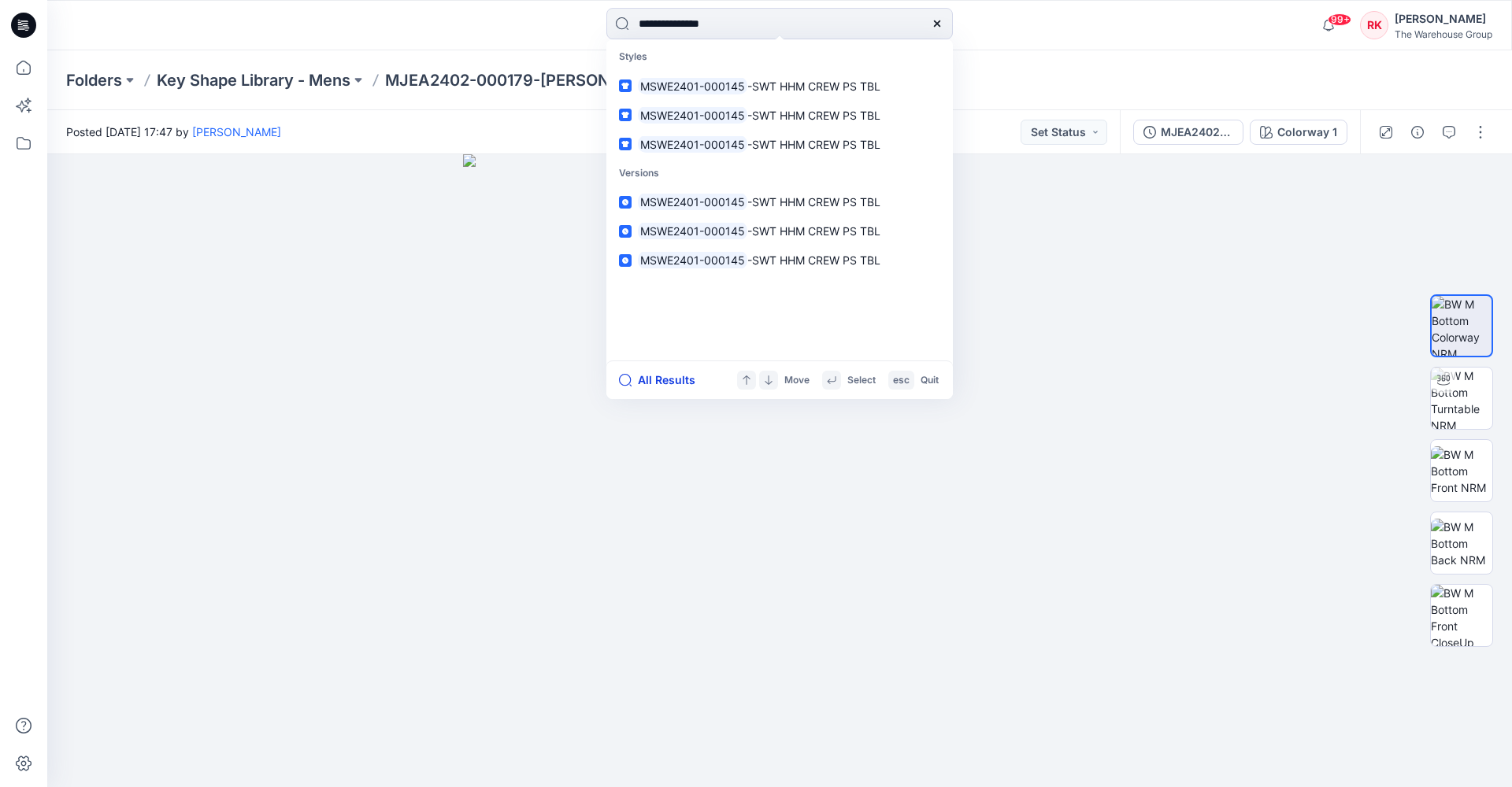
type input "**********"
click at [673, 379] on button "All Results" at bounding box center [662, 380] width 86 height 19
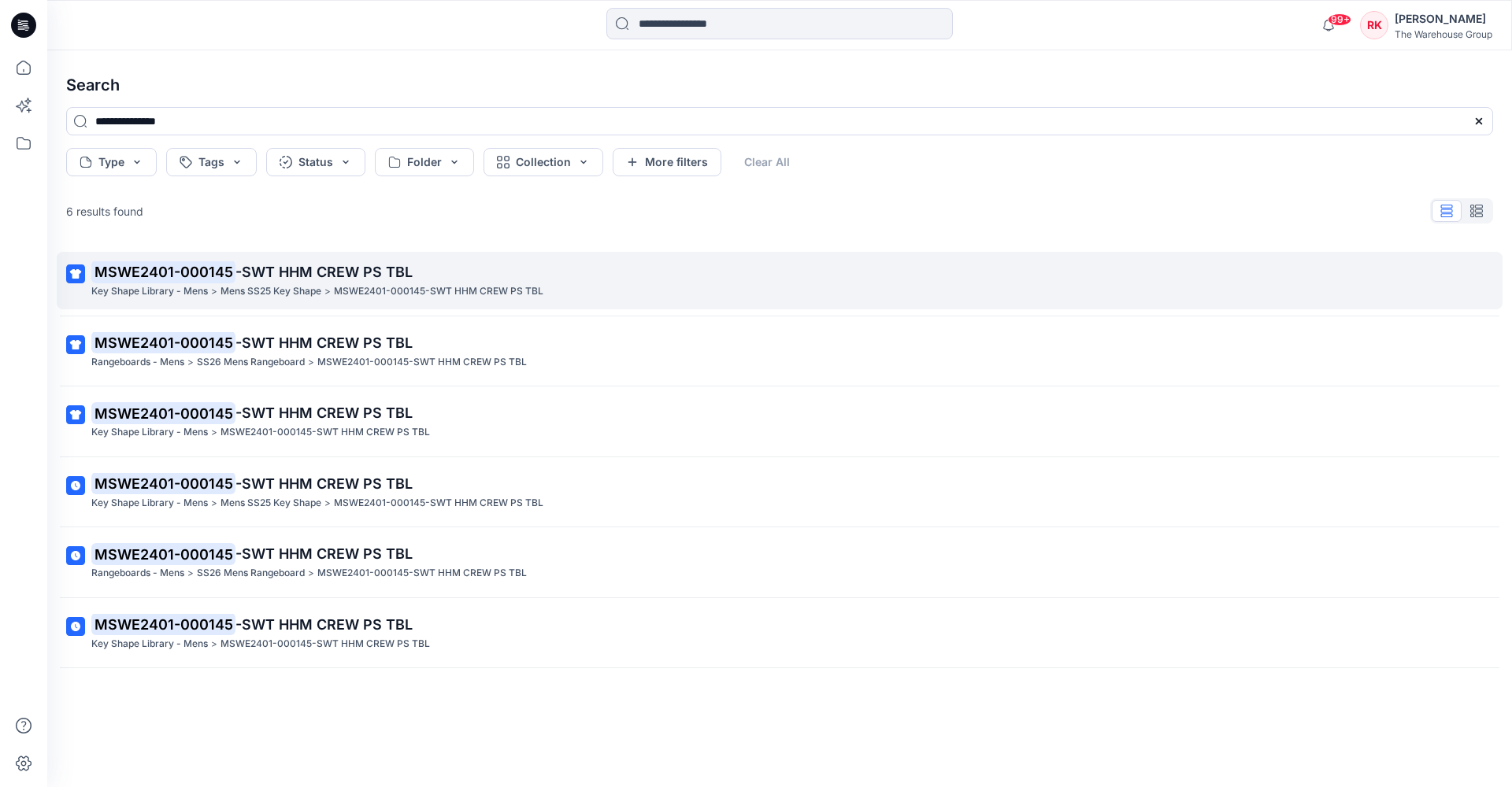
click at [340, 268] on span "-SWT HHM CREW PS TBL" at bounding box center [324, 272] width 177 height 17
